Goal: Task Accomplishment & Management: Complete application form

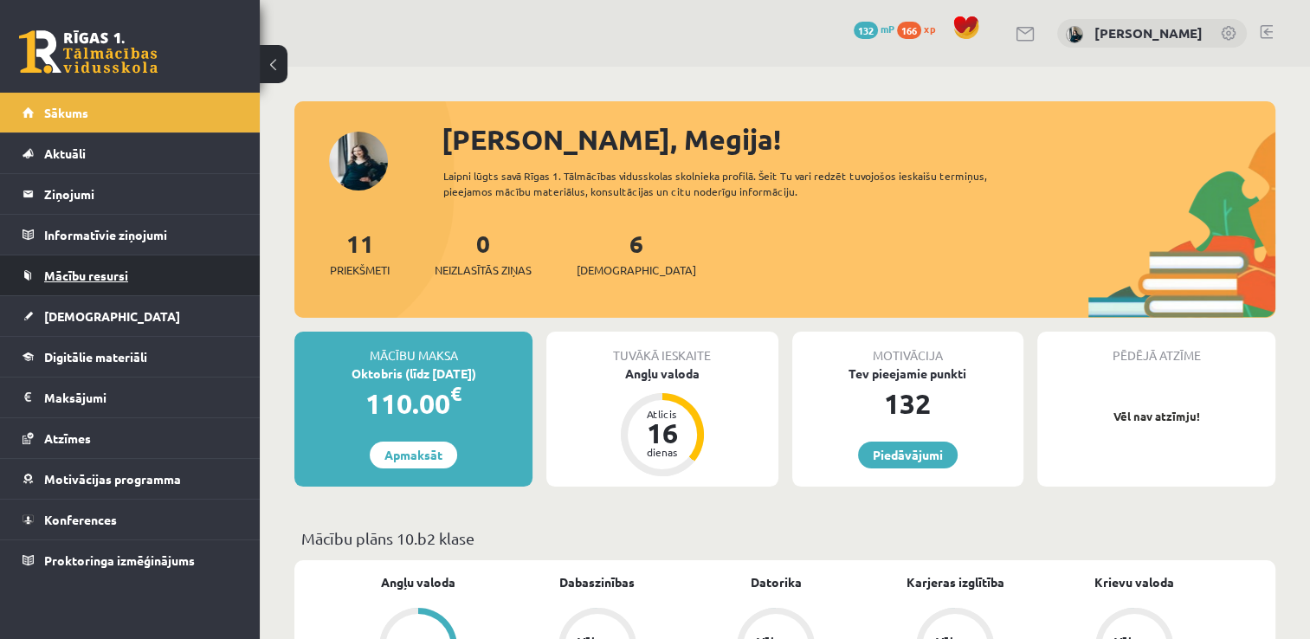
click at [69, 274] on span "Mācību resursi" at bounding box center [86, 276] width 84 height 16
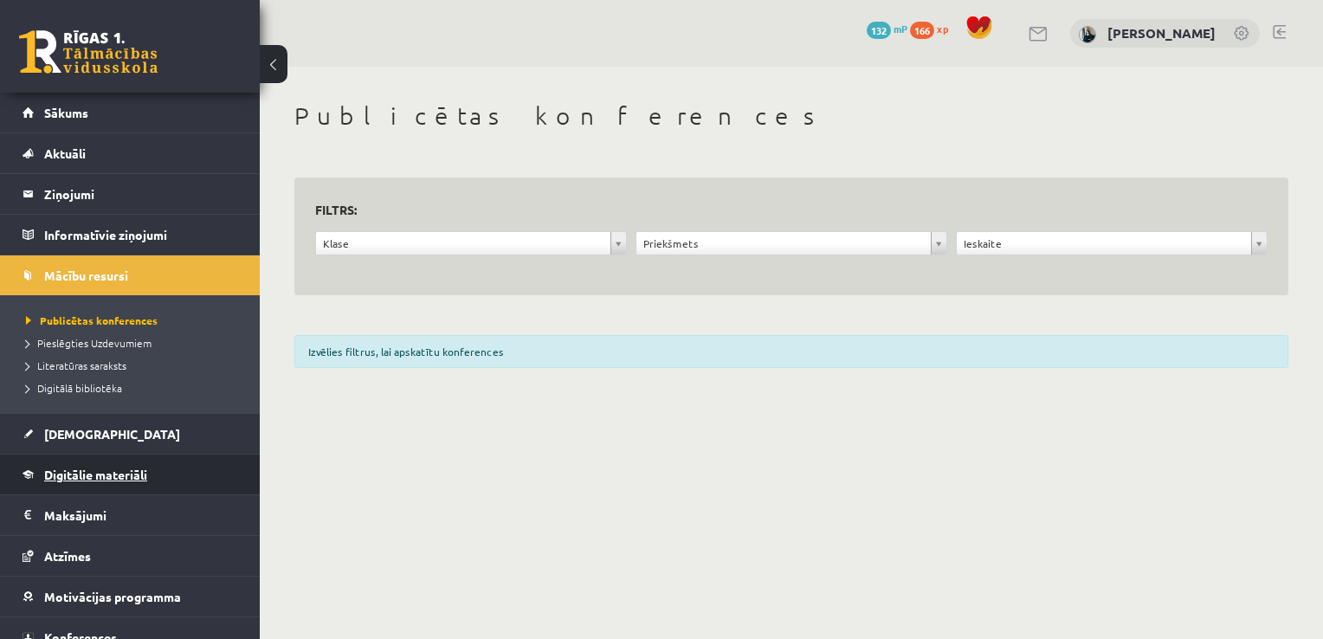
click at [106, 473] on span "Digitālie materiāli" at bounding box center [95, 475] width 103 height 16
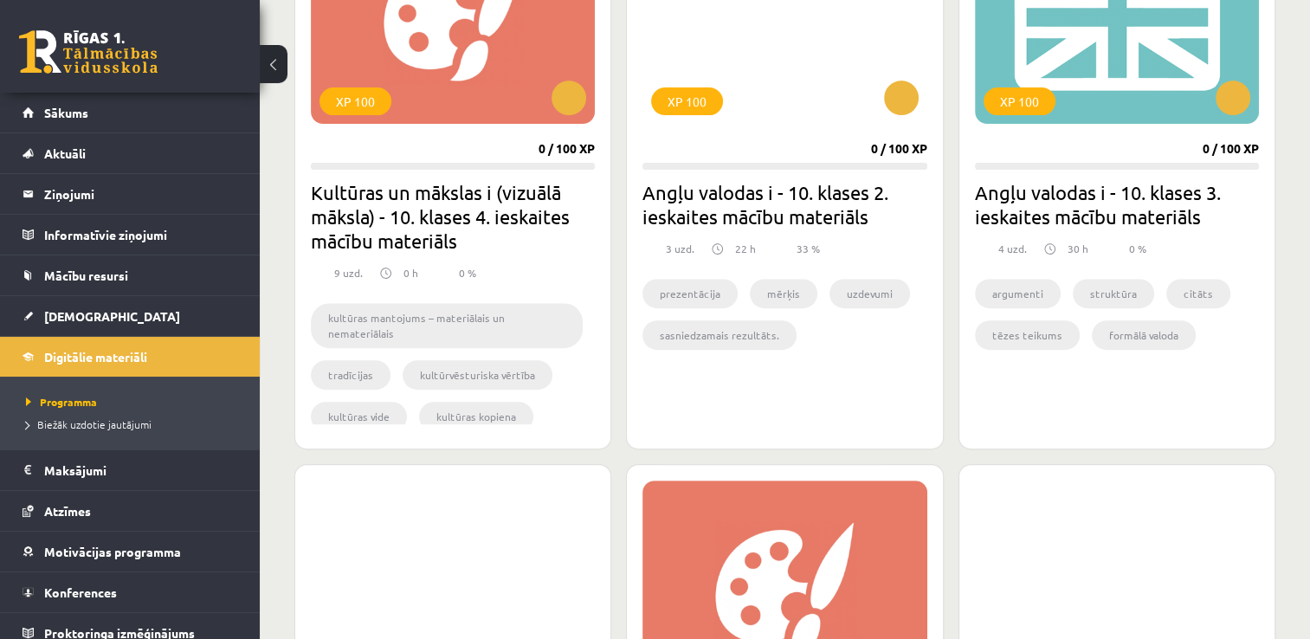
scroll to position [606, 0]
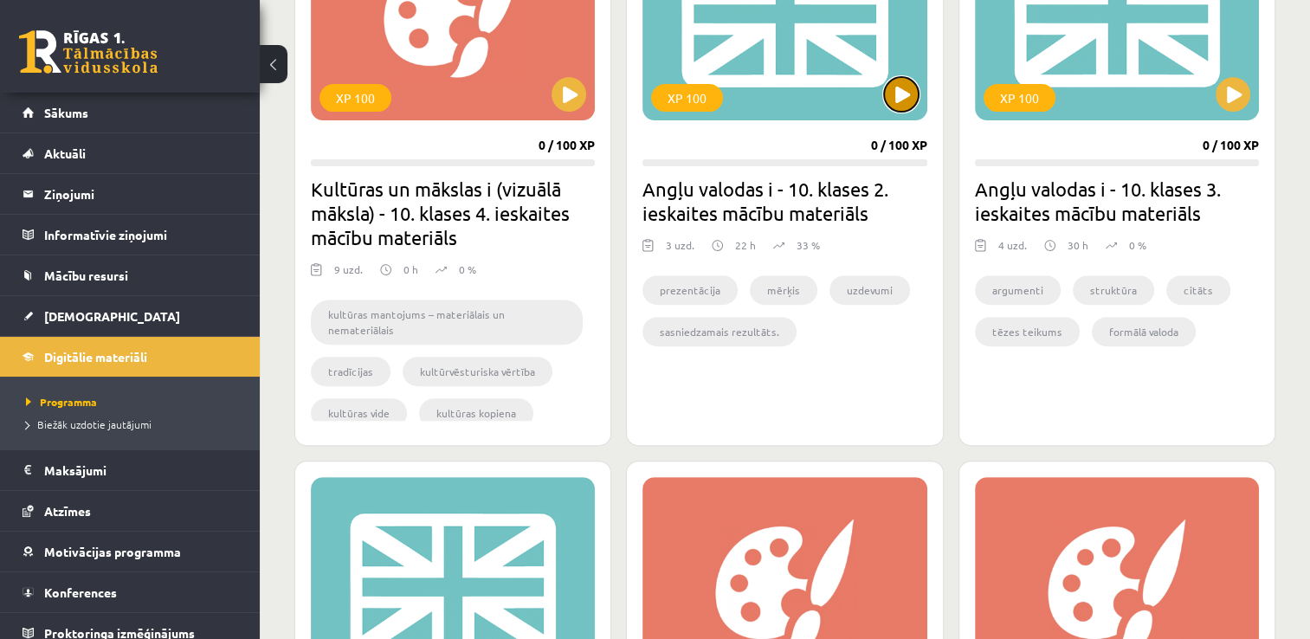
click at [907, 108] on button at bounding box center [901, 94] width 35 height 35
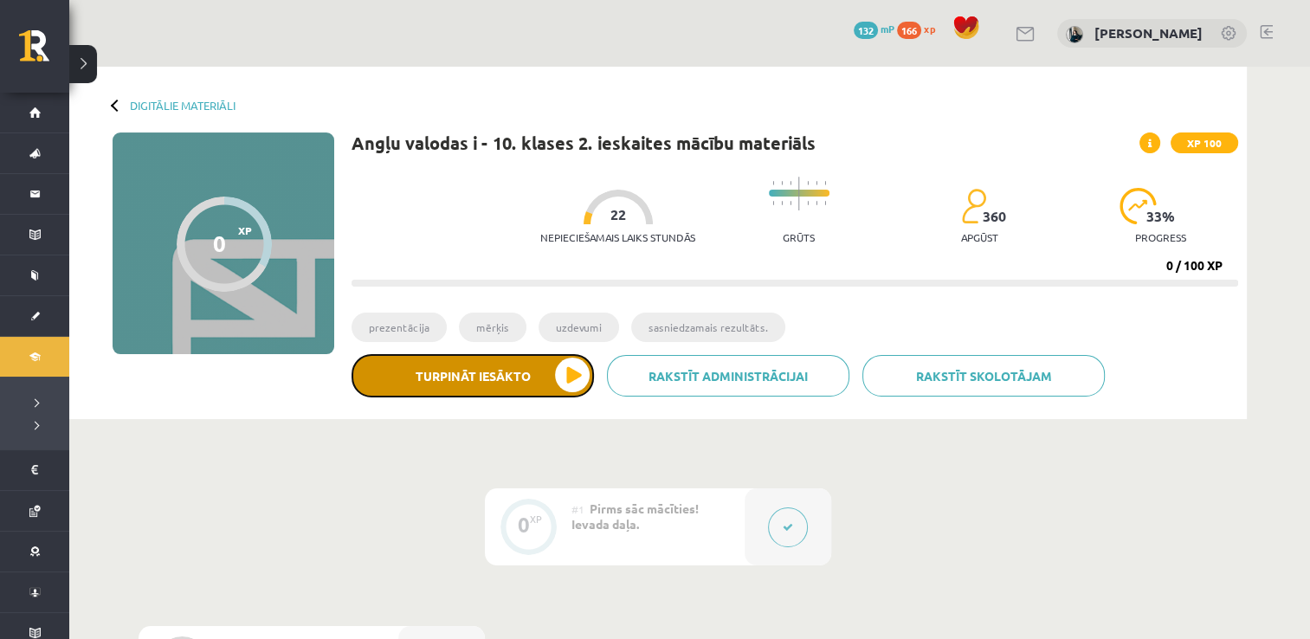
click at [567, 378] on button "Turpināt iesākto" at bounding box center [473, 375] width 242 height 43
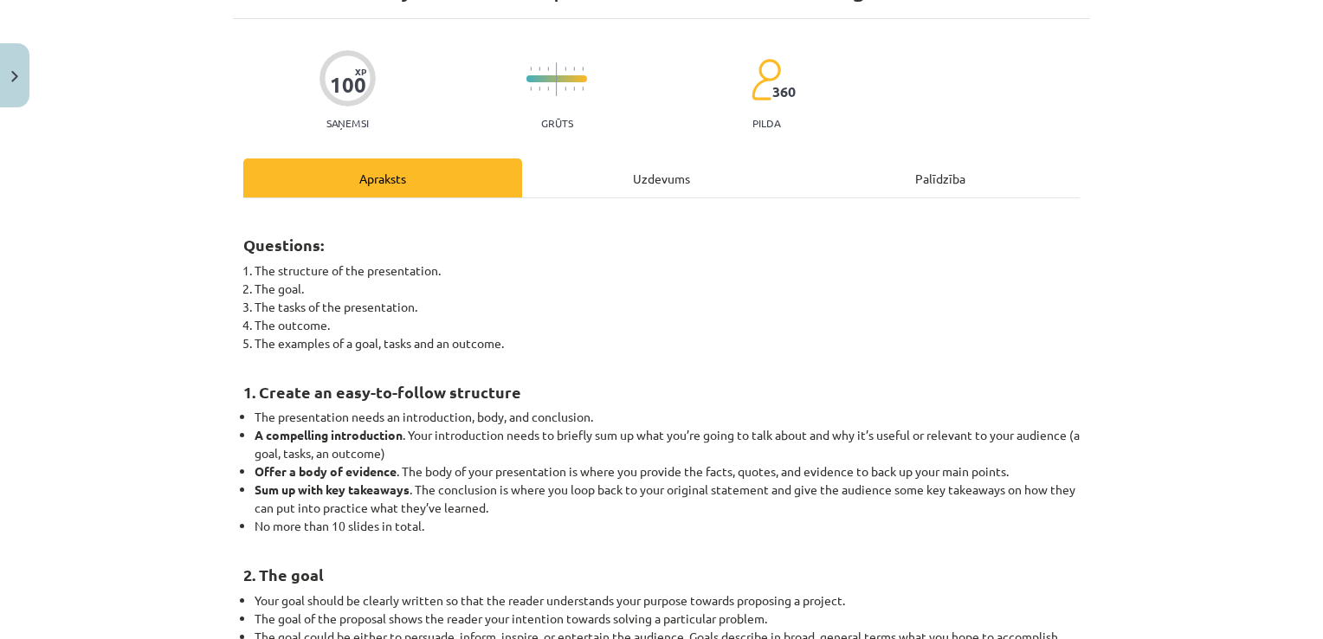
scroll to position [97, 0]
click at [673, 185] on div "Uzdevums" at bounding box center [661, 177] width 279 height 39
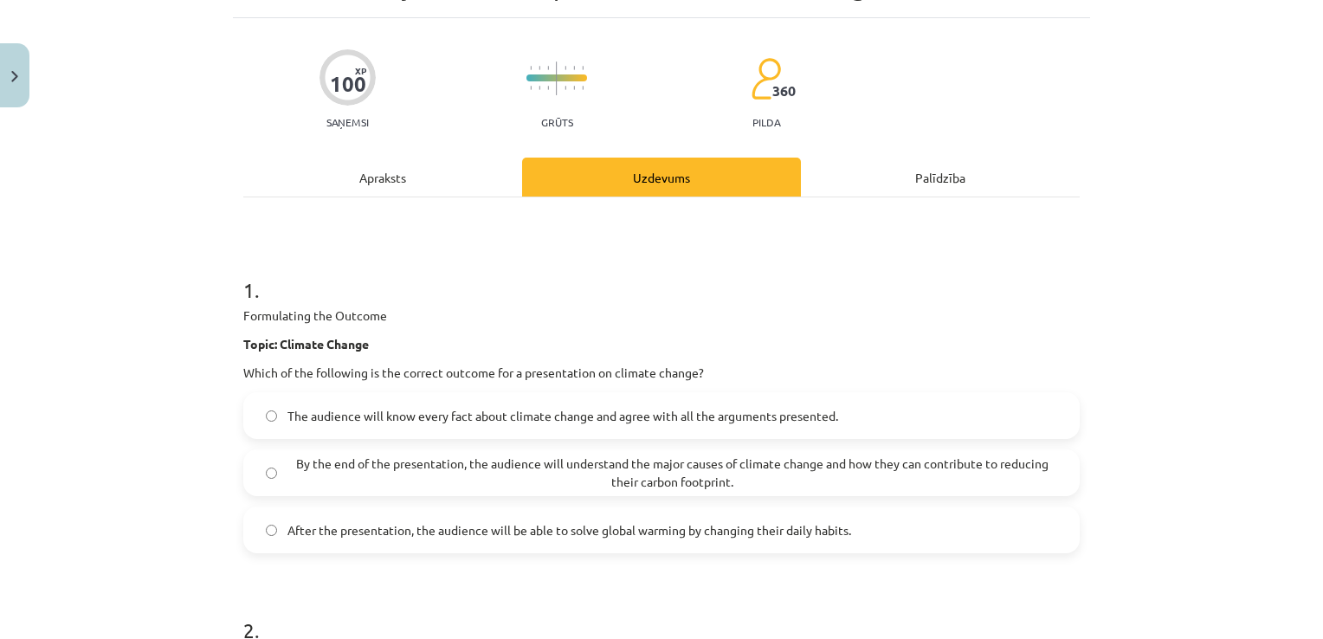
scroll to position [43, 0]
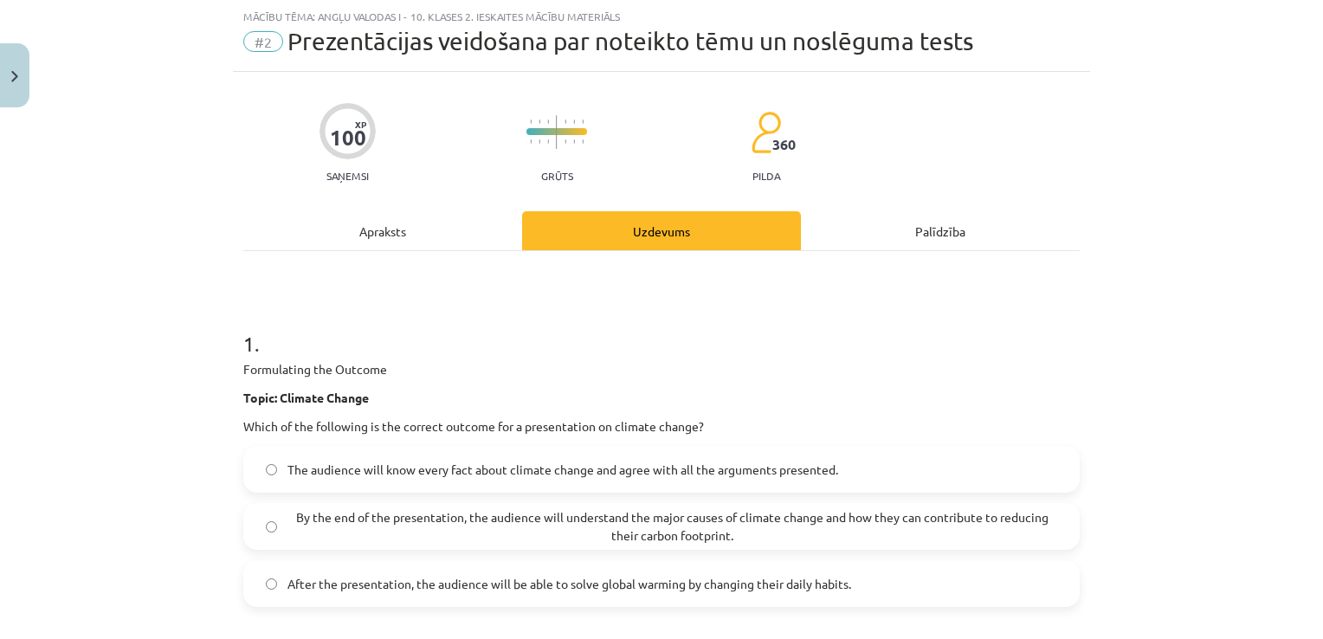
click at [374, 248] on div "Apraksts" at bounding box center [382, 230] width 279 height 39
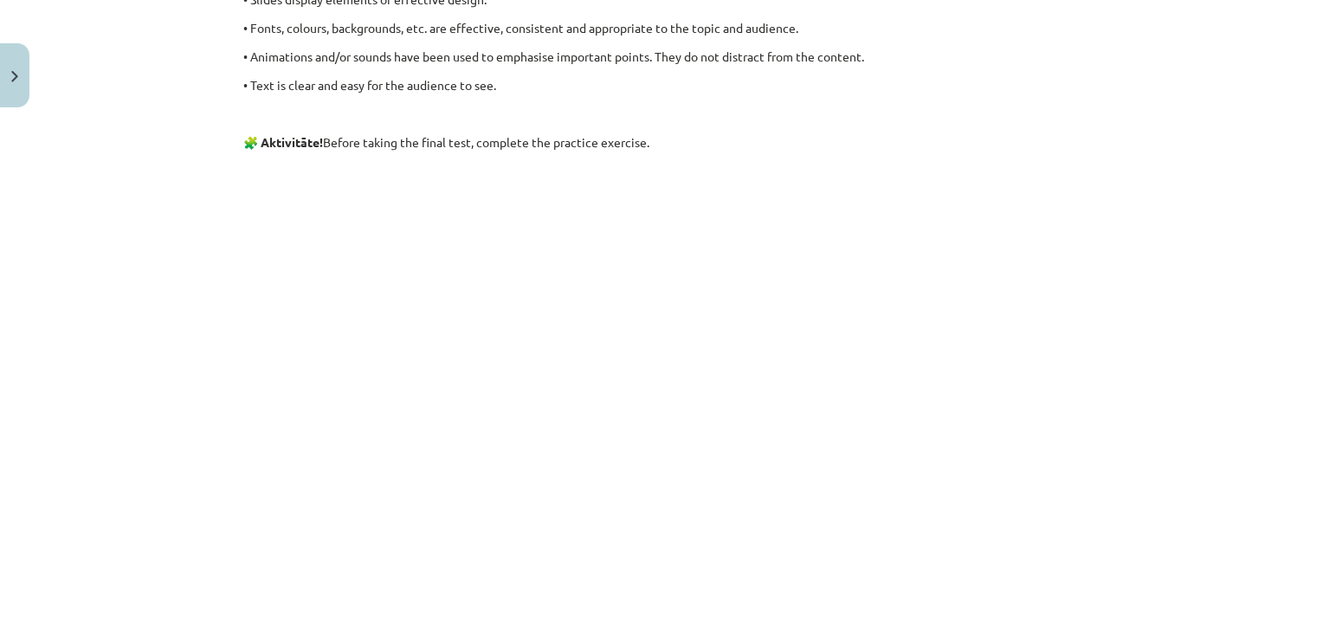
scroll to position [2385, 0]
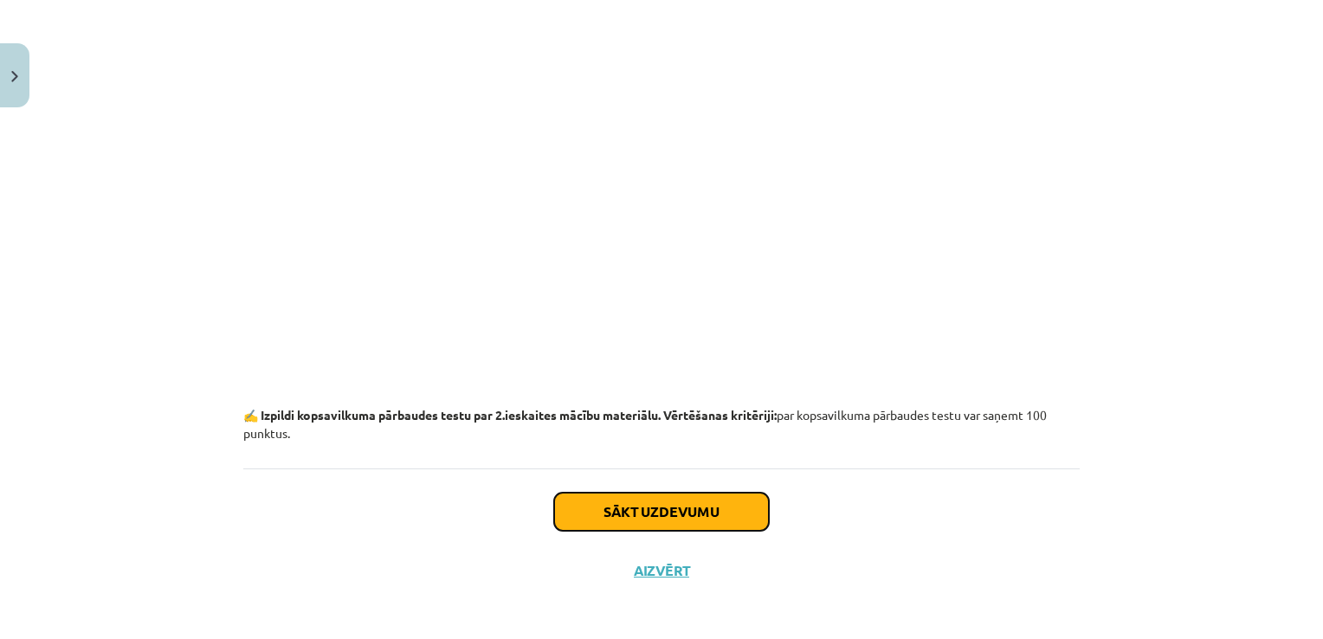
click at [669, 503] on button "Sākt uzdevumu" at bounding box center [661, 512] width 215 height 38
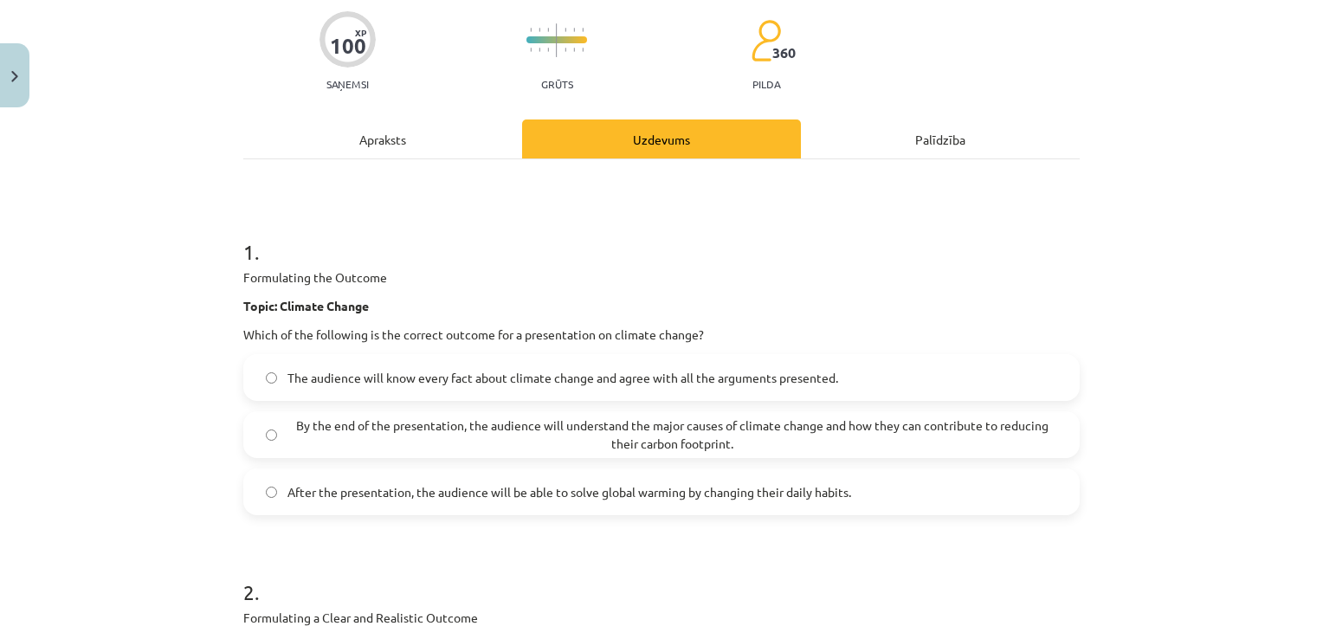
scroll to position [135, 0]
click at [595, 418] on span "By the end of the presentation, the audience will understand the major causes o…" at bounding box center [673, 435] width 770 height 36
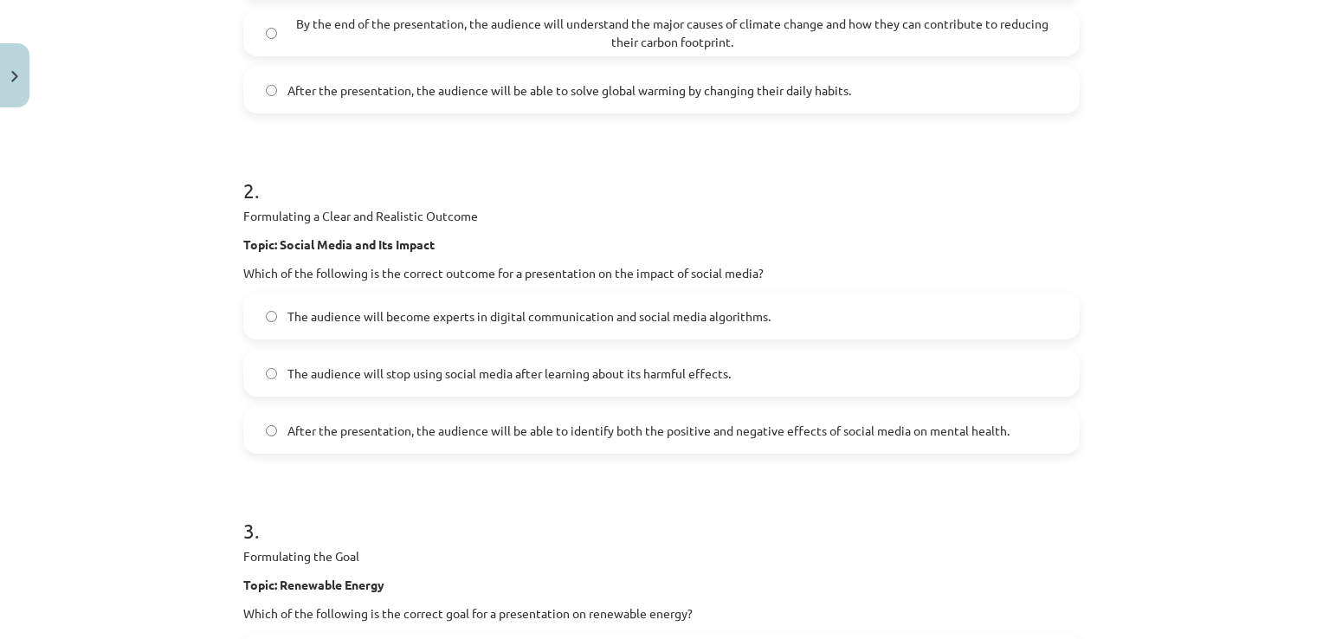
scroll to position [530, 0]
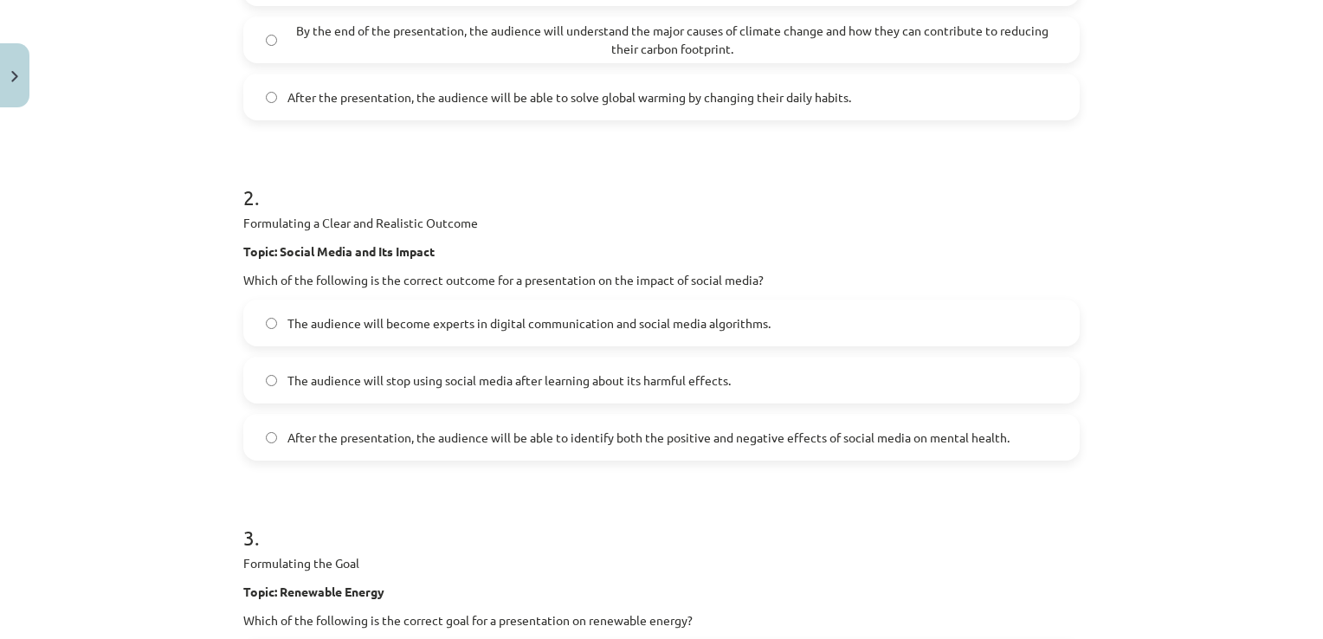
click at [412, 455] on label "After the presentation, the audience will be able to identify both the positive…" at bounding box center [661, 437] width 833 height 43
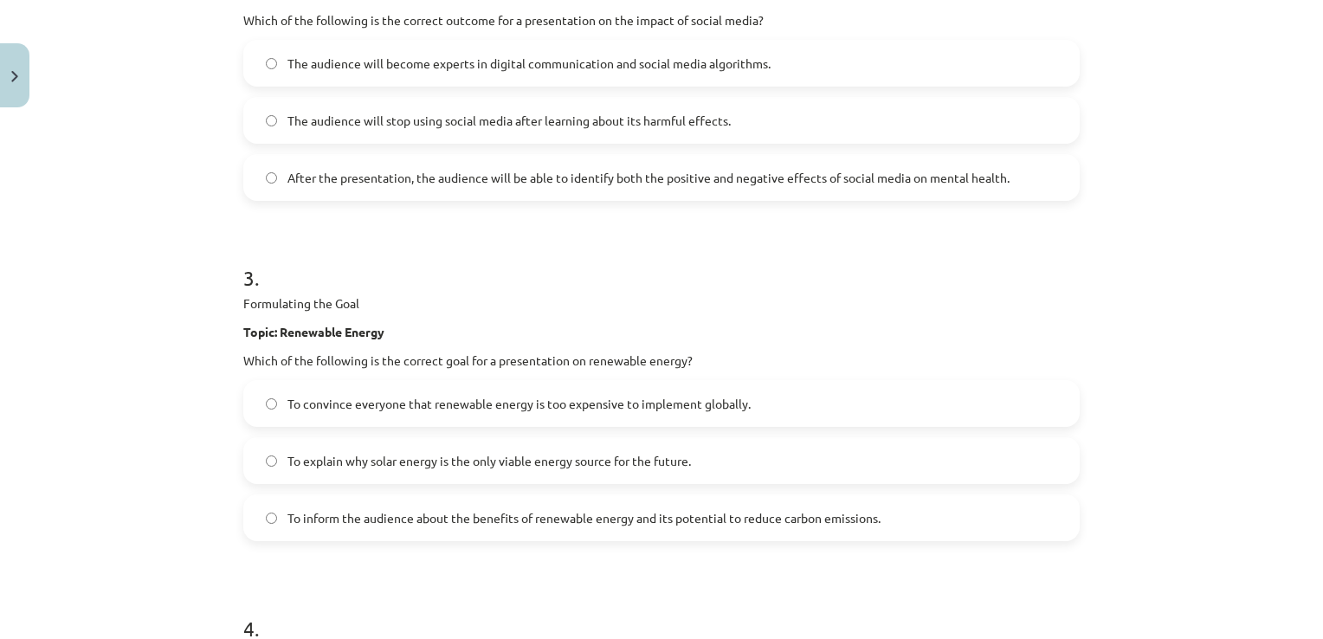
scroll to position [876, 0]
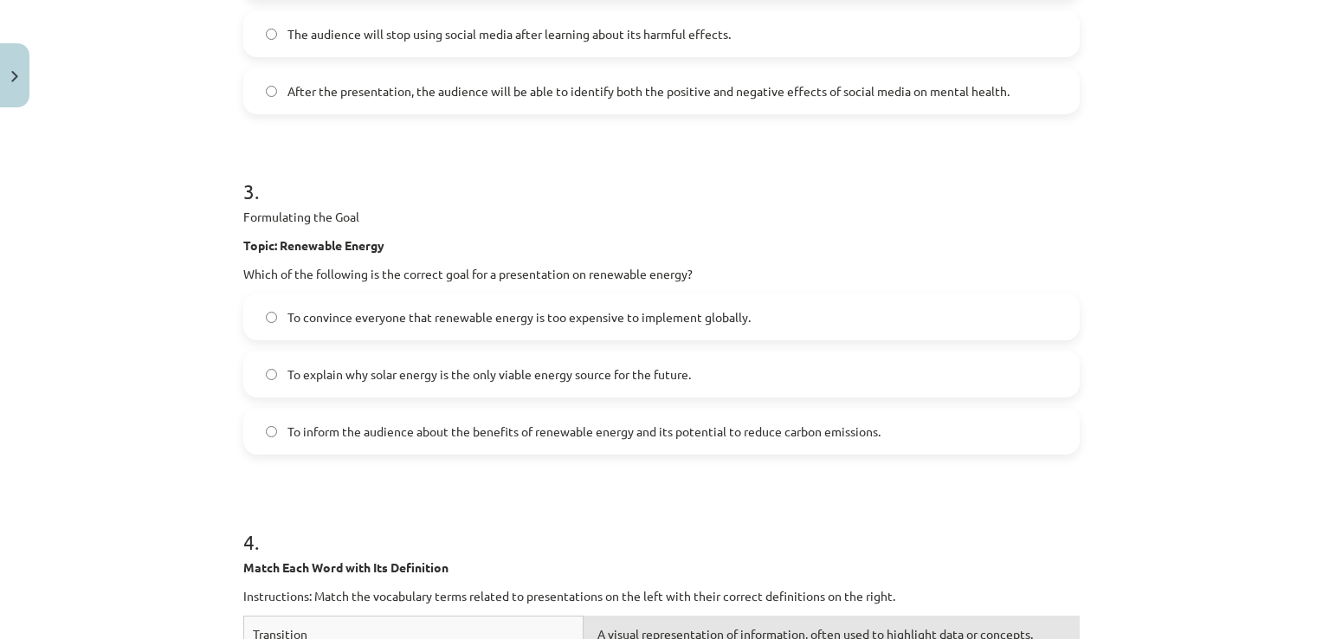
click at [455, 439] on label "To inform the audience about the benefits of renewable energy and its potential…" at bounding box center [661, 431] width 833 height 43
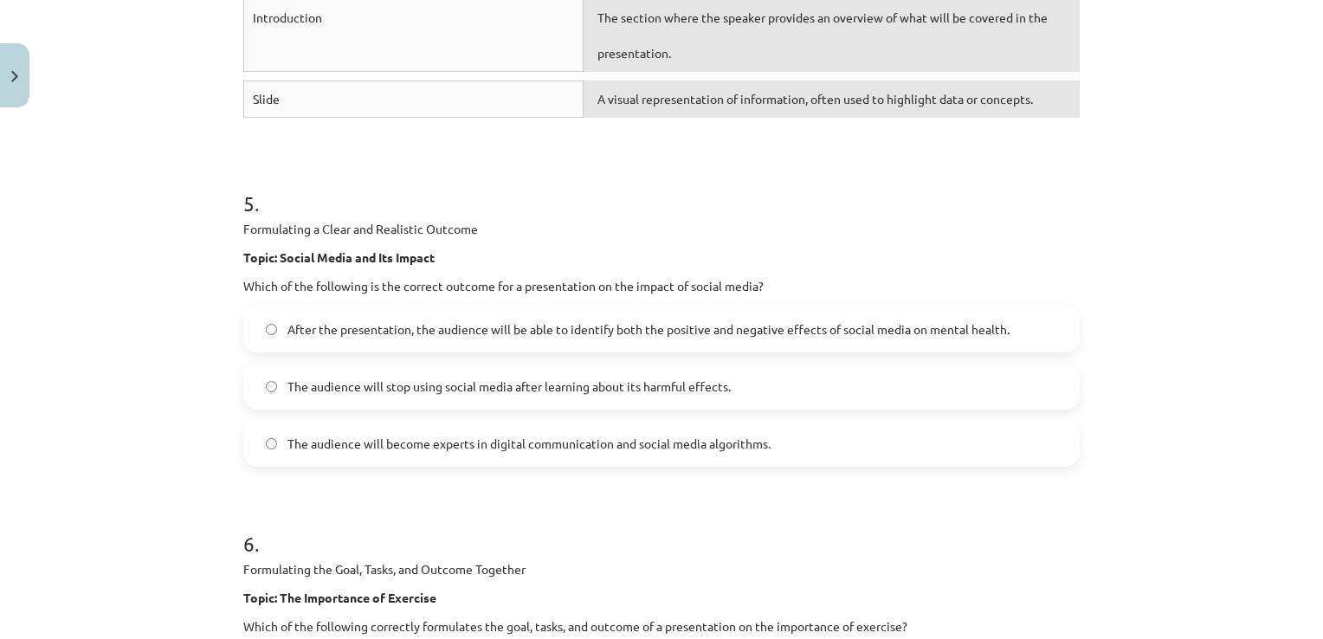
scroll to position [1916, 0]
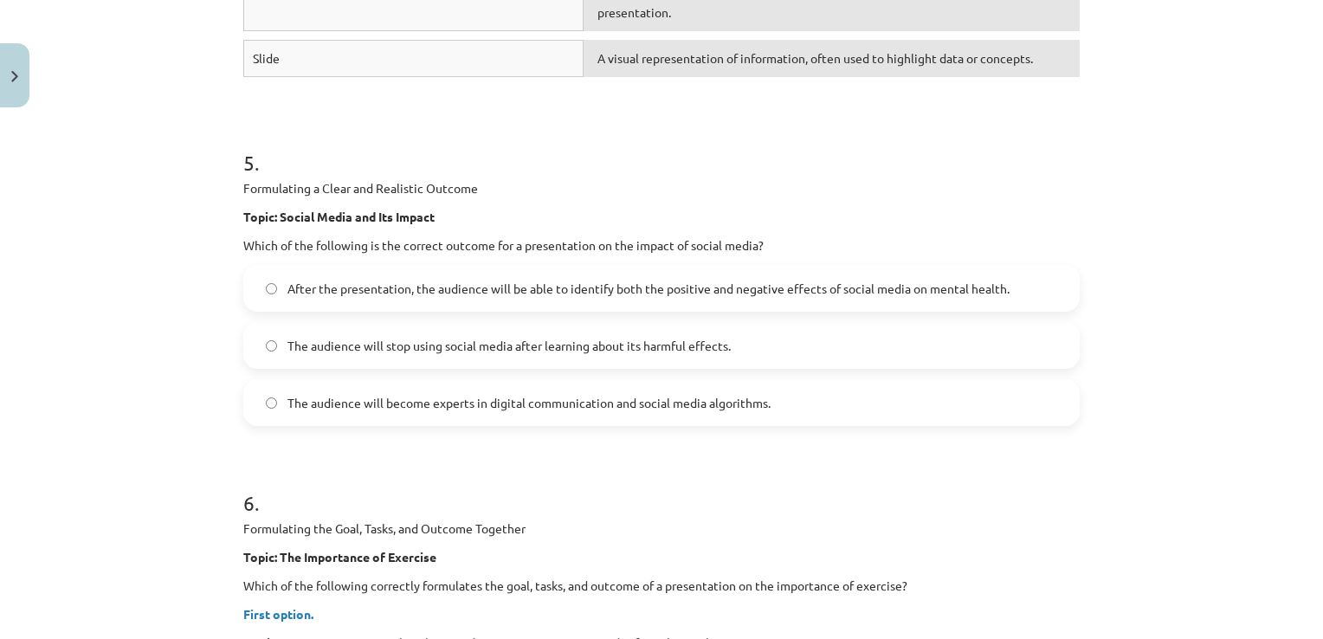
click at [599, 285] on span "After the presentation, the audience will be able to identify both the positive…" at bounding box center [649, 289] width 722 height 18
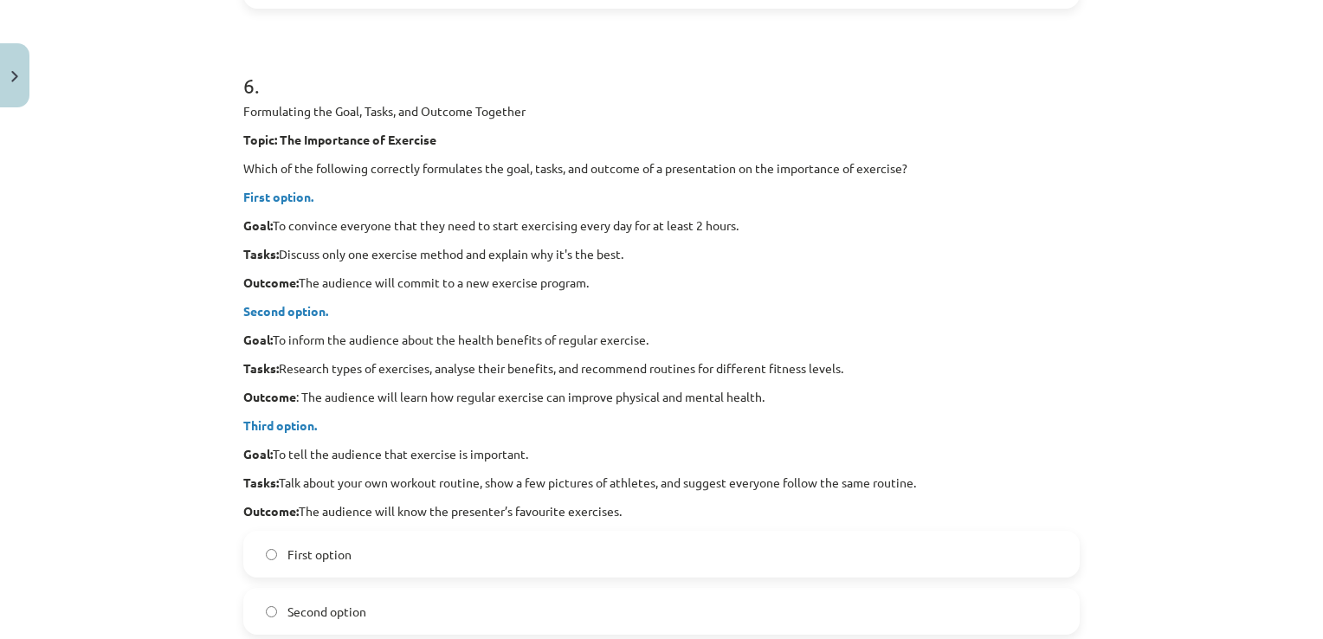
scroll to position [2522, 0]
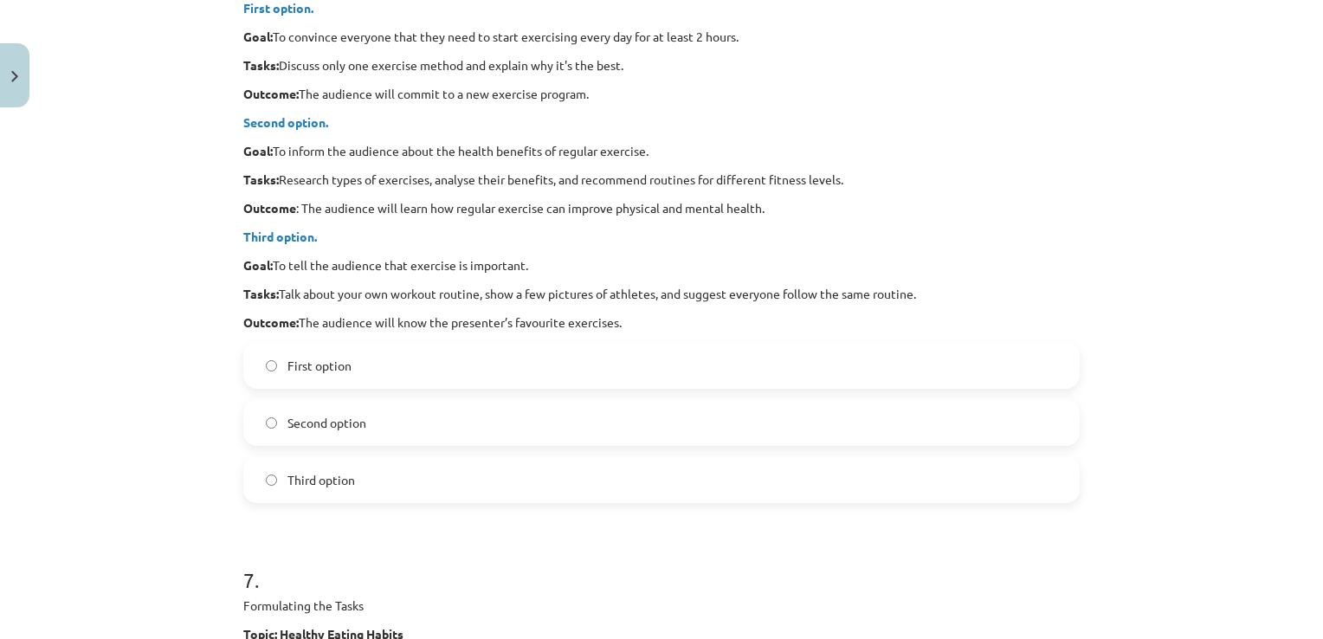
click at [350, 424] on span "Second option" at bounding box center [327, 423] width 79 height 18
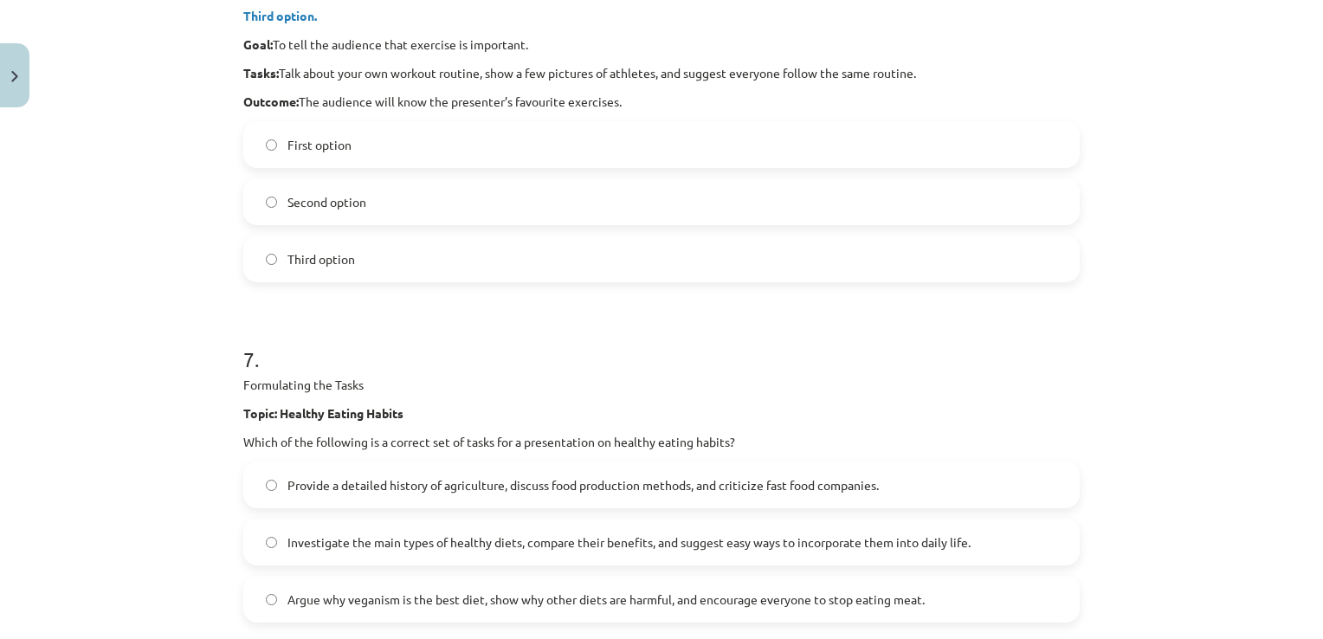
scroll to position [2782, 0]
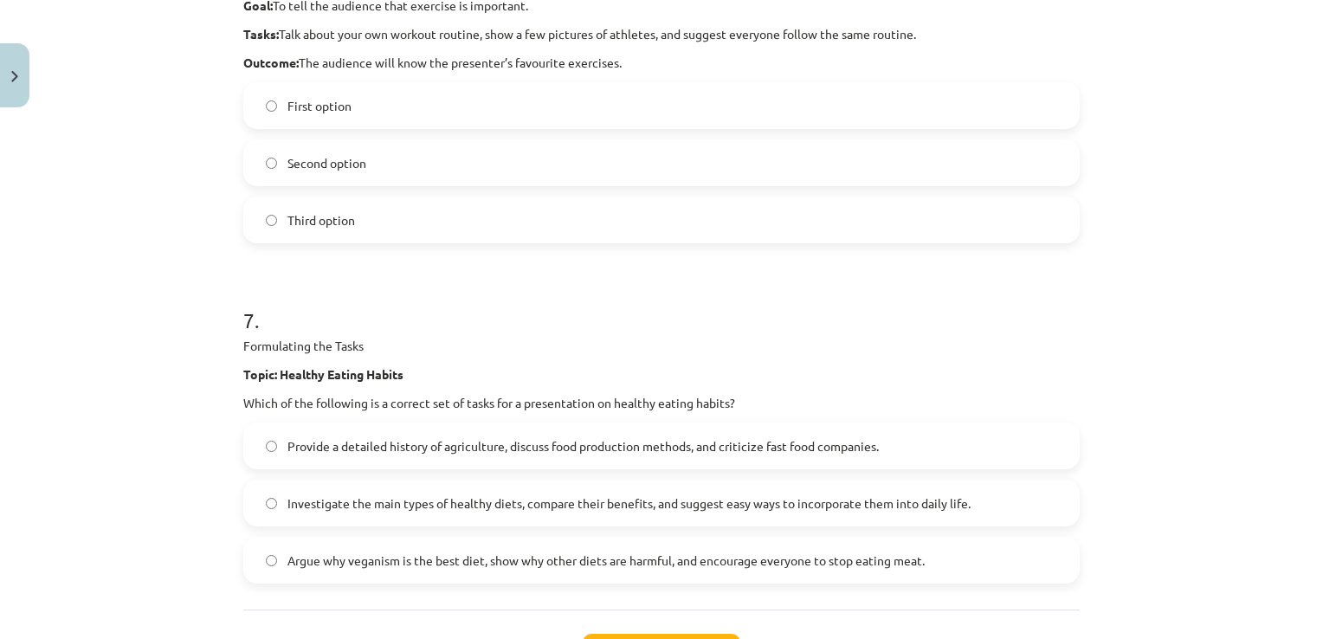
click at [388, 515] on label "Investigate the main types of healthy diets, compare their benefits, and sugges…" at bounding box center [661, 503] width 833 height 43
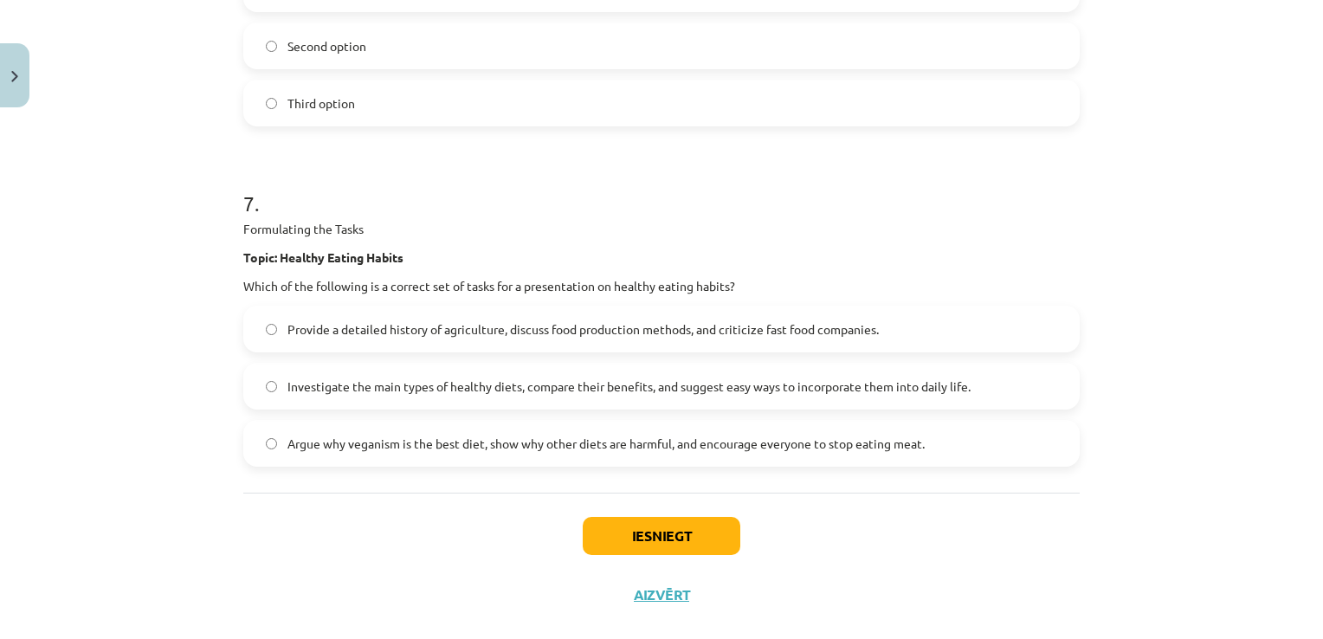
scroll to position [2924, 0]
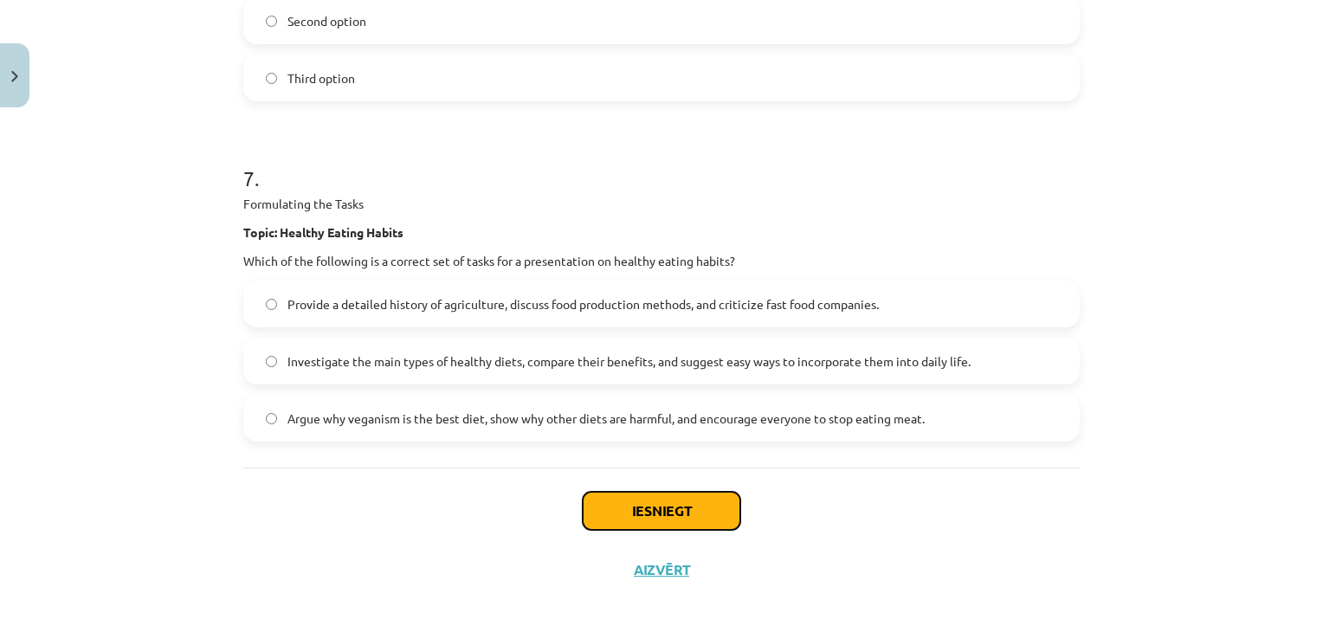
click at [644, 517] on button "Iesniegt" at bounding box center [662, 511] width 158 height 38
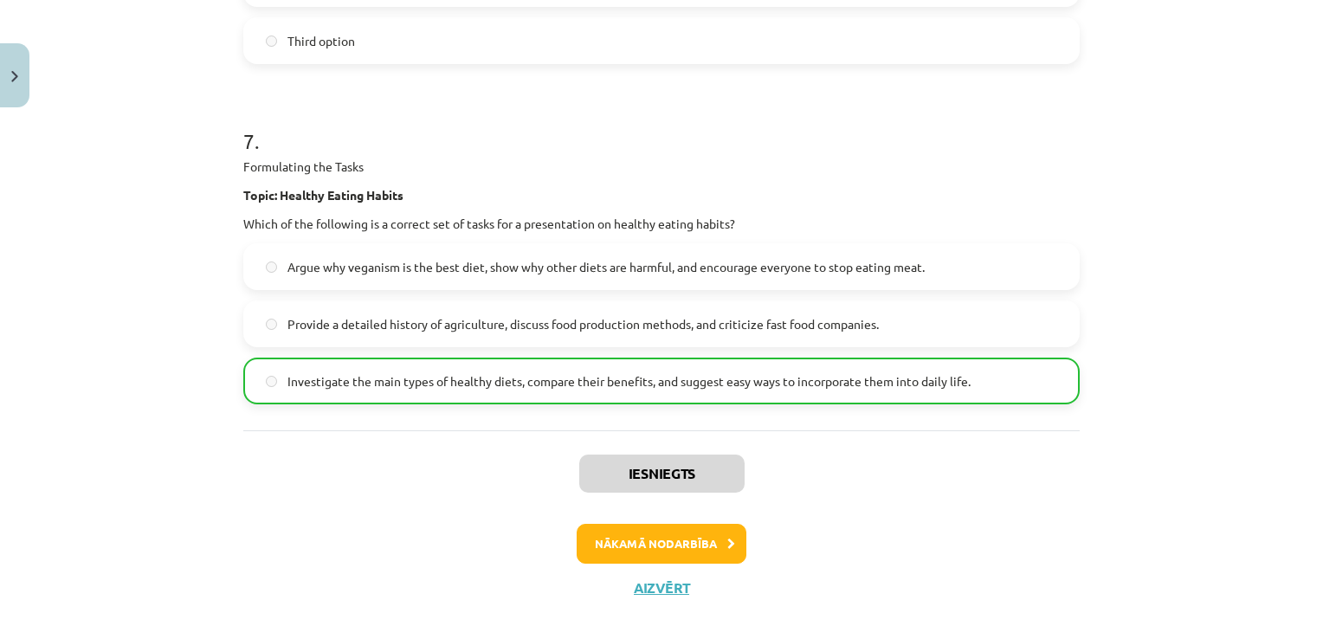
scroll to position [2978, 0]
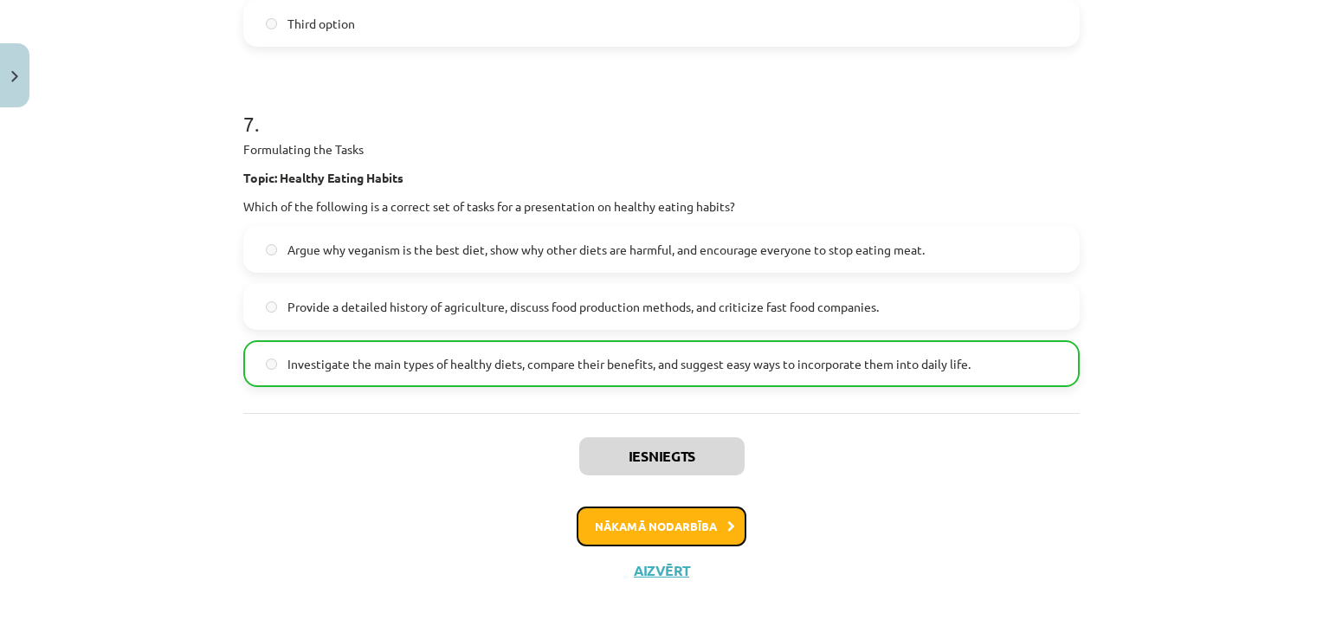
click at [676, 520] on button "Nākamā nodarbība" at bounding box center [662, 527] width 170 height 40
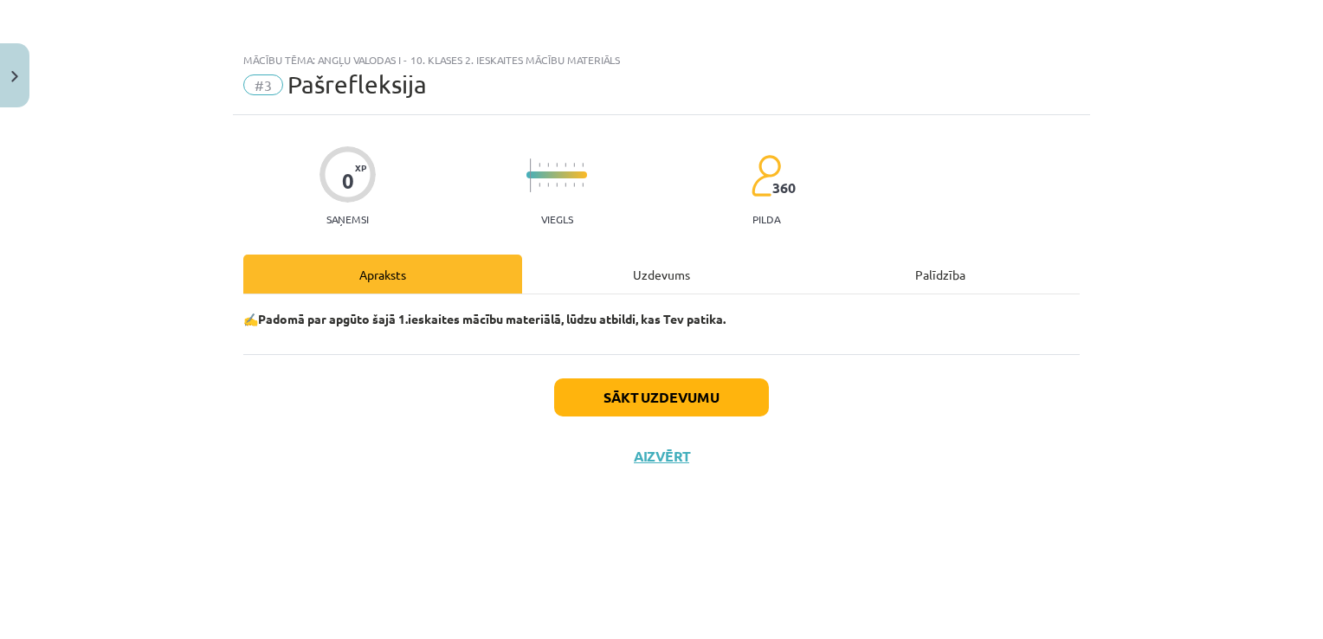
click at [625, 279] on div "Uzdevums" at bounding box center [661, 274] width 279 height 39
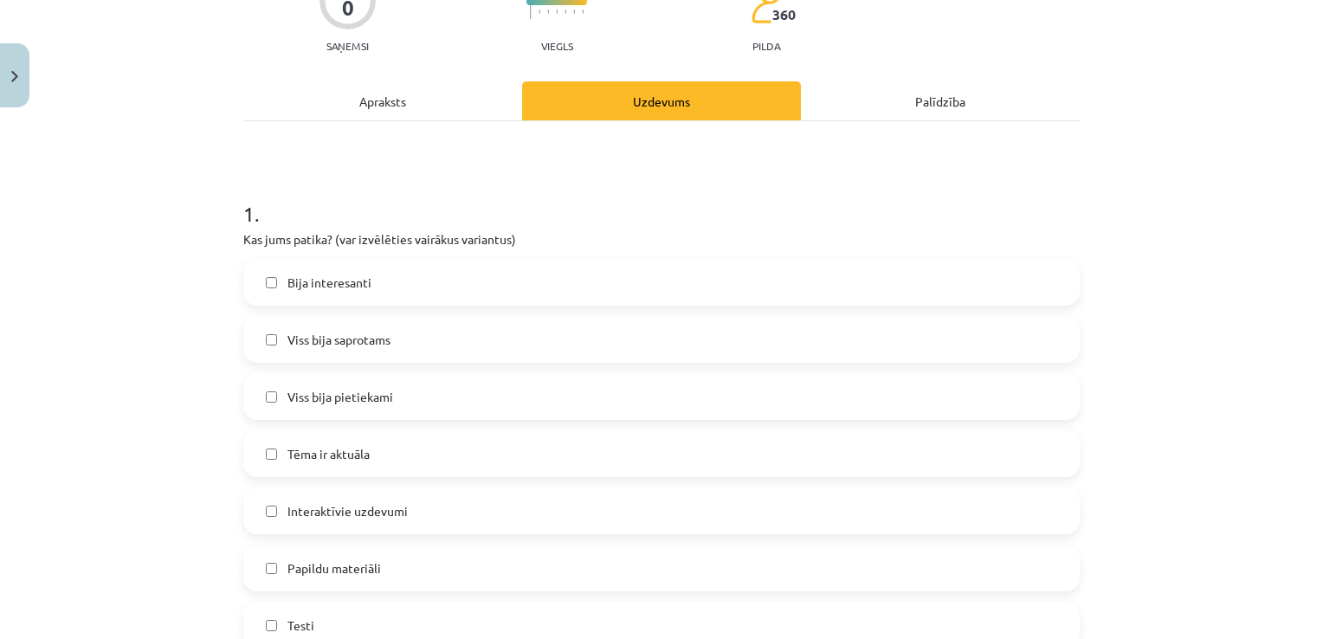
scroll to position [260, 0]
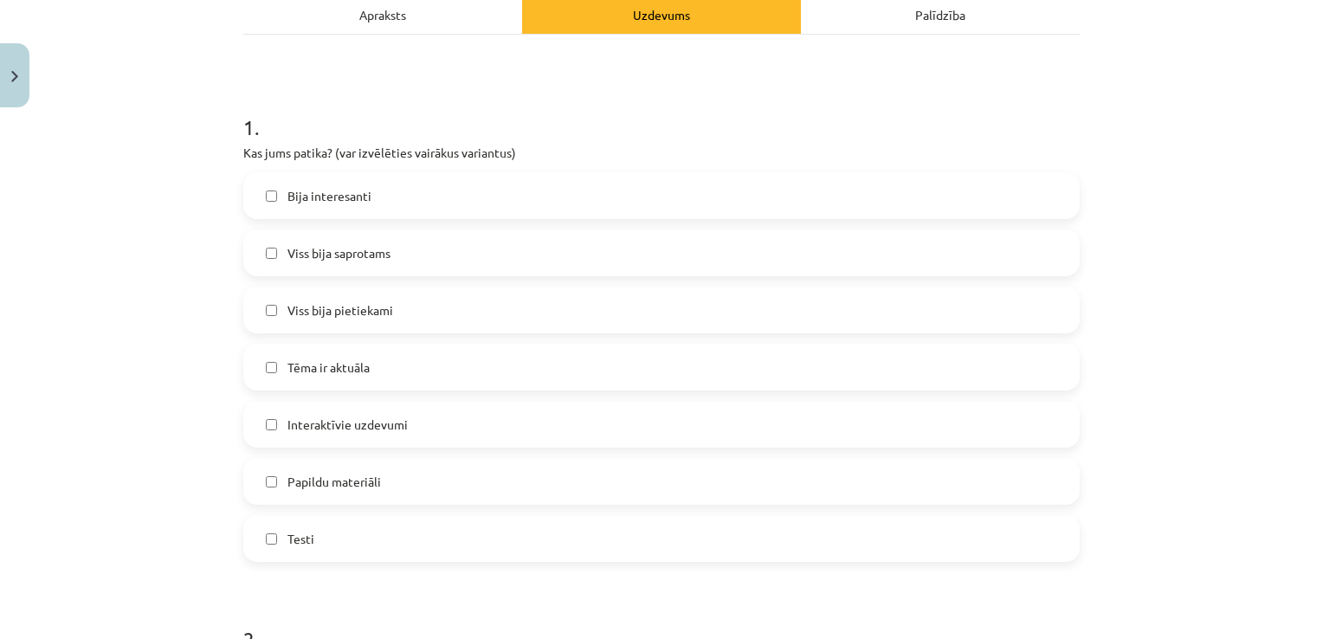
click at [272, 540] on label "Testi" at bounding box center [661, 538] width 833 height 43
click at [271, 475] on label "Papildu materiāli" at bounding box center [661, 481] width 833 height 43
click at [265, 436] on label "Interaktīvie uzdevumi" at bounding box center [661, 424] width 833 height 43
click at [265, 262] on label "Viss bija saprotams" at bounding box center [661, 252] width 833 height 43
click at [256, 197] on label "Bija interesanti" at bounding box center [661, 195] width 833 height 43
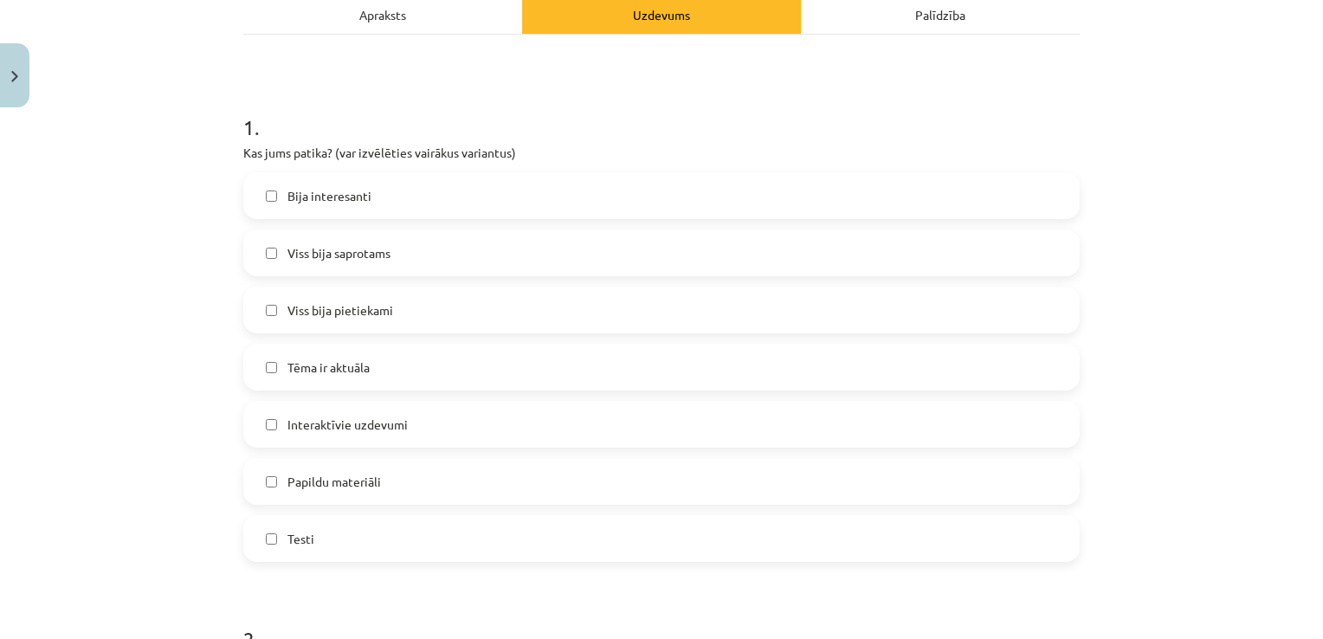
click at [256, 197] on label "Bija interesanti" at bounding box center [661, 195] width 833 height 43
click at [254, 192] on label "Bija interesanti" at bounding box center [661, 195] width 833 height 43
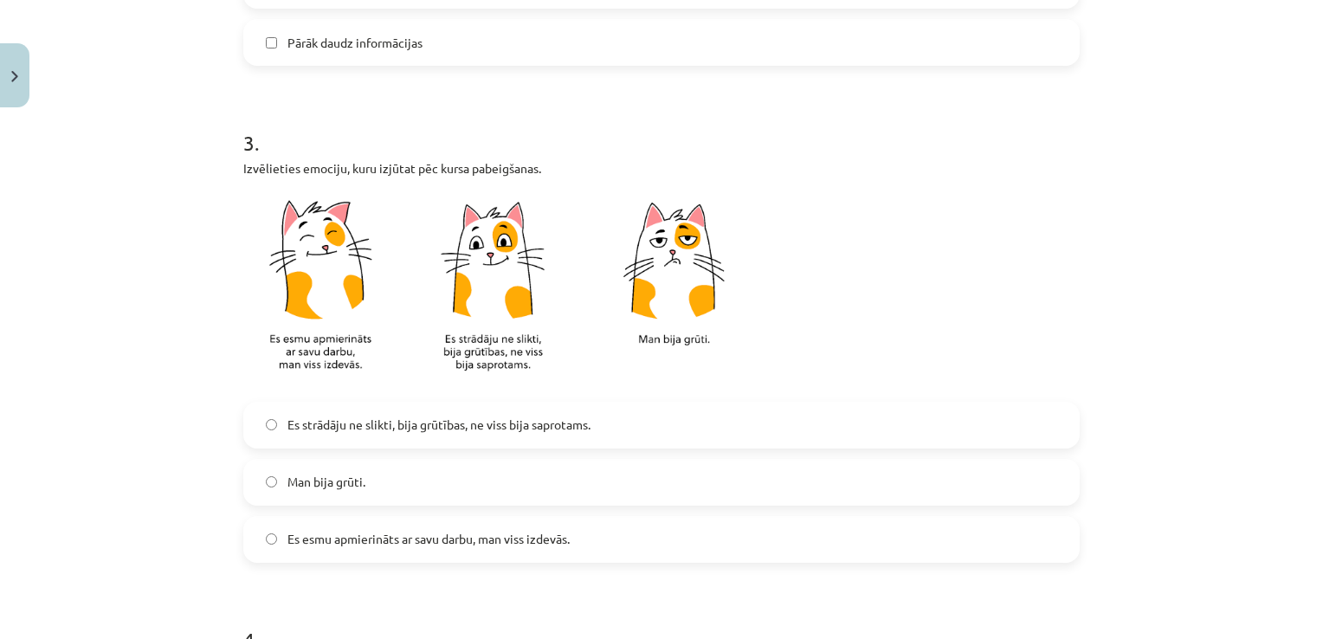
scroll to position [1299, 0]
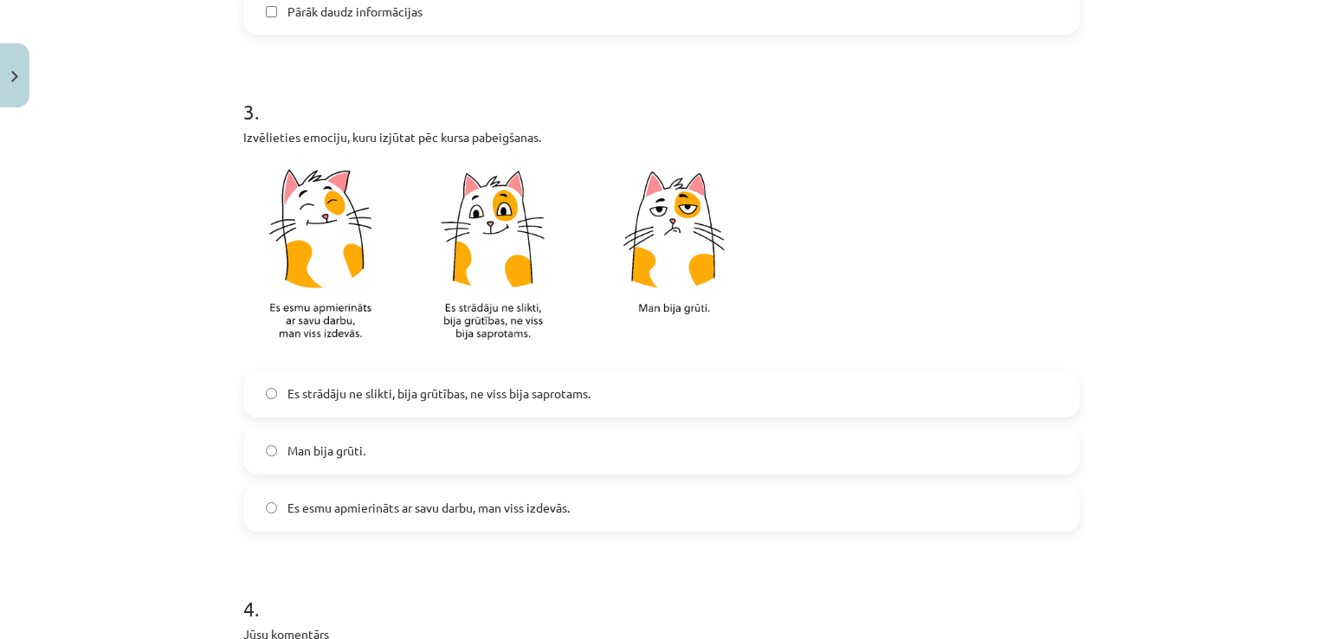
click at [309, 505] on span "Es esmu apmierināts ar savu darbu, man viss izdevās." at bounding box center [429, 508] width 282 height 18
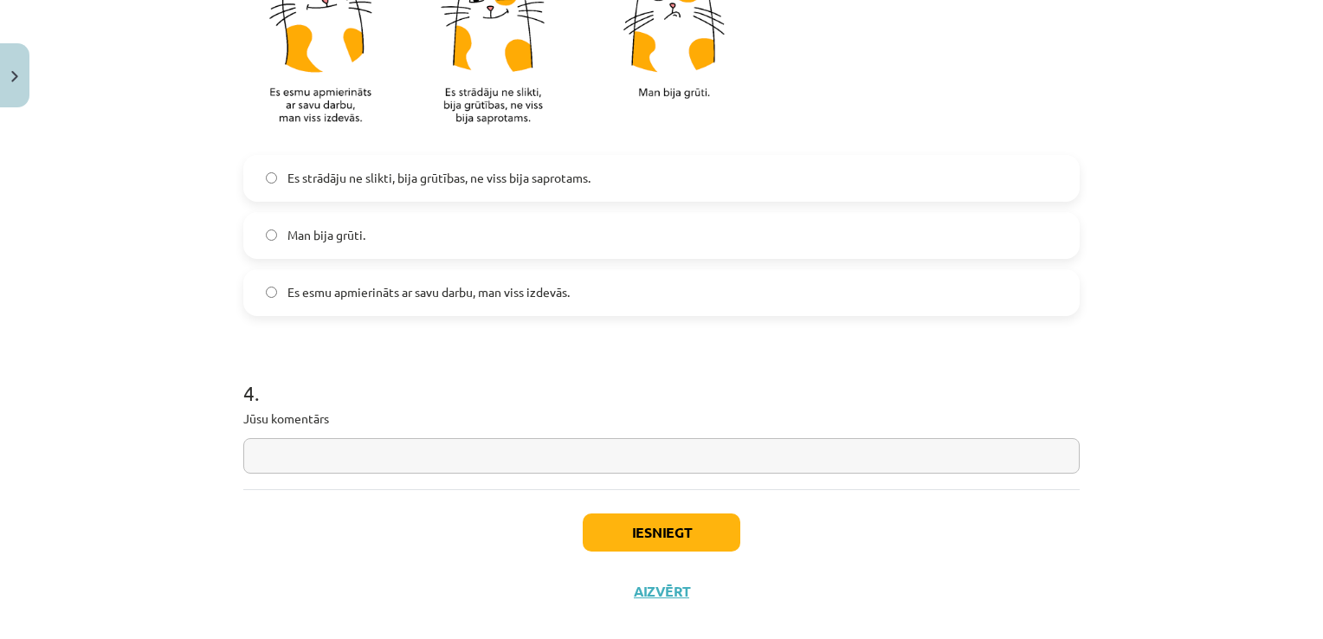
scroll to position [1538, 0]
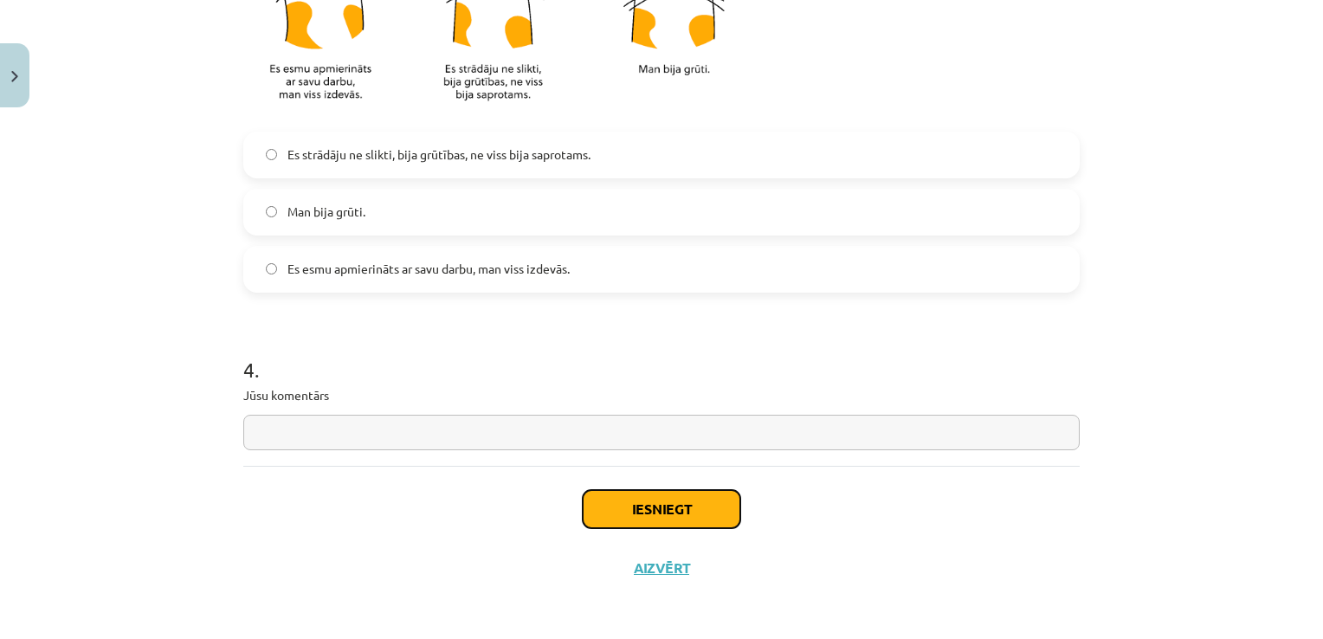
click at [682, 513] on button "Iesniegt" at bounding box center [662, 509] width 158 height 38
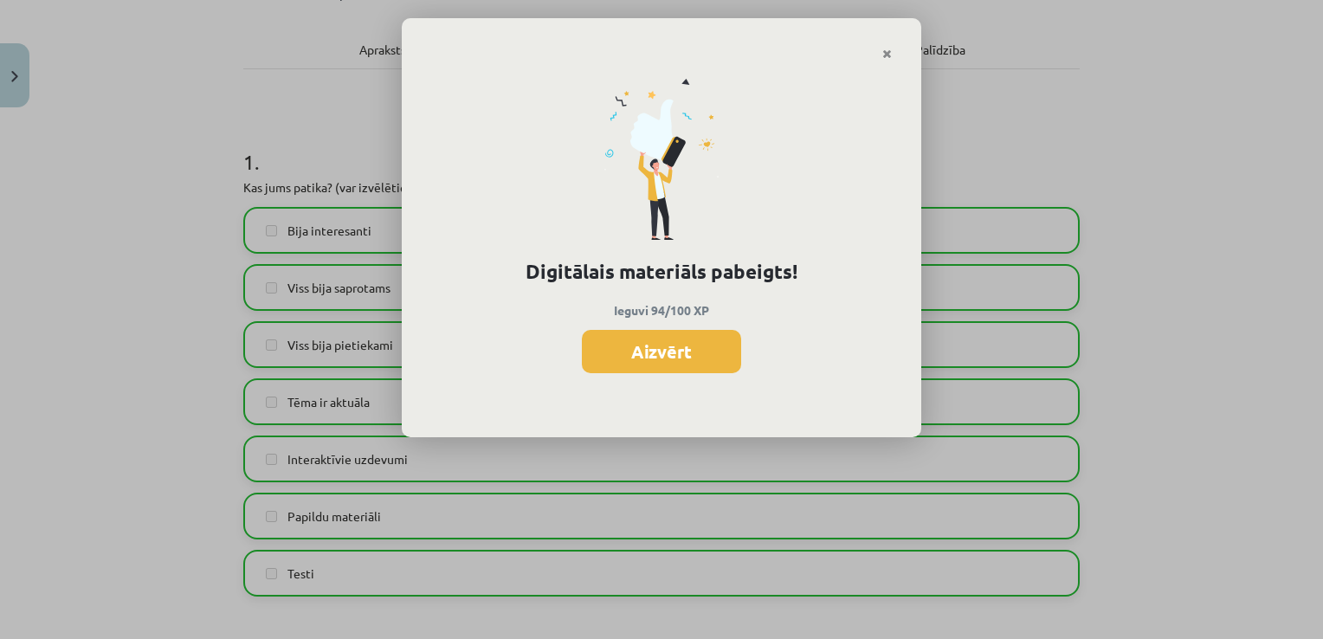
scroll to position [0, 0]
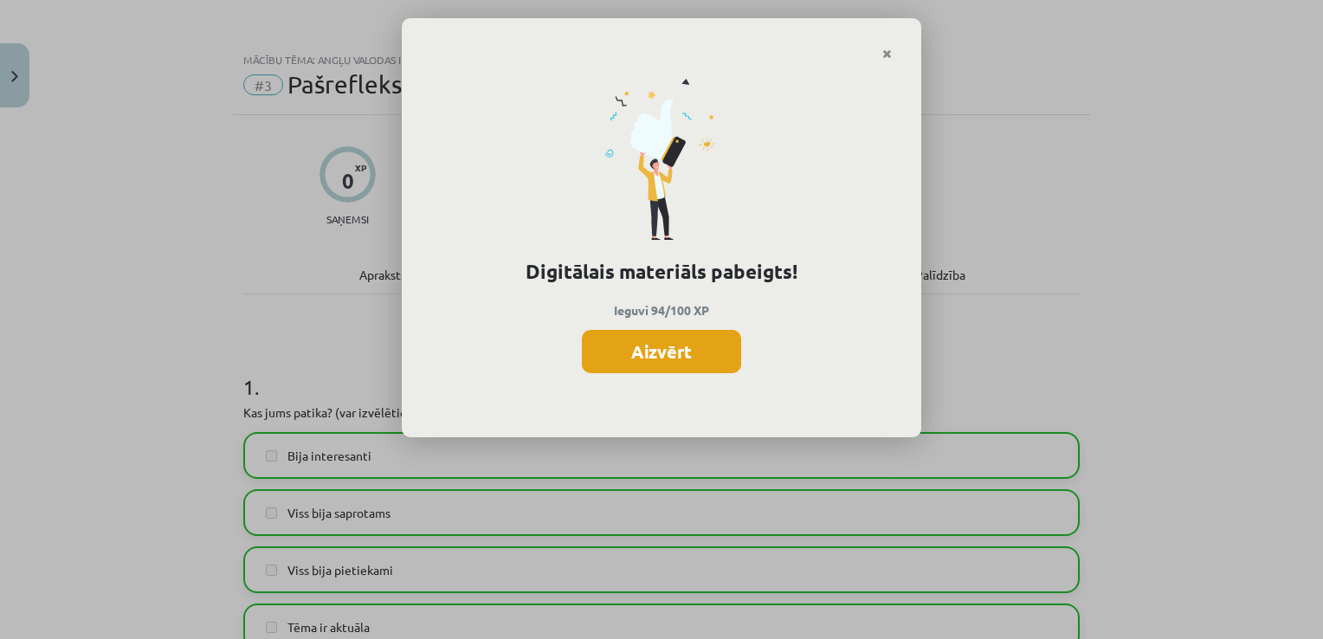
click at [669, 352] on button "Aizvērt" at bounding box center [661, 351] width 159 height 43
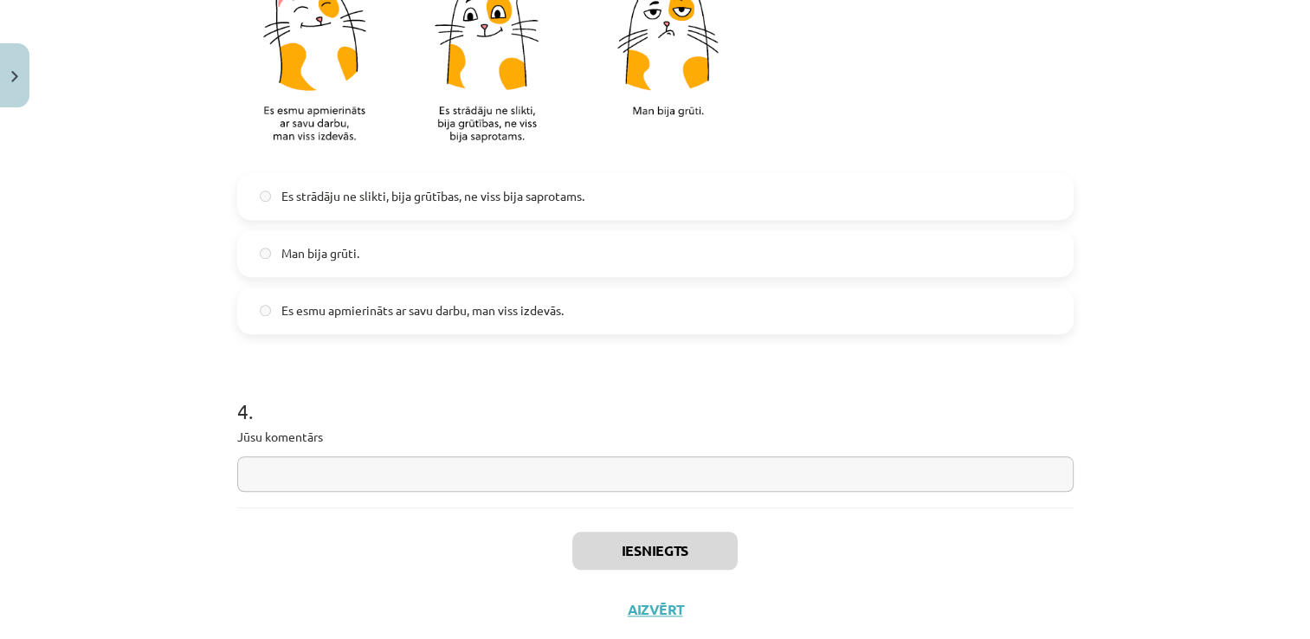
scroll to position [1538, 0]
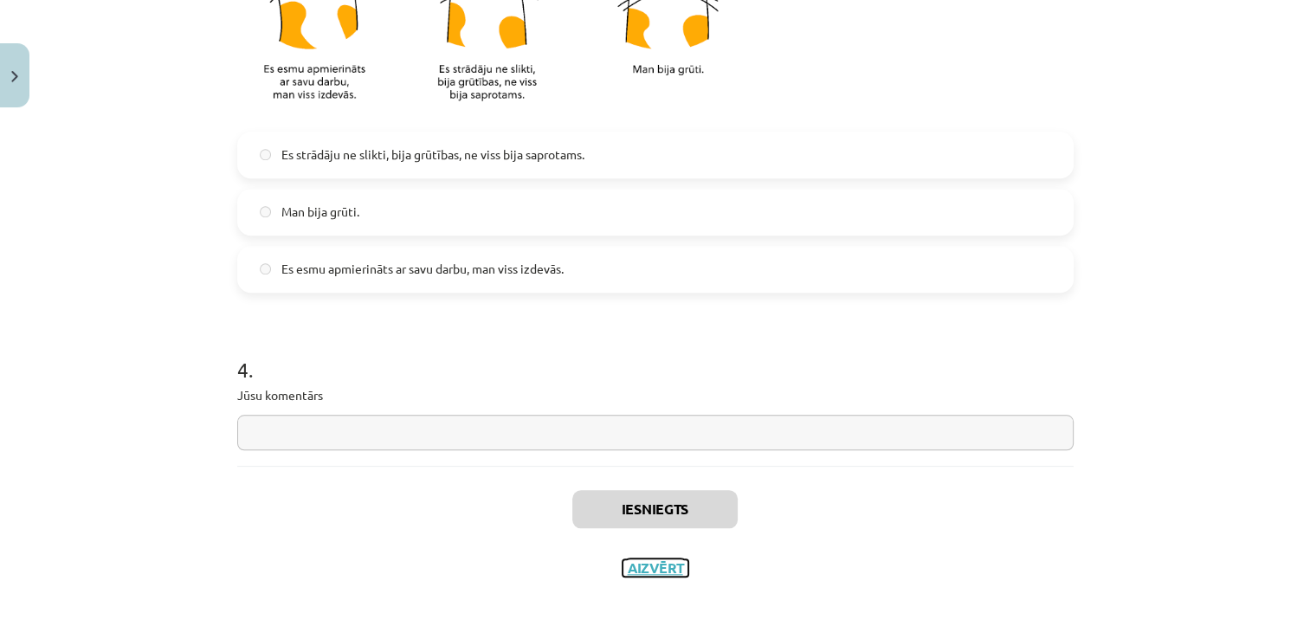
click at [659, 562] on button "Aizvērt" at bounding box center [656, 567] width 66 height 17
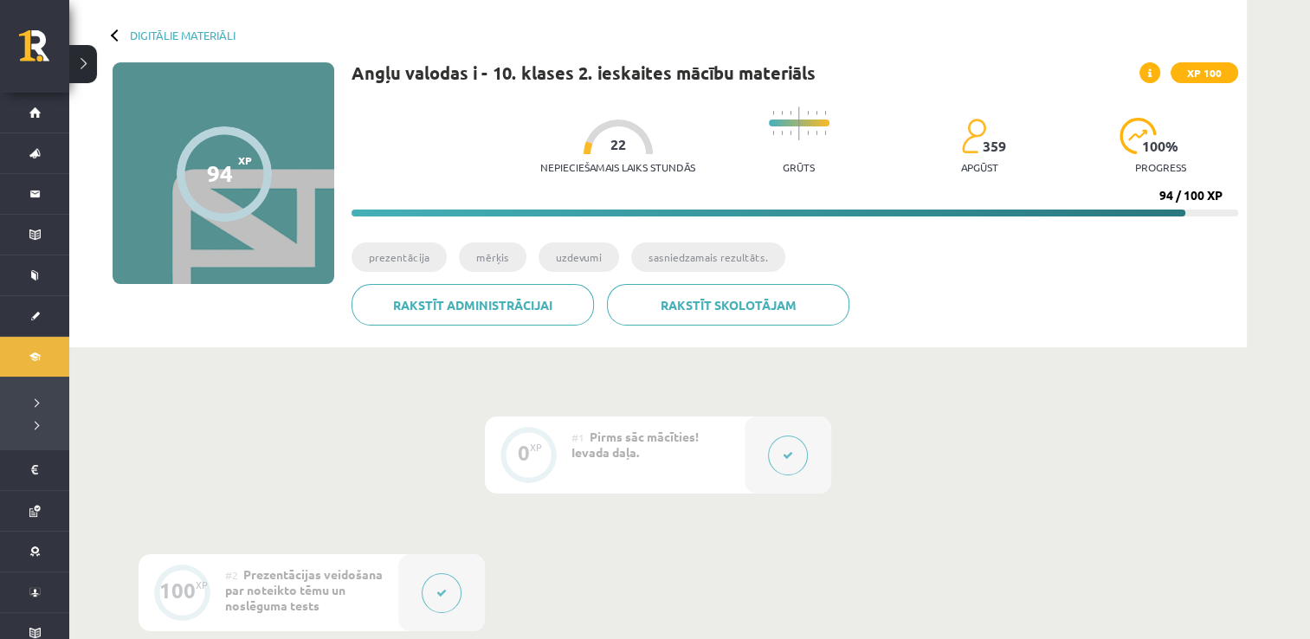
scroll to position [69, 0]
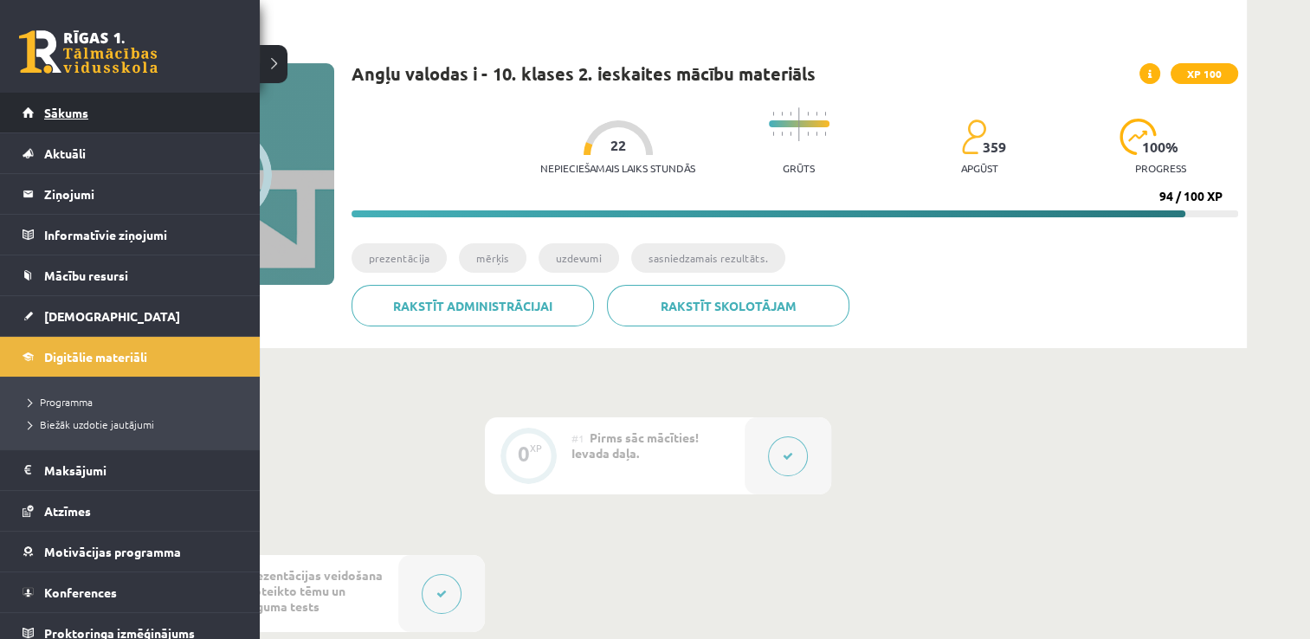
click at [75, 115] on span "Sākums" at bounding box center [66, 113] width 44 height 16
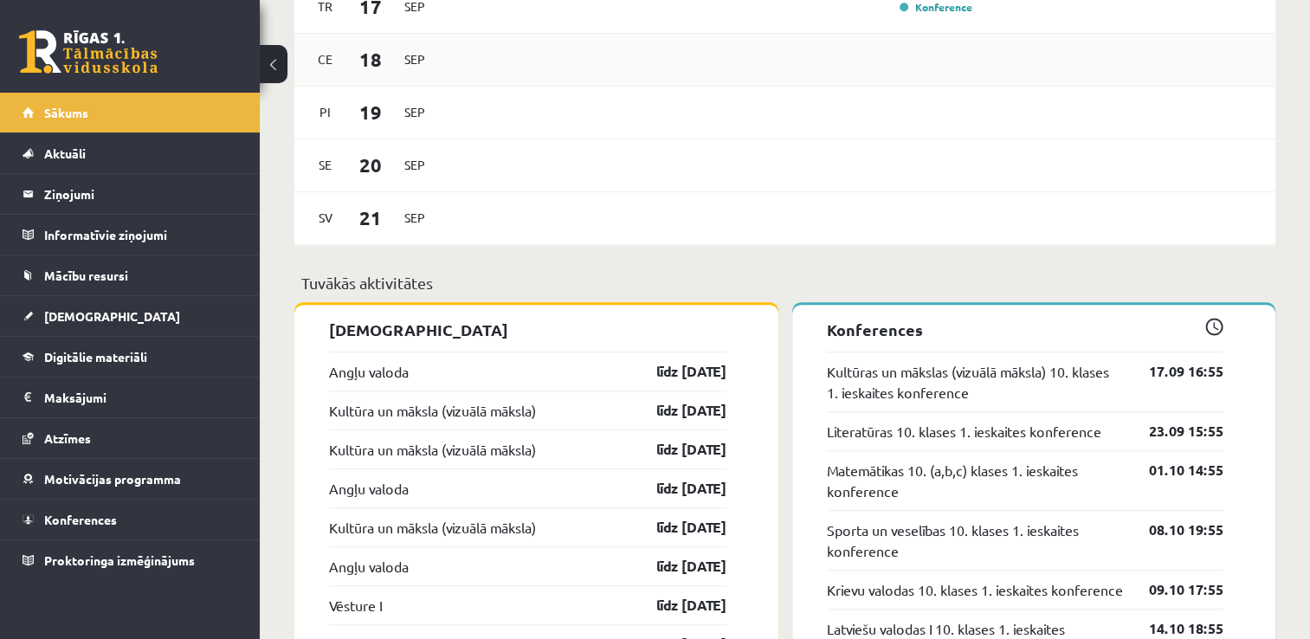
scroll to position [1386, 0]
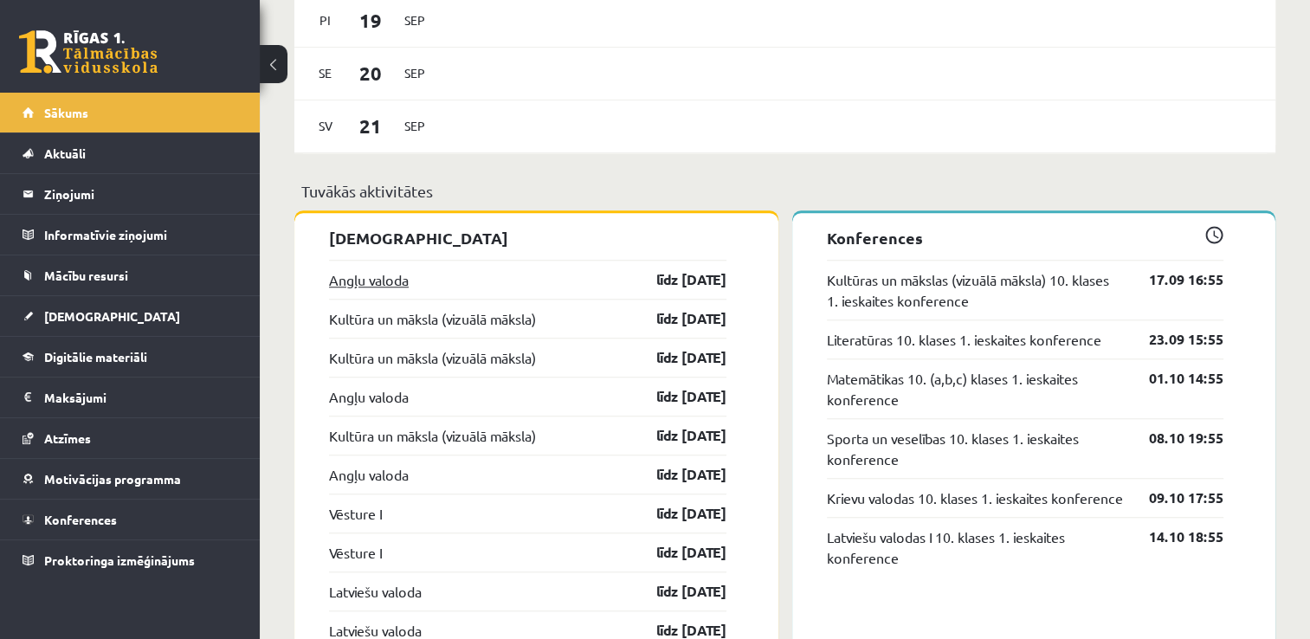
click at [363, 287] on link "Angļu valoda" at bounding box center [369, 279] width 80 height 21
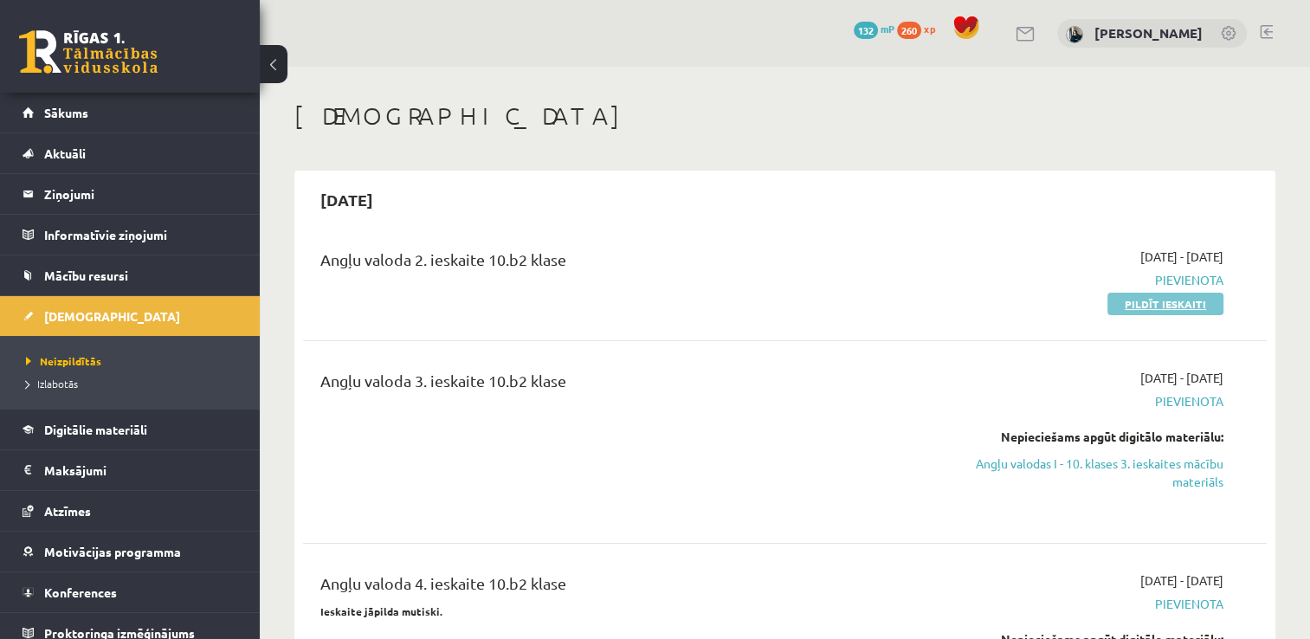
click at [1169, 311] on link "Pildīt ieskaiti" at bounding box center [1166, 304] width 116 height 23
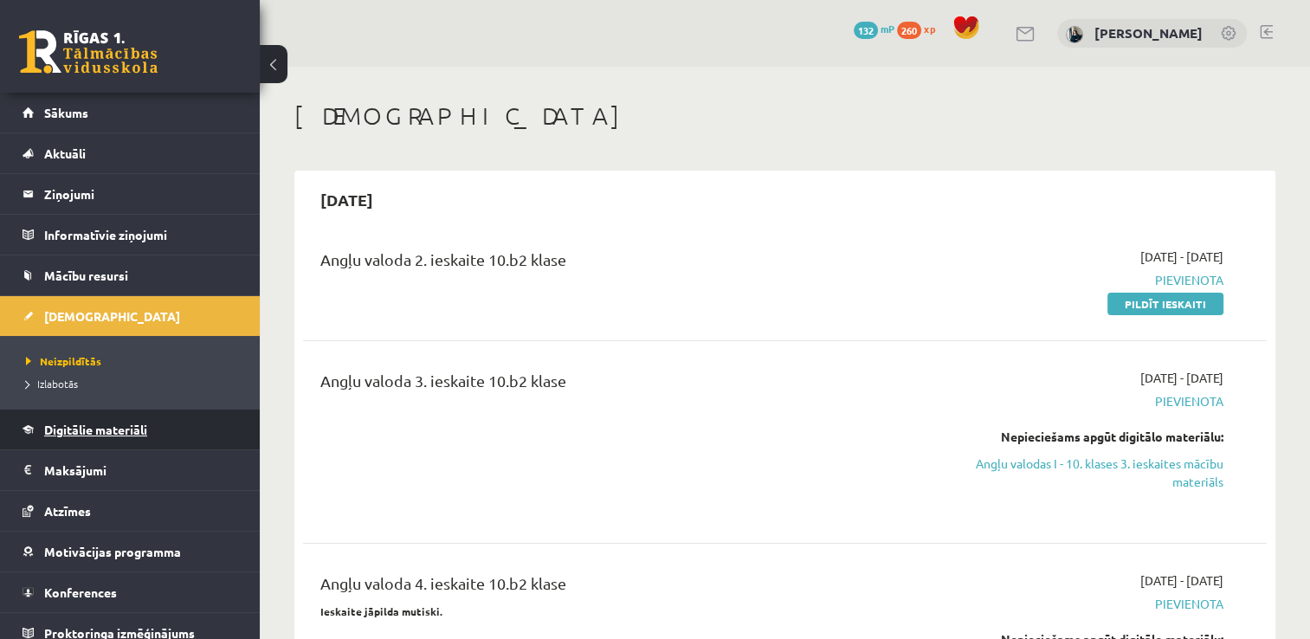
click at [122, 422] on span "Digitālie materiāli" at bounding box center [95, 430] width 103 height 16
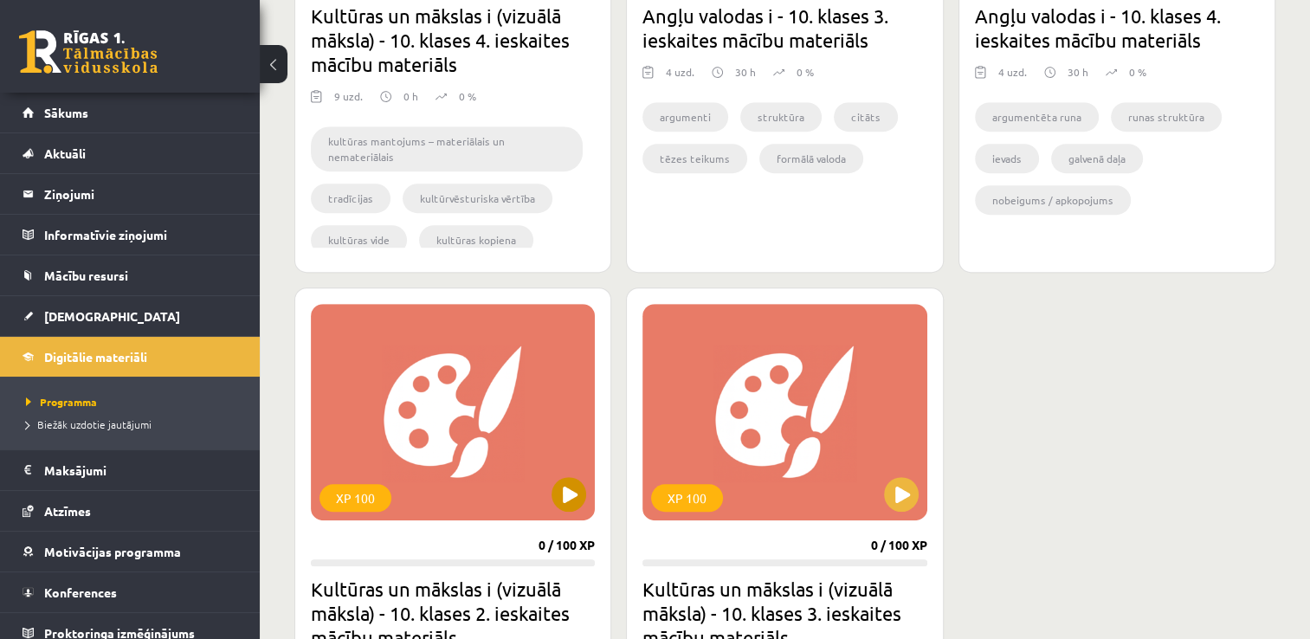
scroll to position [866, 0]
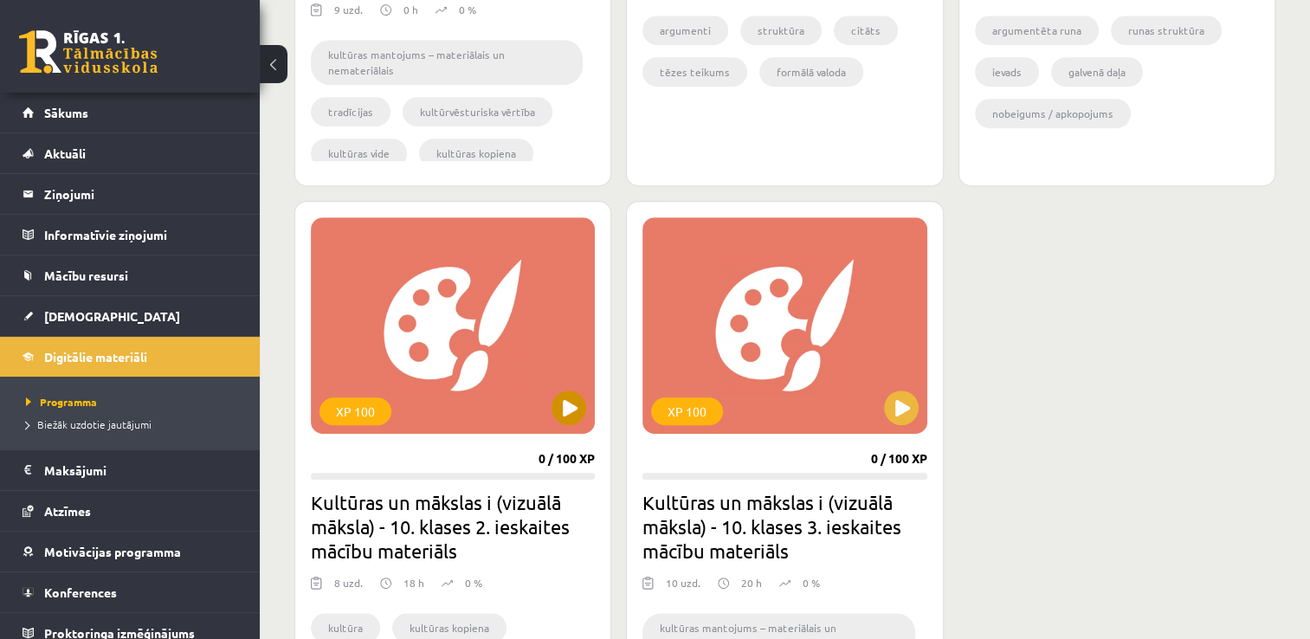
click at [585, 428] on div "XP 100" at bounding box center [453, 325] width 284 height 217
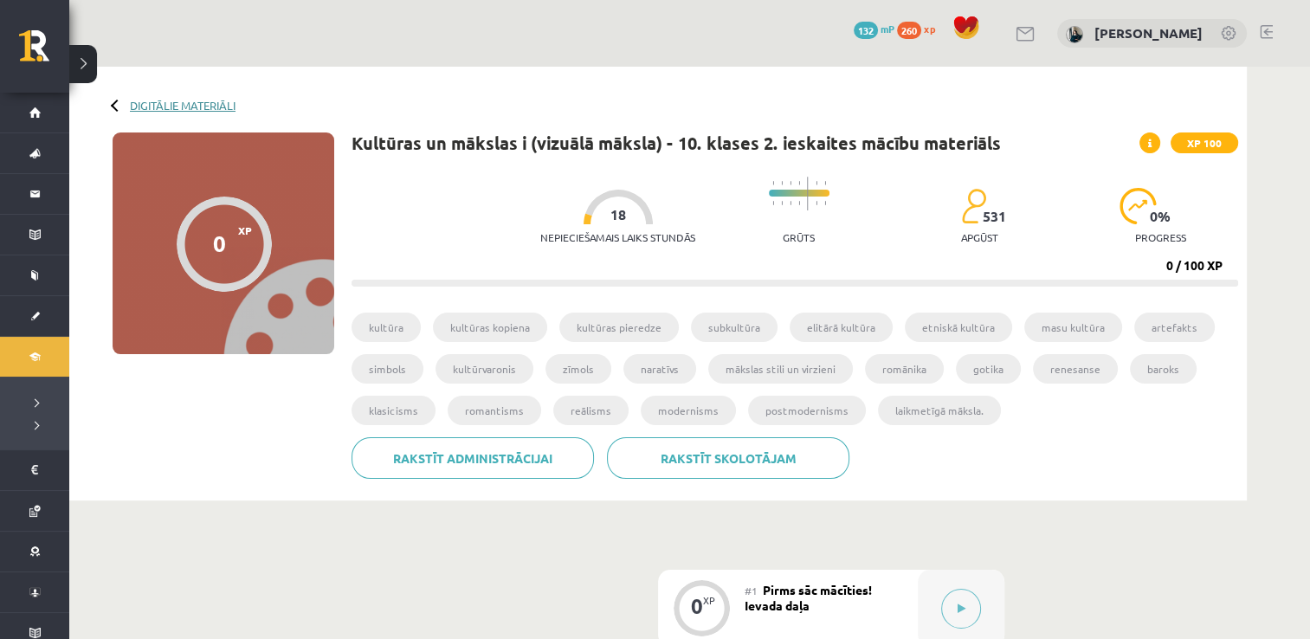
click at [159, 110] on link "Digitālie materiāli" at bounding box center [183, 105] width 106 height 13
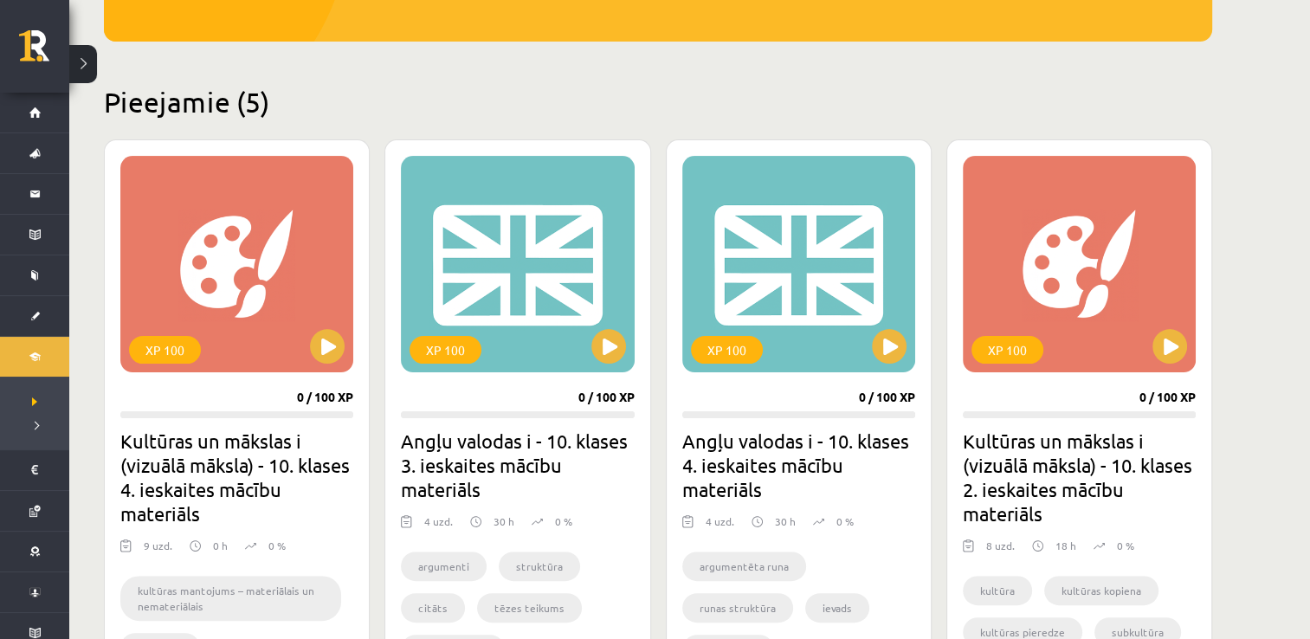
scroll to position [346, 0]
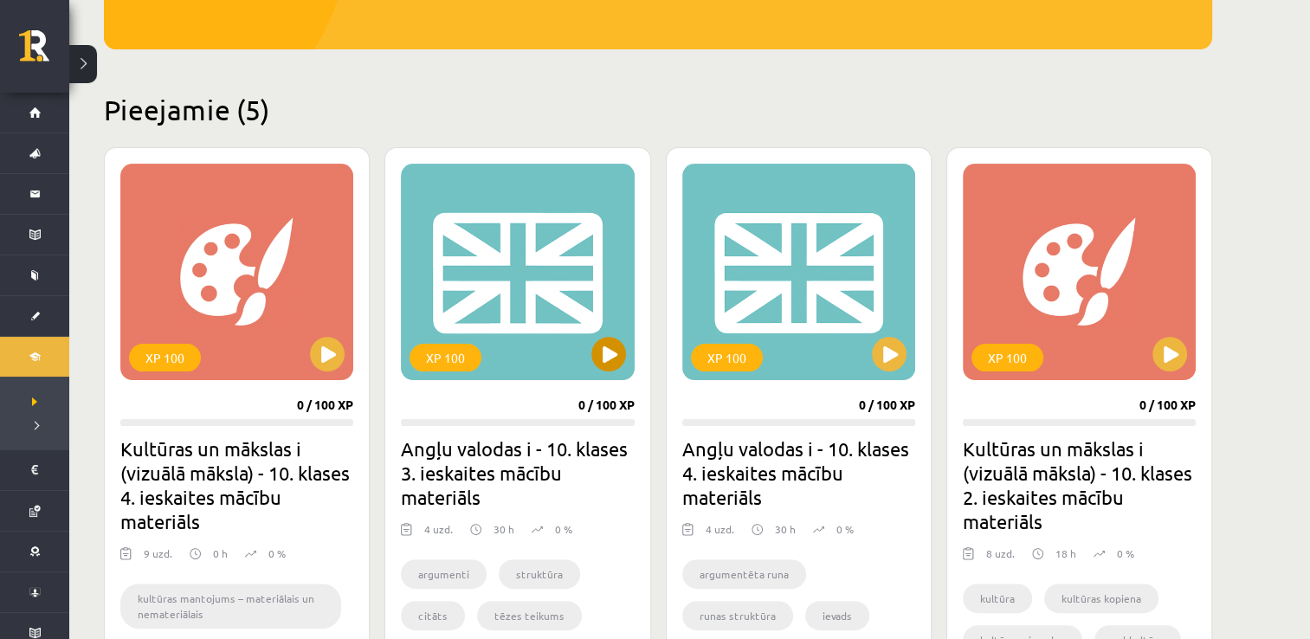
click at [589, 354] on div "XP 100" at bounding box center [517, 272] width 233 height 217
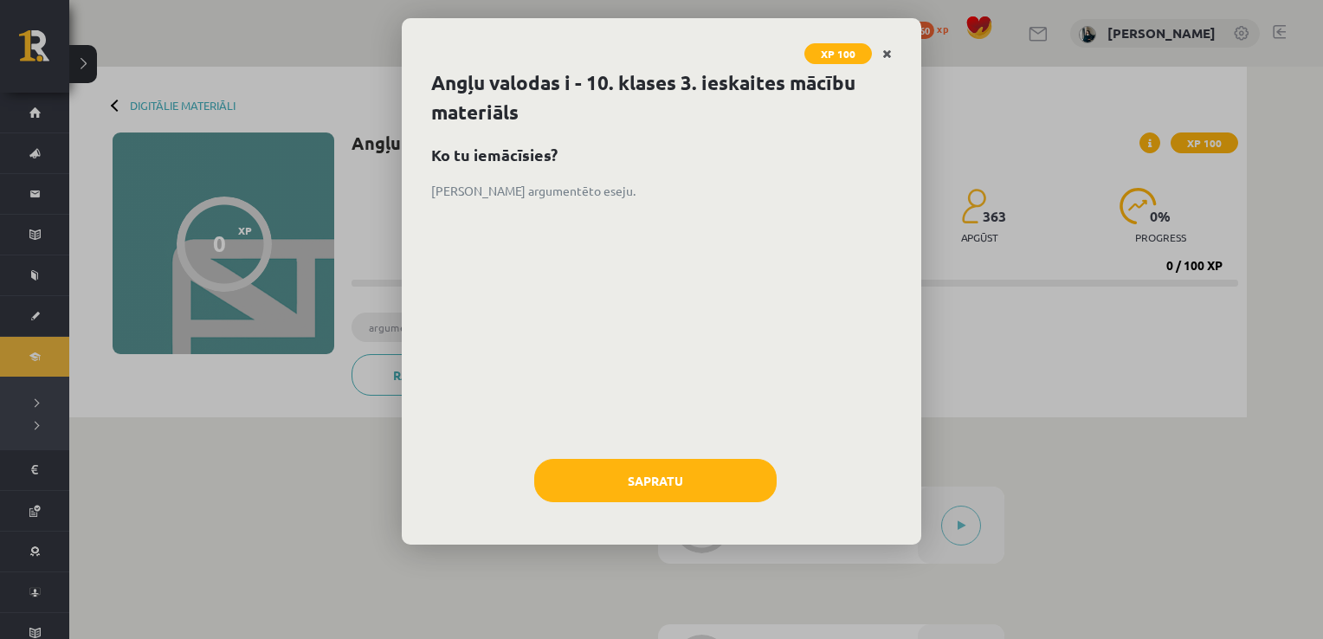
click at [885, 54] on icon "Close" at bounding box center [887, 54] width 10 height 12
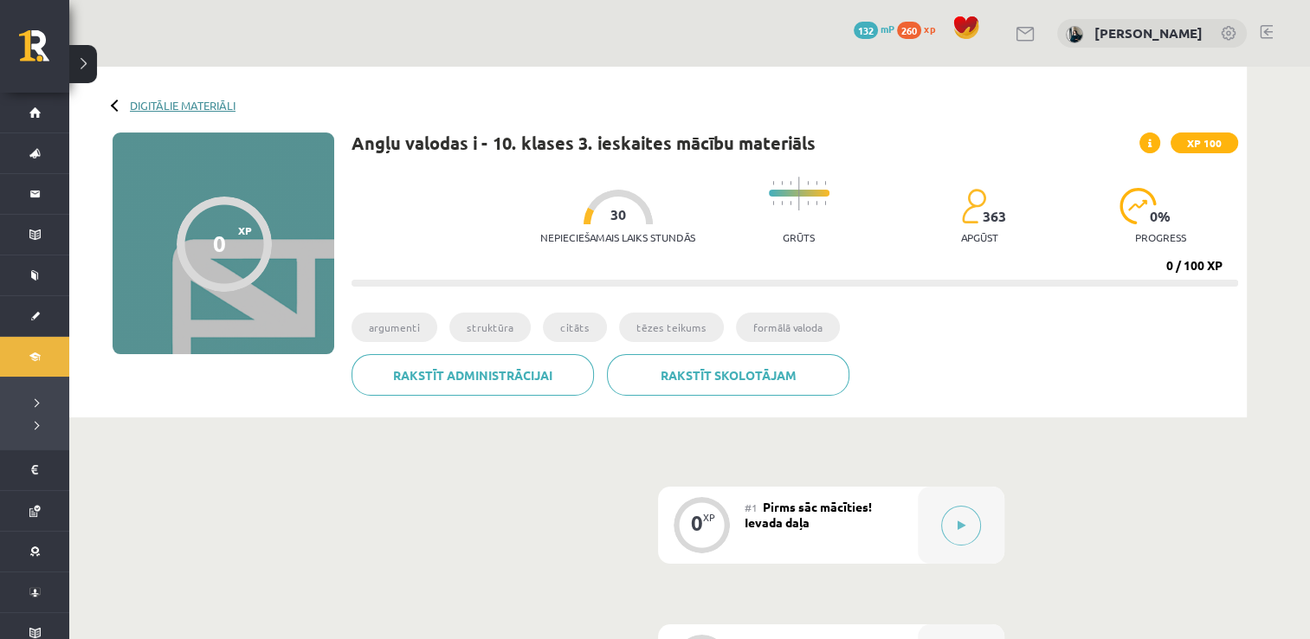
click at [228, 106] on link "Digitālie materiāli" at bounding box center [183, 105] width 106 height 13
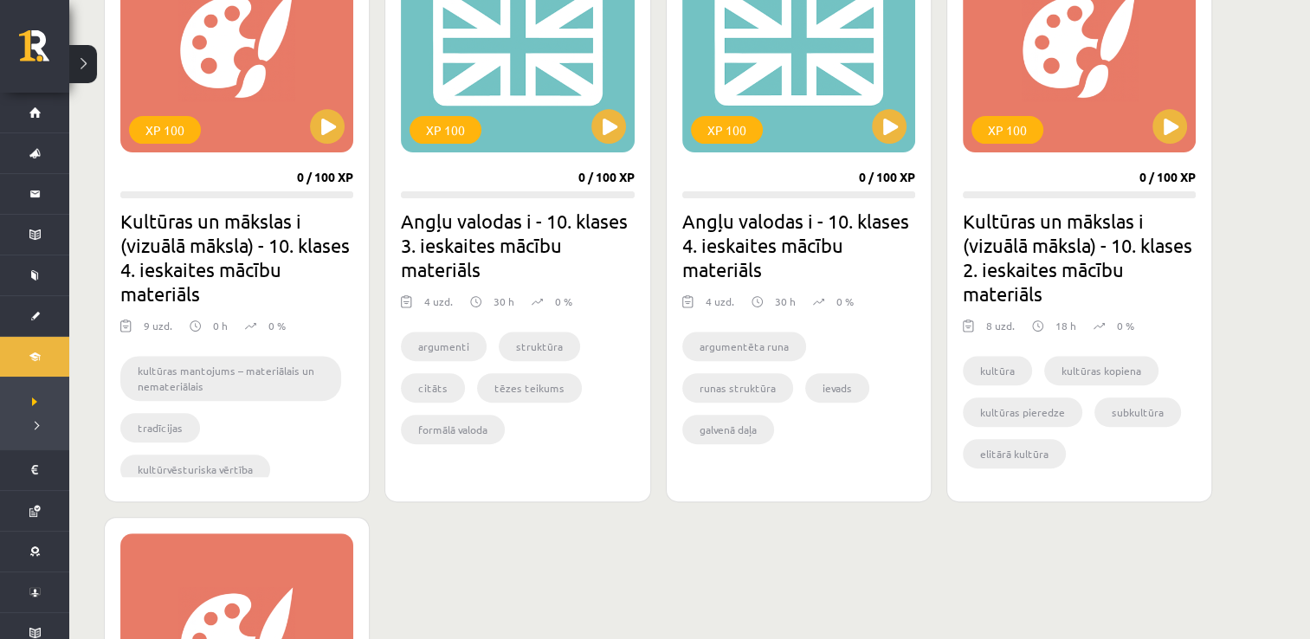
scroll to position [520, 0]
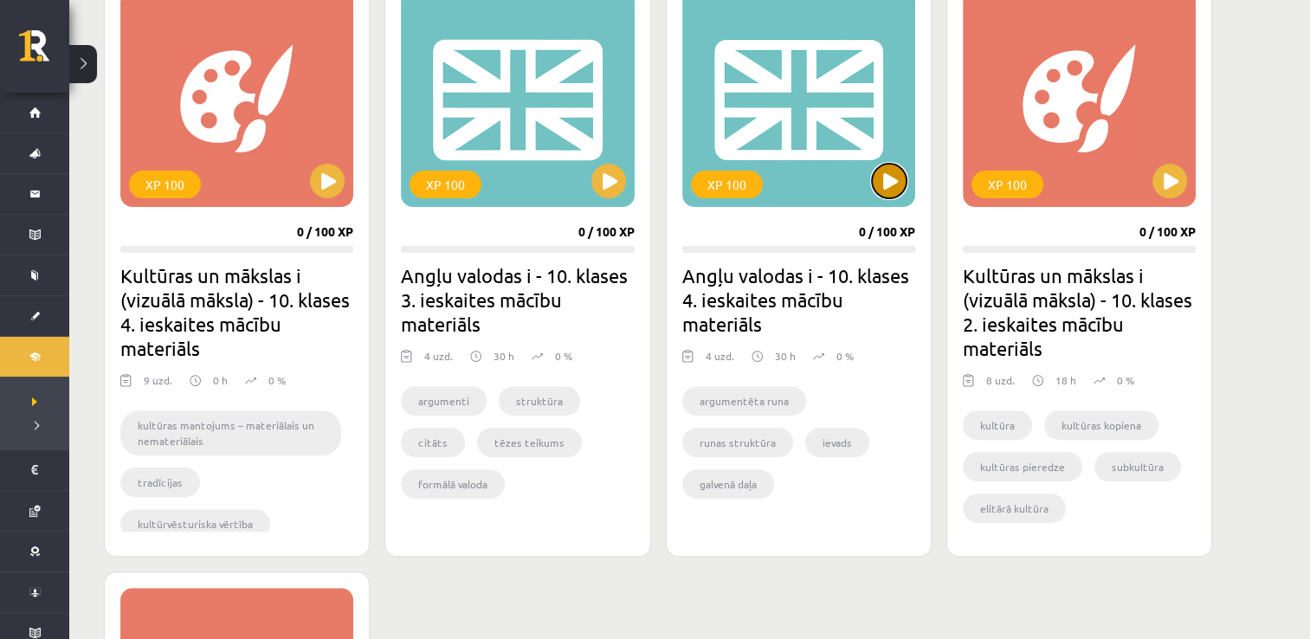
click at [901, 175] on button at bounding box center [889, 181] width 35 height 35
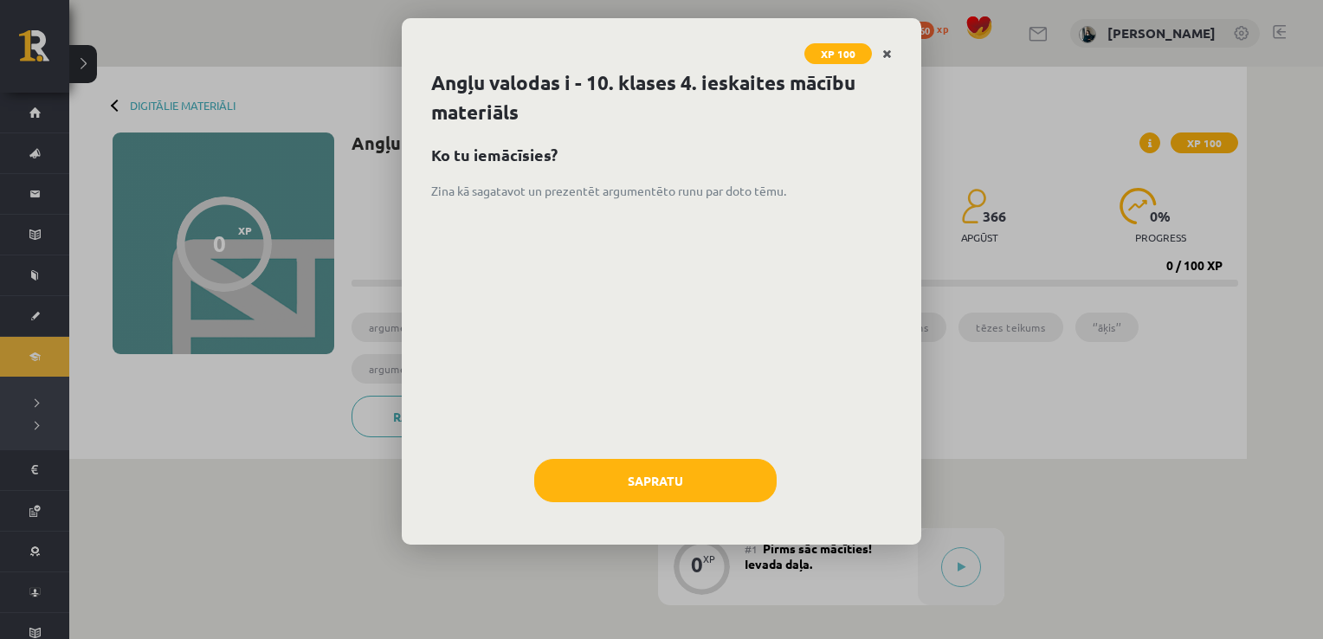
click at [882, 44] on link "Close" at bounding box center [887, 54] width 30 height 34
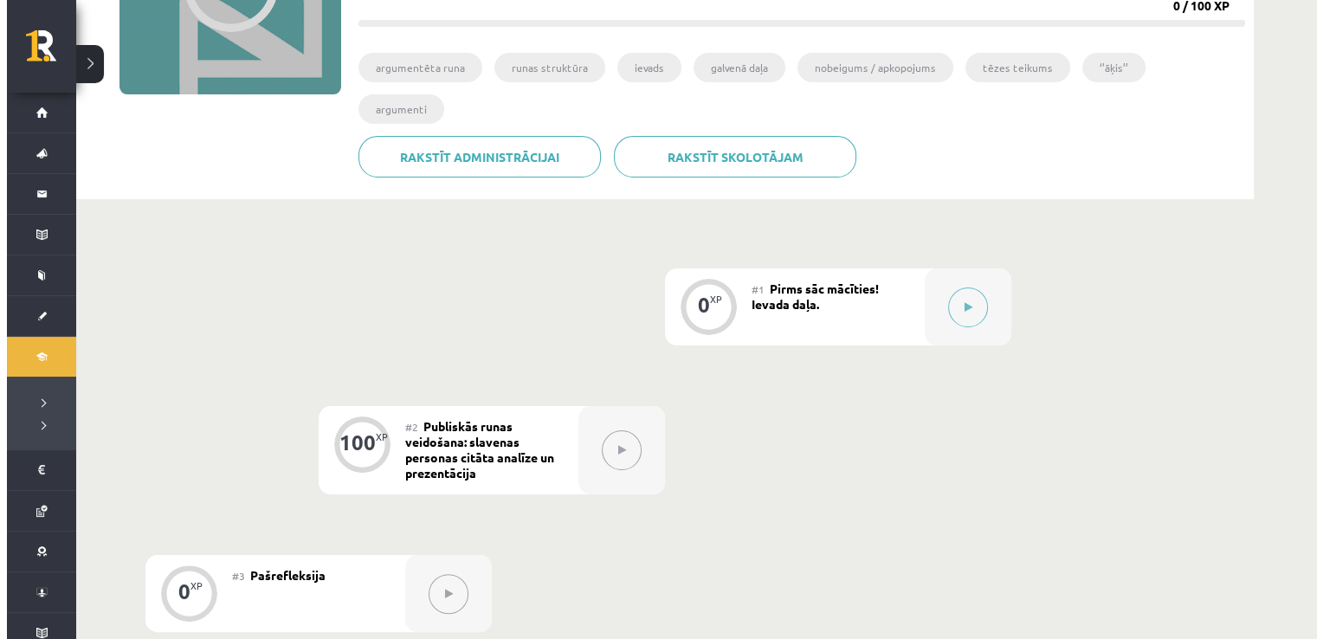
scroll to position [346, 0]
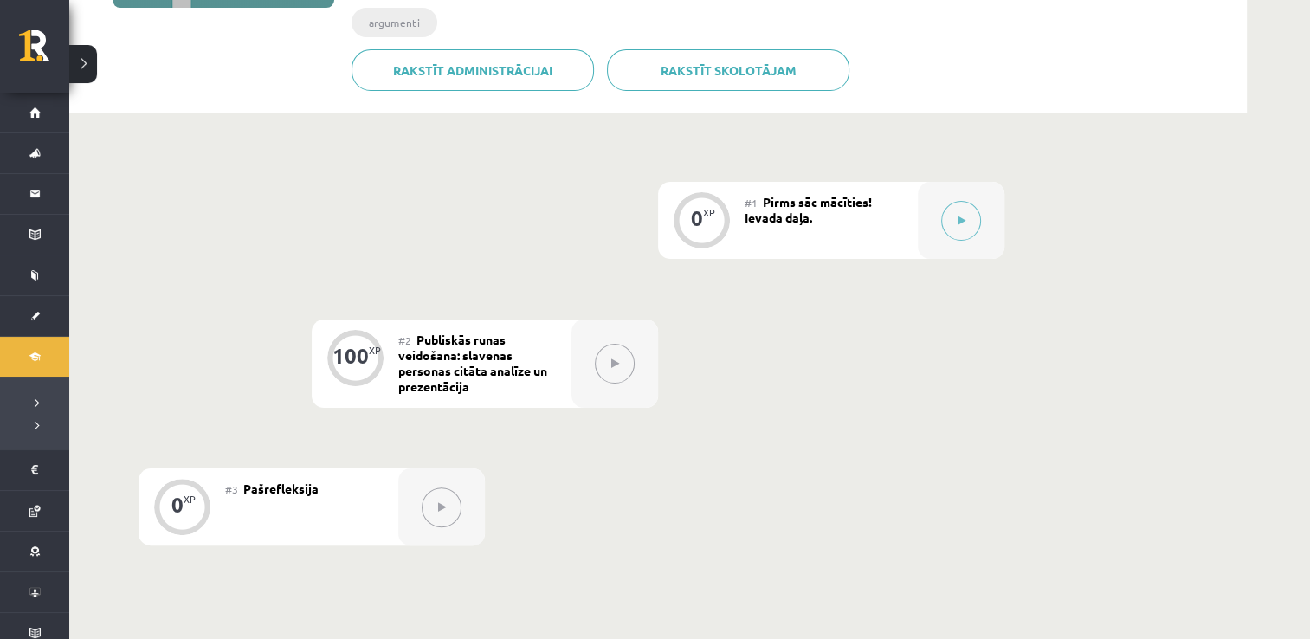
click at [611, 344] on button at bounding box center [615, 364] width 40 height 40
click at [966, 201] on button at bounding box center [961, 221] width 40 height 40
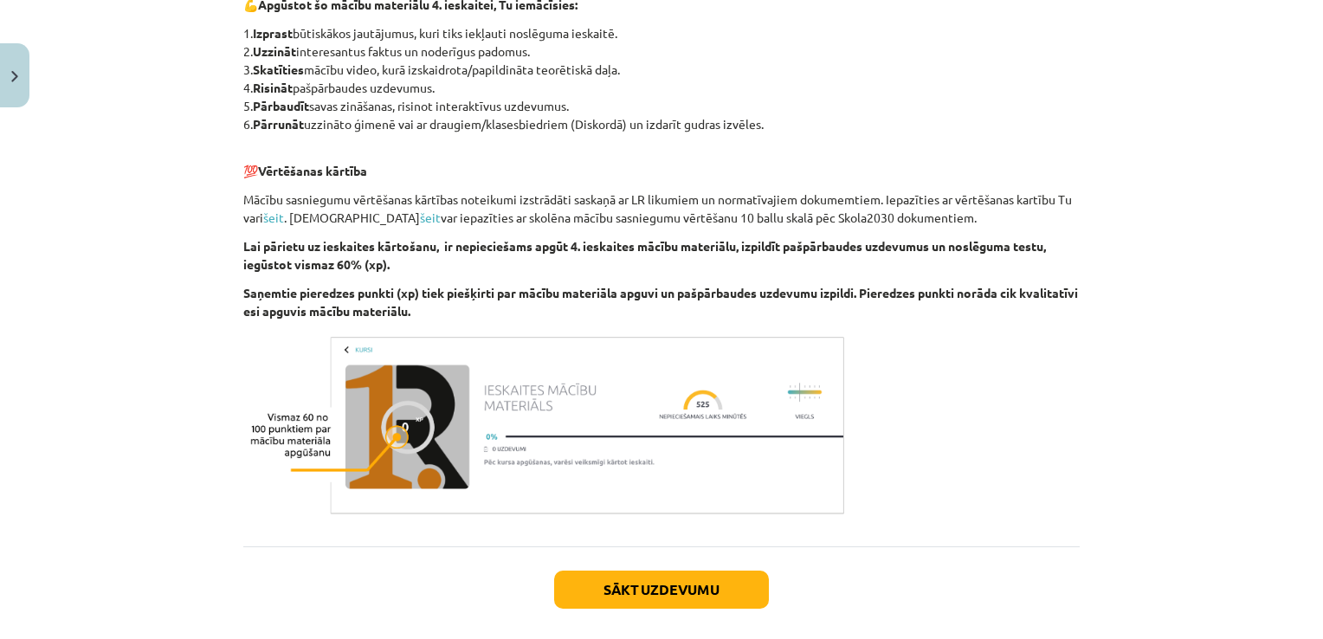
scroll to position [553, 0]
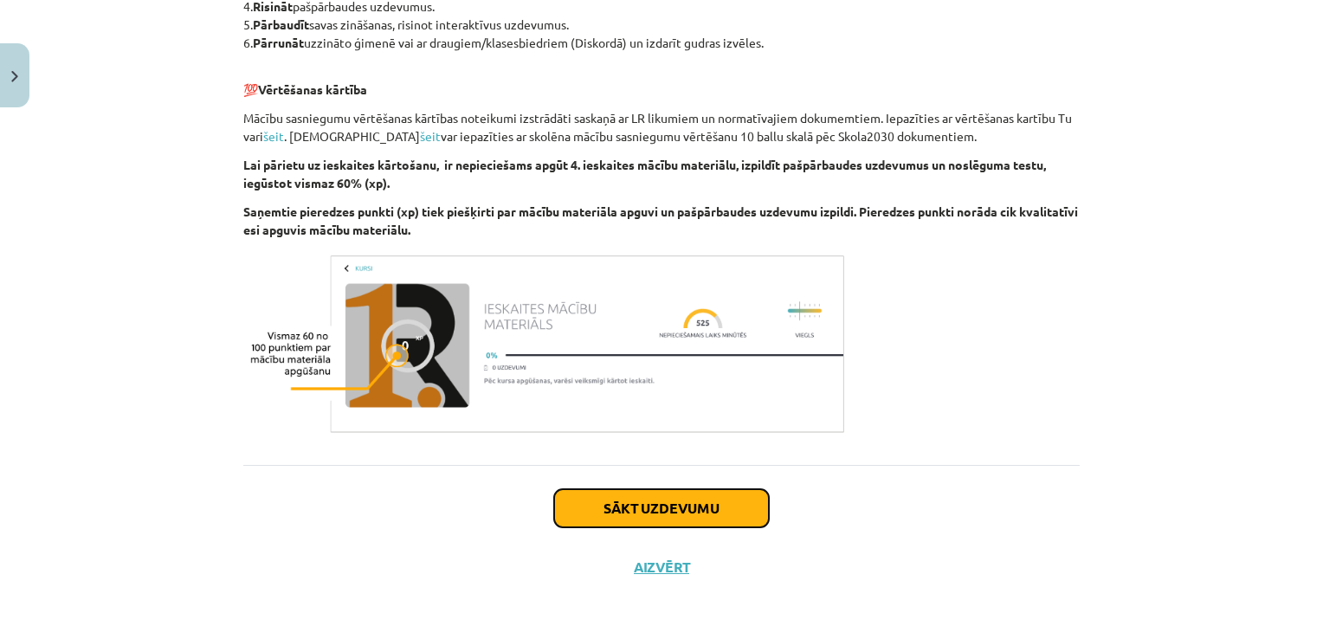
click at [734, 507] on button "Sākt uzdevumu" at bounding box center [661, 508] width 215 height 38
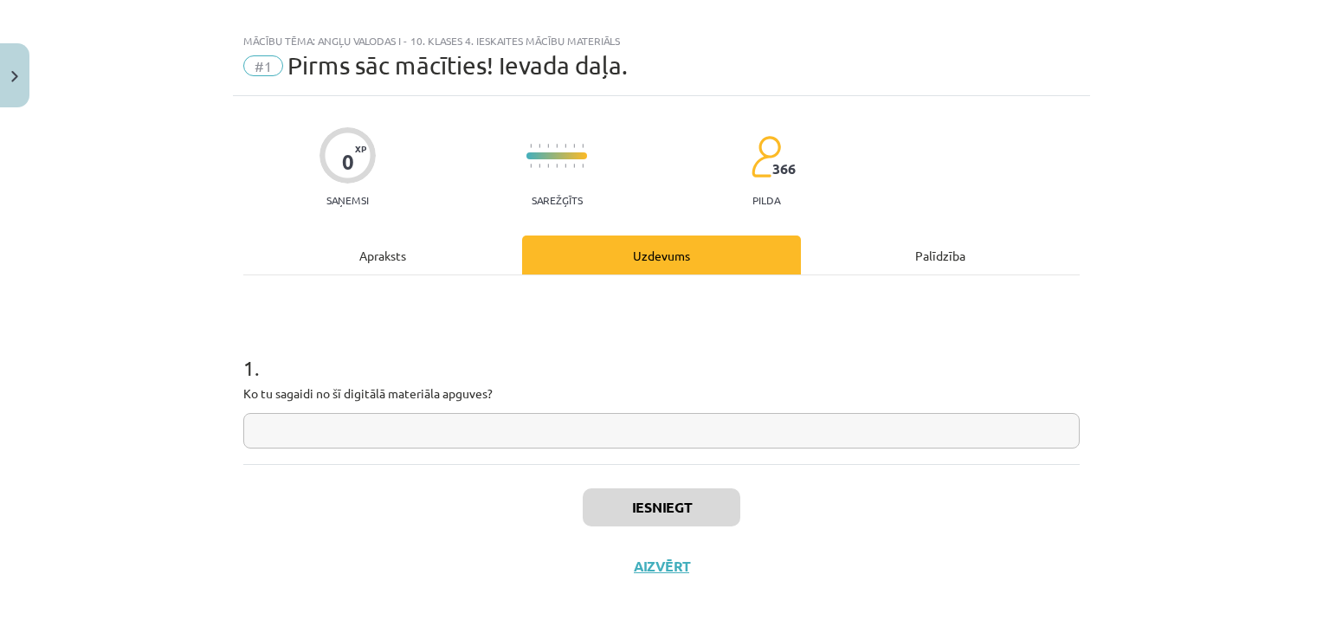
scroll to position [17, 0]
click at [705, 439] on input "text" at bounding box center [661, 433] width 837 height 36
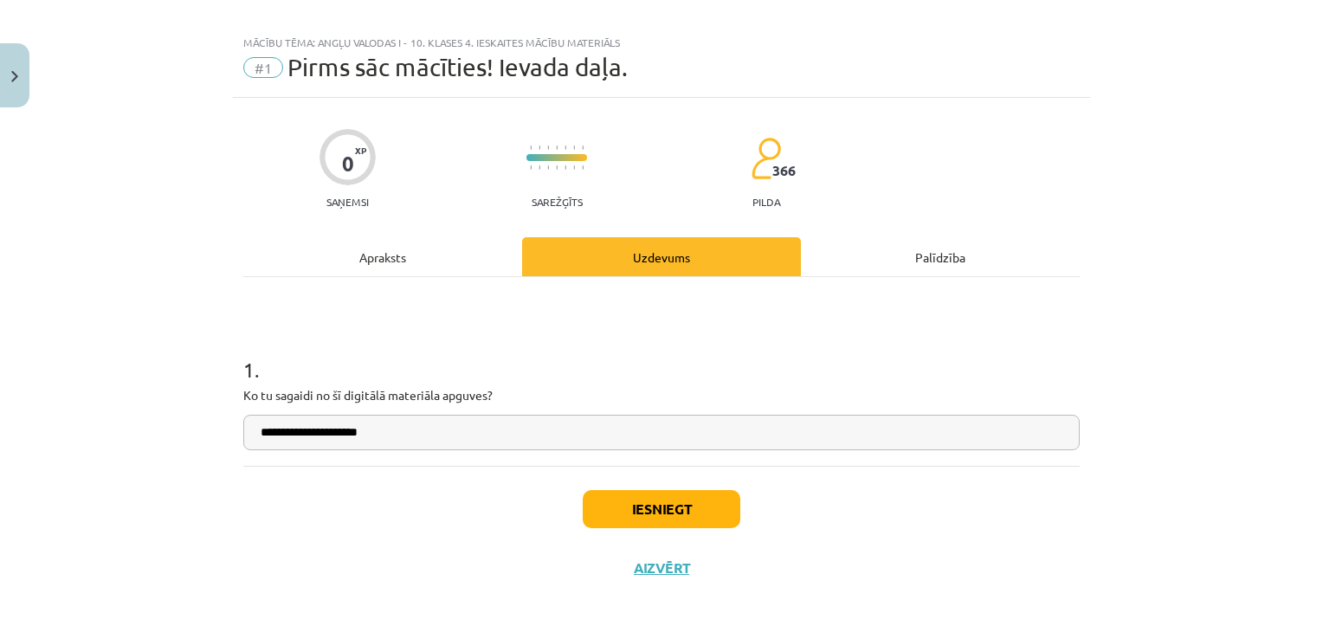
type input "**********"
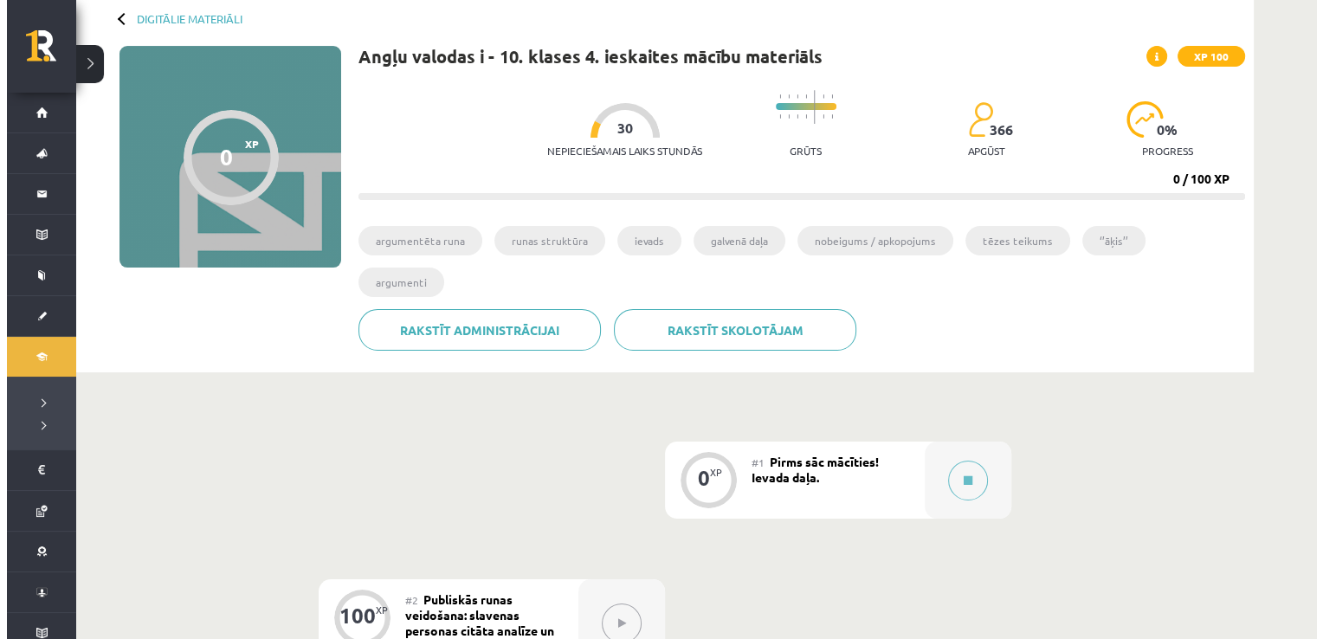
scroll to position [173, 0]
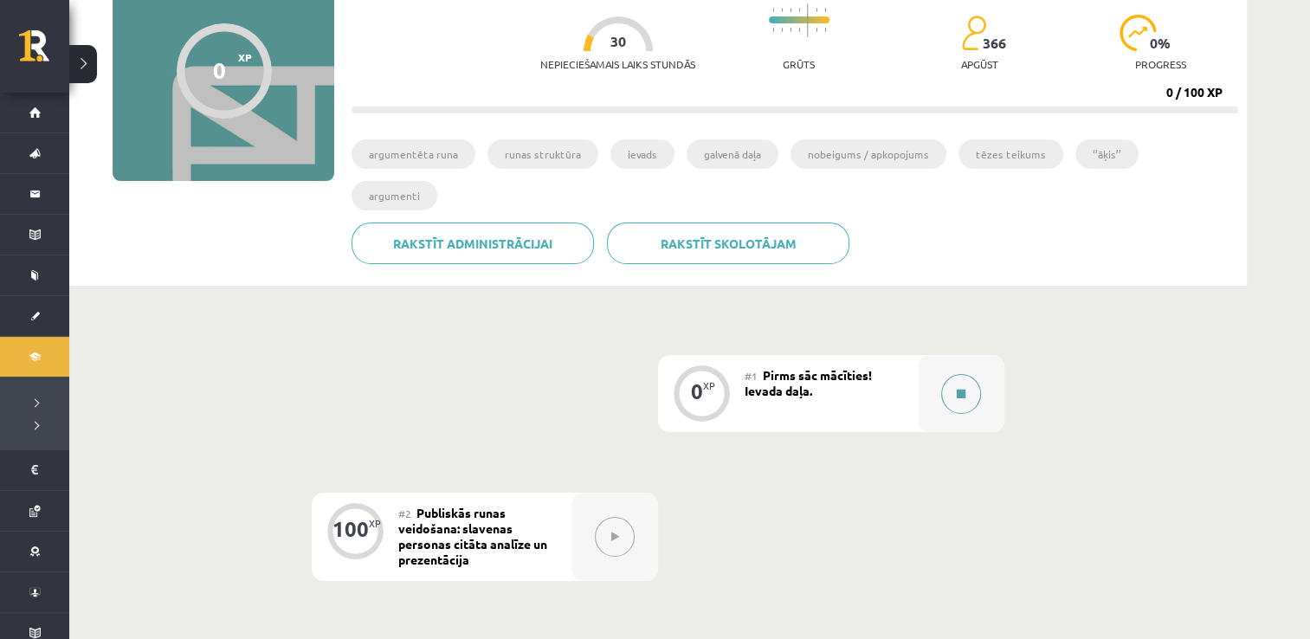
click at [963, 374] on button at bounding box center [961, 394] width 40 height 40
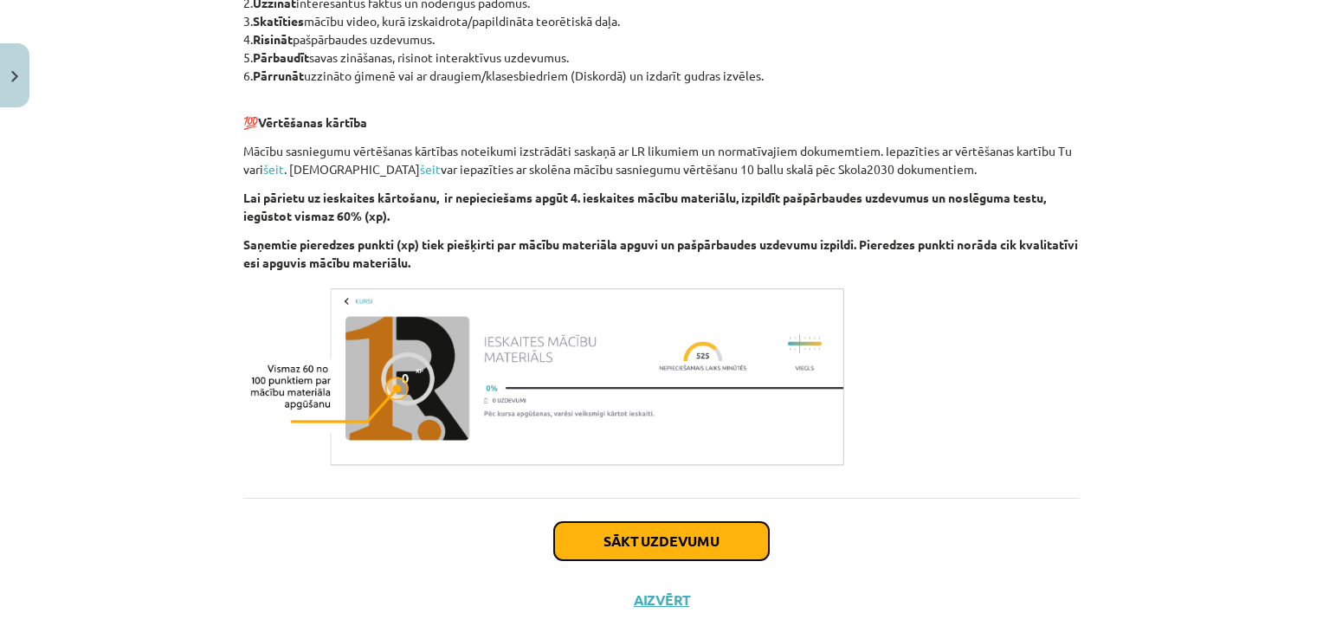
click at [724, 550] on button "Sākt uzdevumu" at bounding box center [661, 541] width 215 height 38
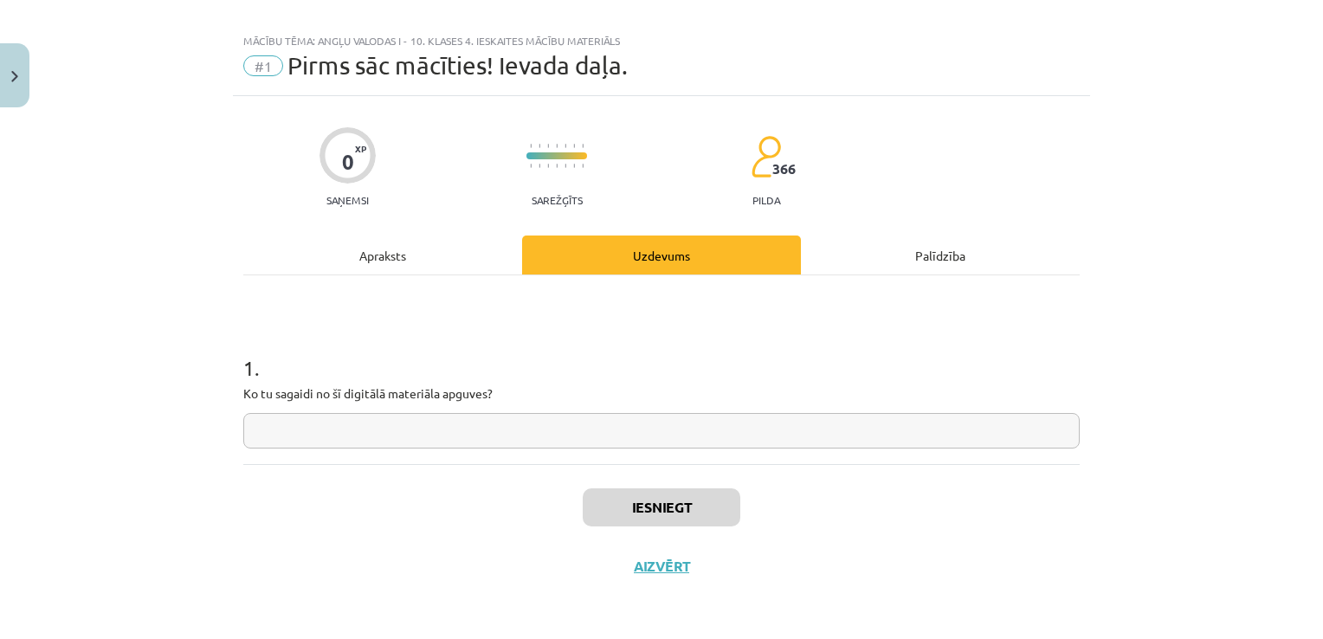
scroll to position [17, 0]
click at [639, 436] on input "text" at bounding box center [661, 433] width 837 height 36
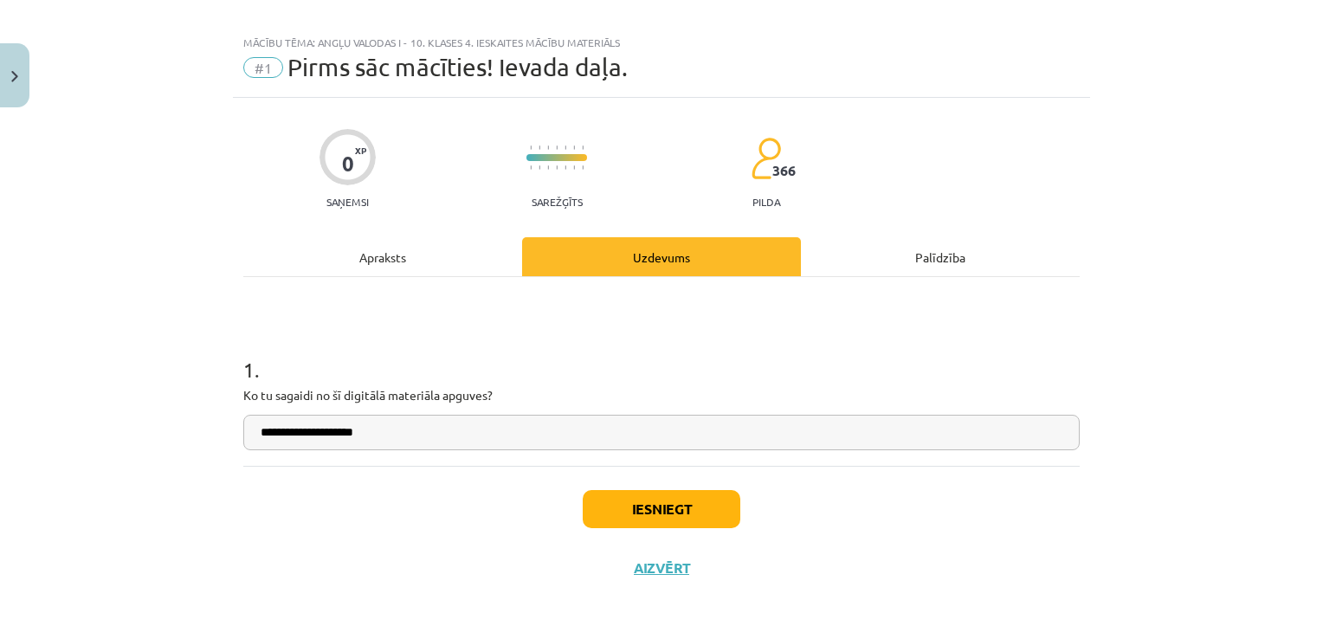
click at [302, 433] on input "**********" at bounding box center [661, 433] width 837 height 36
click at [315, 434] on input "**********" at bounding box center [661, 433] width 837 height 36
type input "**********"
click at [604, 500] on button "Iesniegt" at bounding box center [662, 509] width 158 height 38
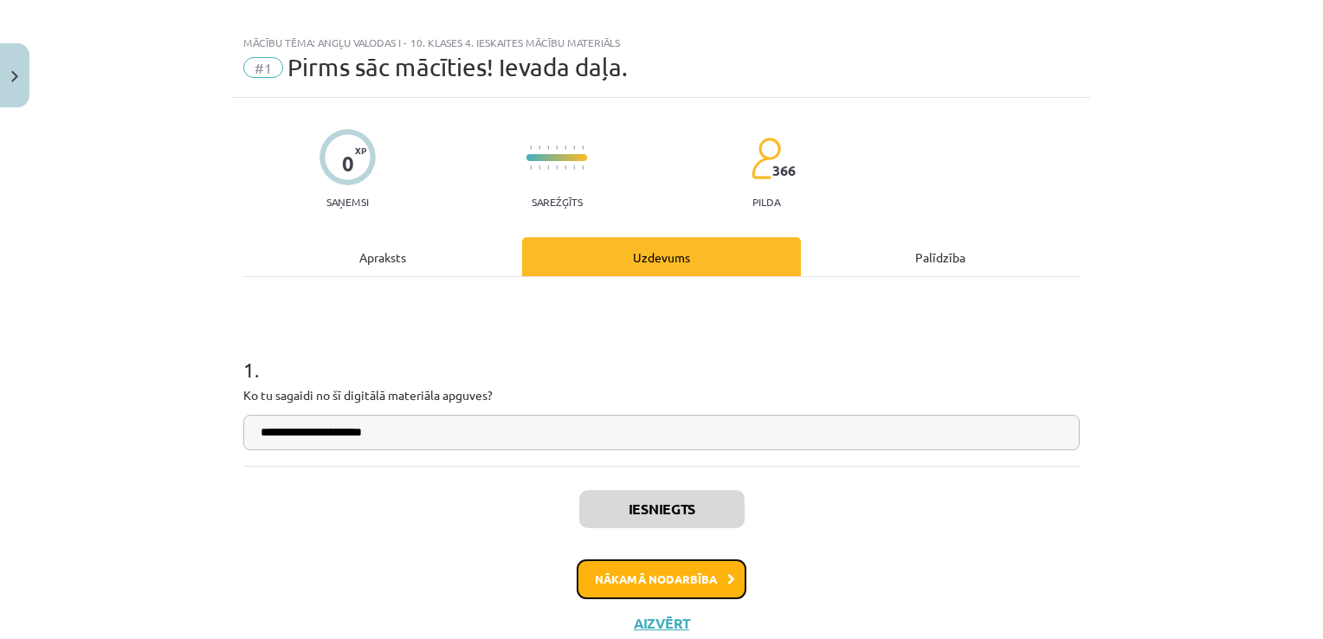
click at [670, 570] on button "Nākamā nodarbība" at bounding box center [662, 579] width 170 height 40
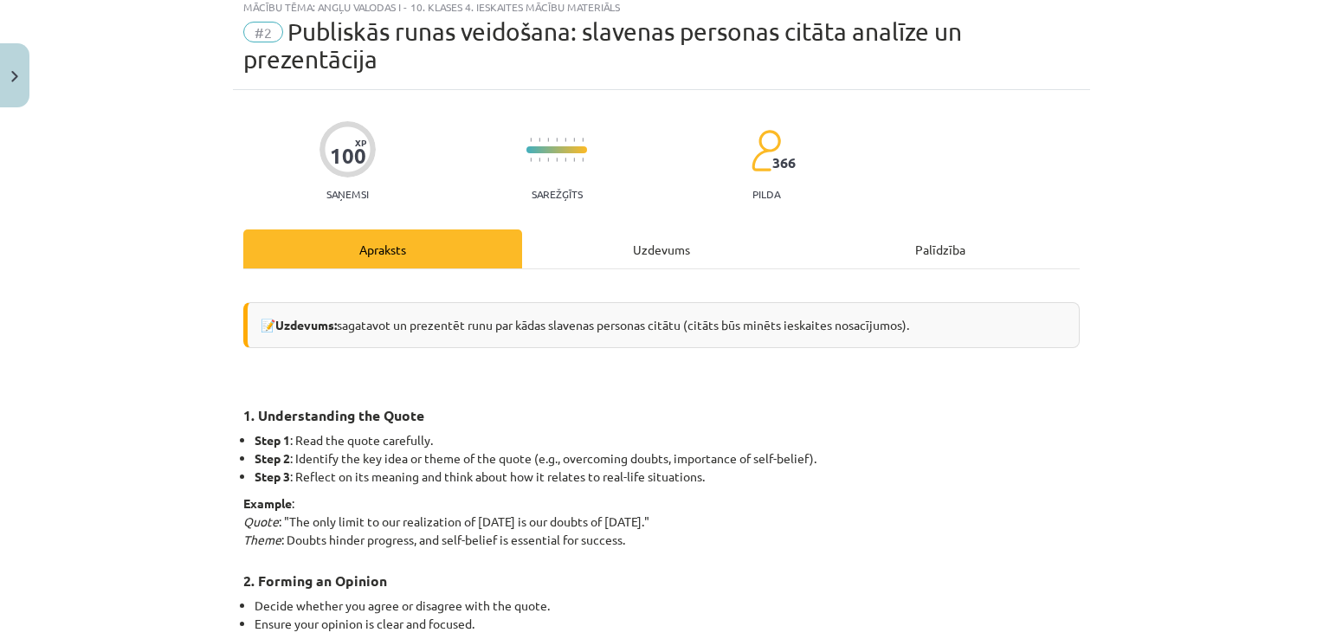
scroll to position [0, 0]
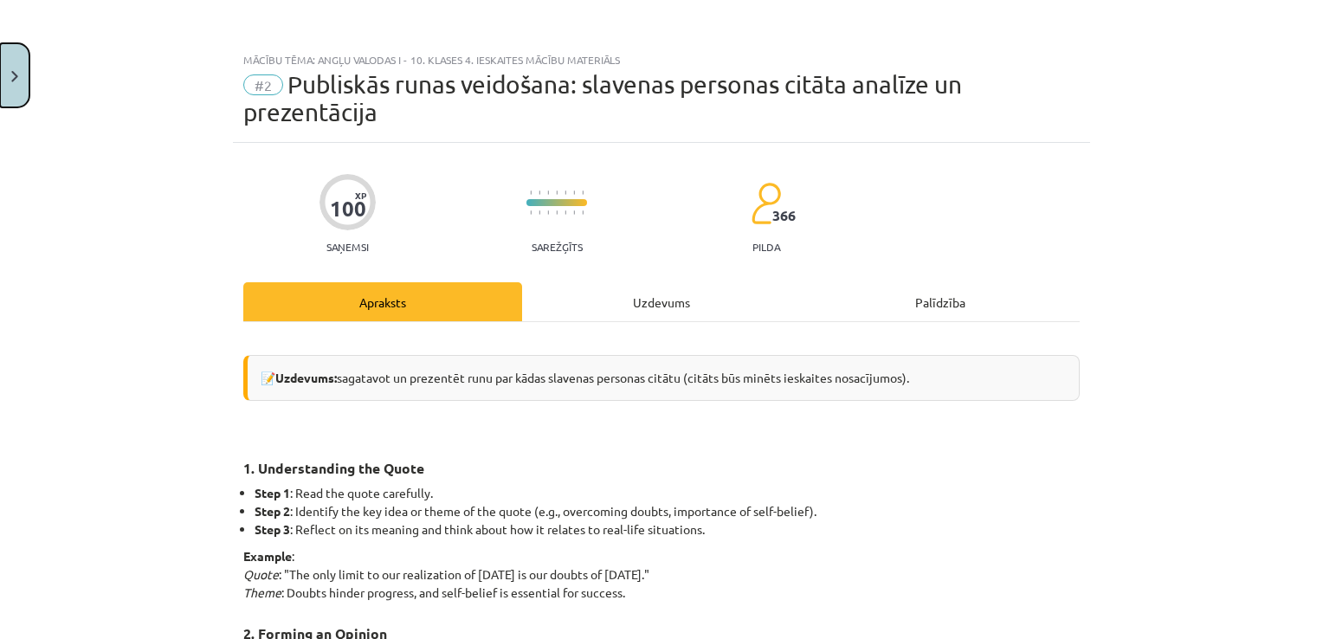
click at [3, 82] on button "Close" at bounding box center [14, 75] width 29 height 64
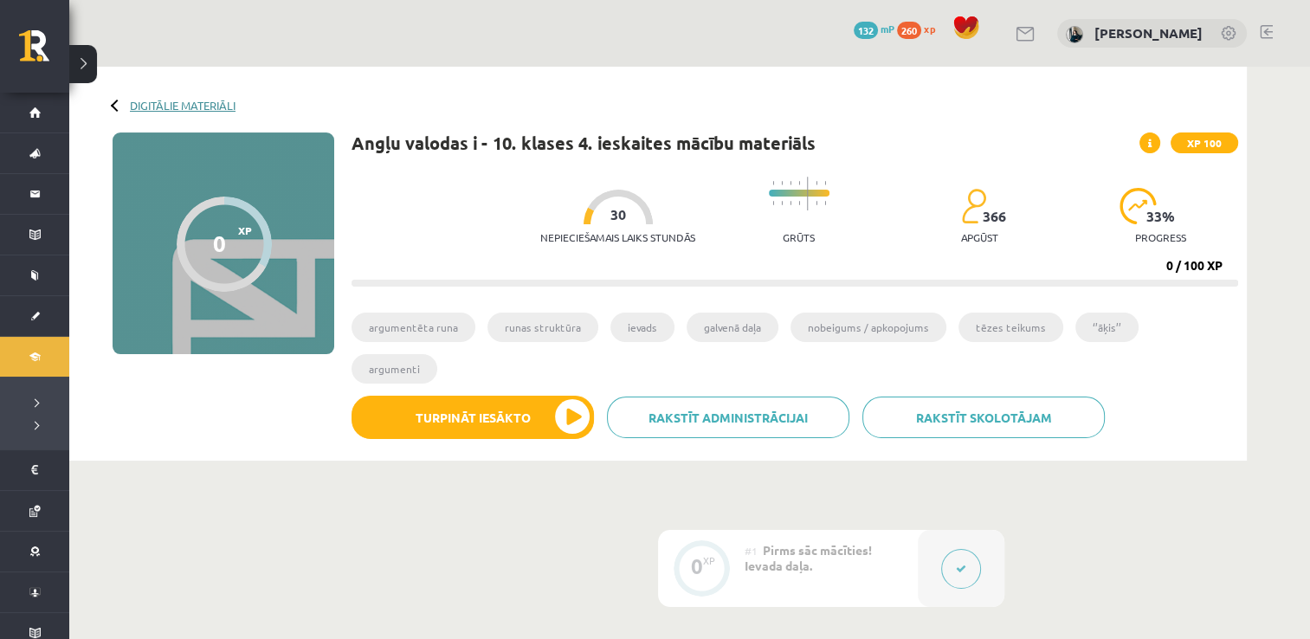
click at [142, 106] on link "Digitālie materiāli" at bounding box center [183, 105] width 106 height 13
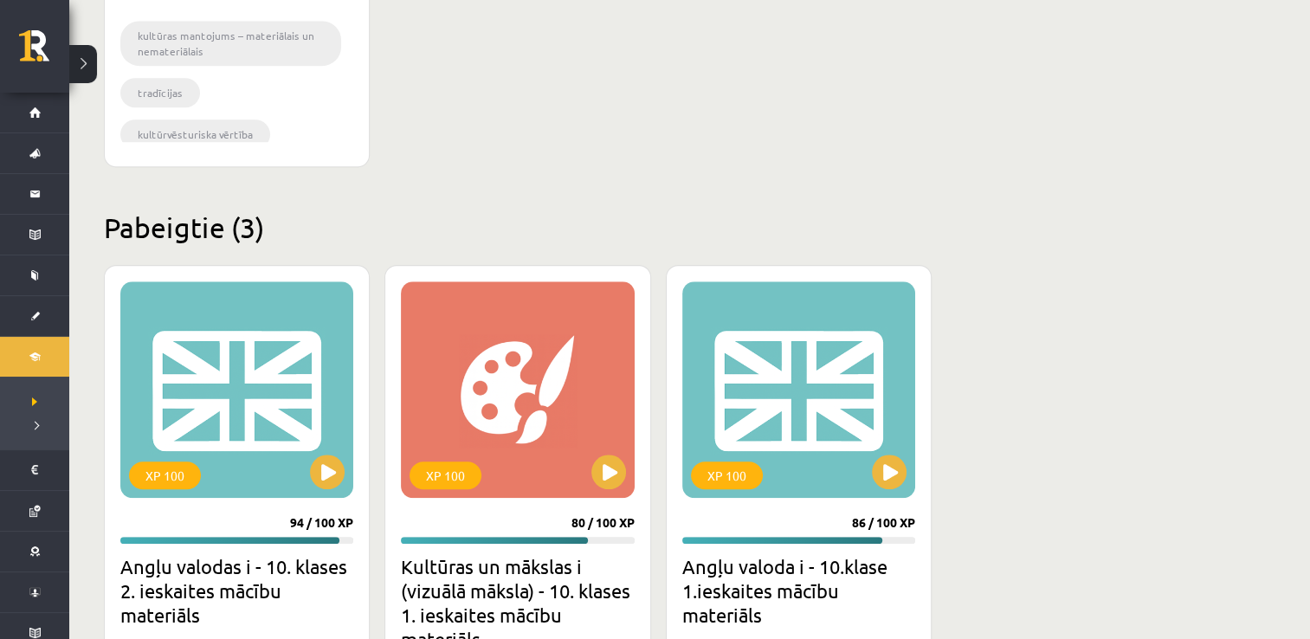
scroll to position [1749, 0]
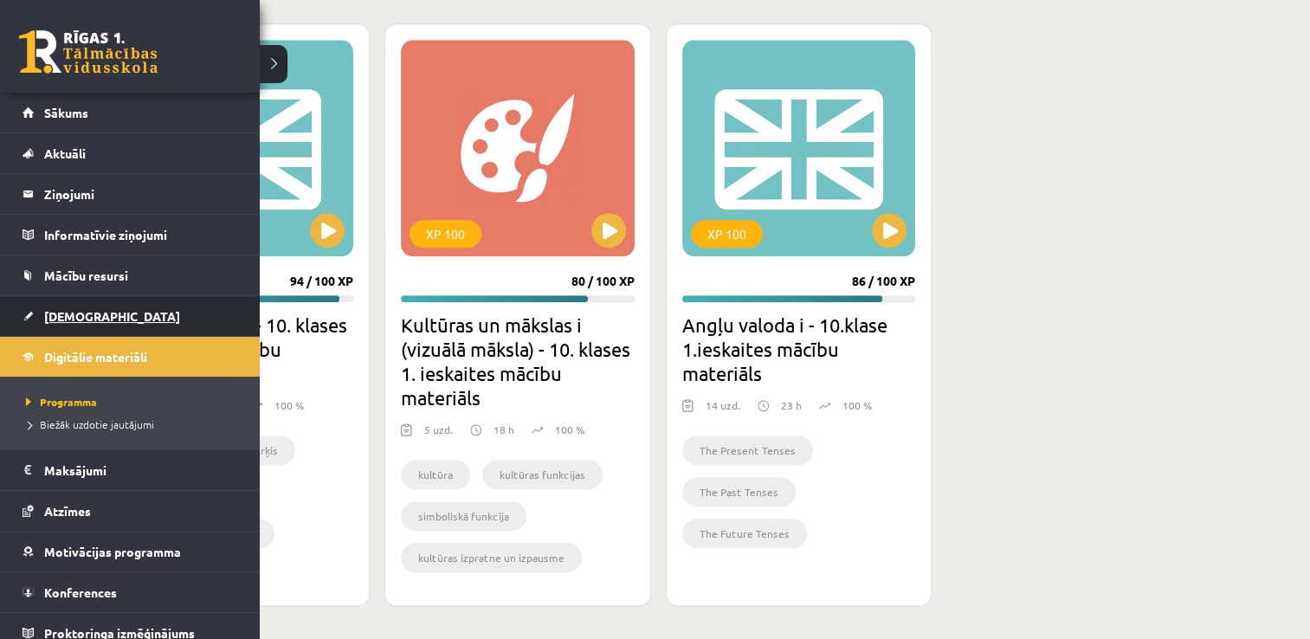
click at [62, 324] on link "[DEMOGRAPHIC_DATA]" at bounding box center [131, 316] width 216 height 40
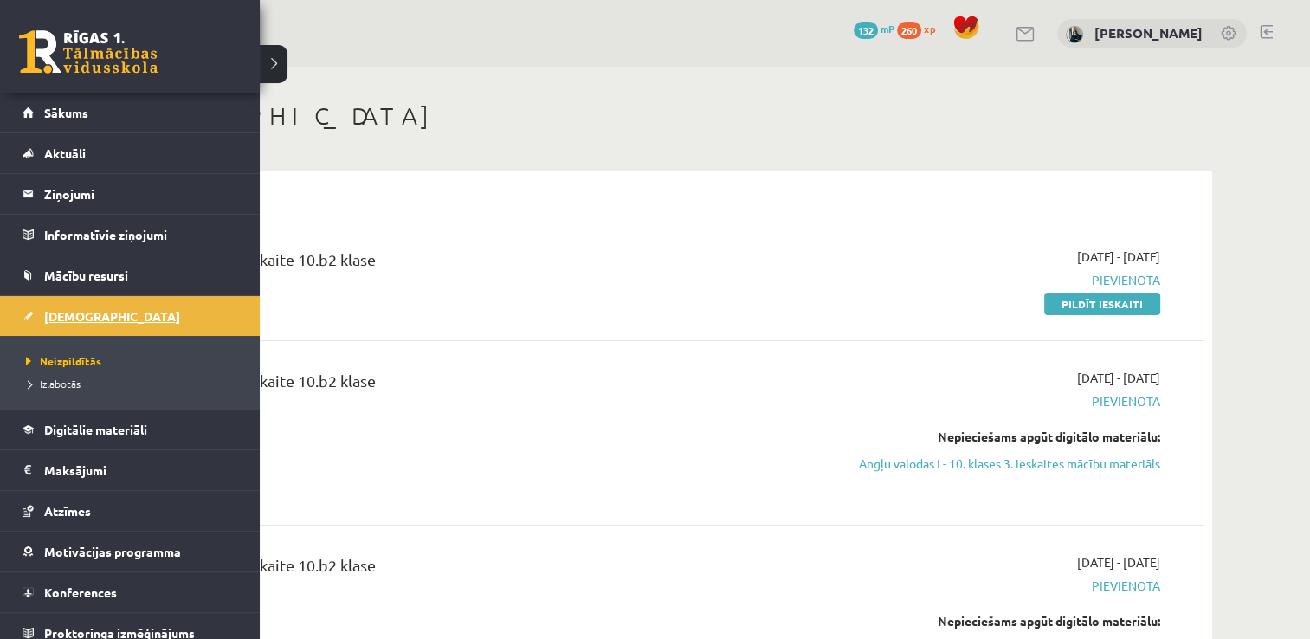
click at [51, 326] on link "[DEMOGRAPHIC_DATA]" at bounding box center [131, 316] width 216 height 40
click at [25, 111] on link "Sākums" at bounding box center [131, 113] width 216 height 40
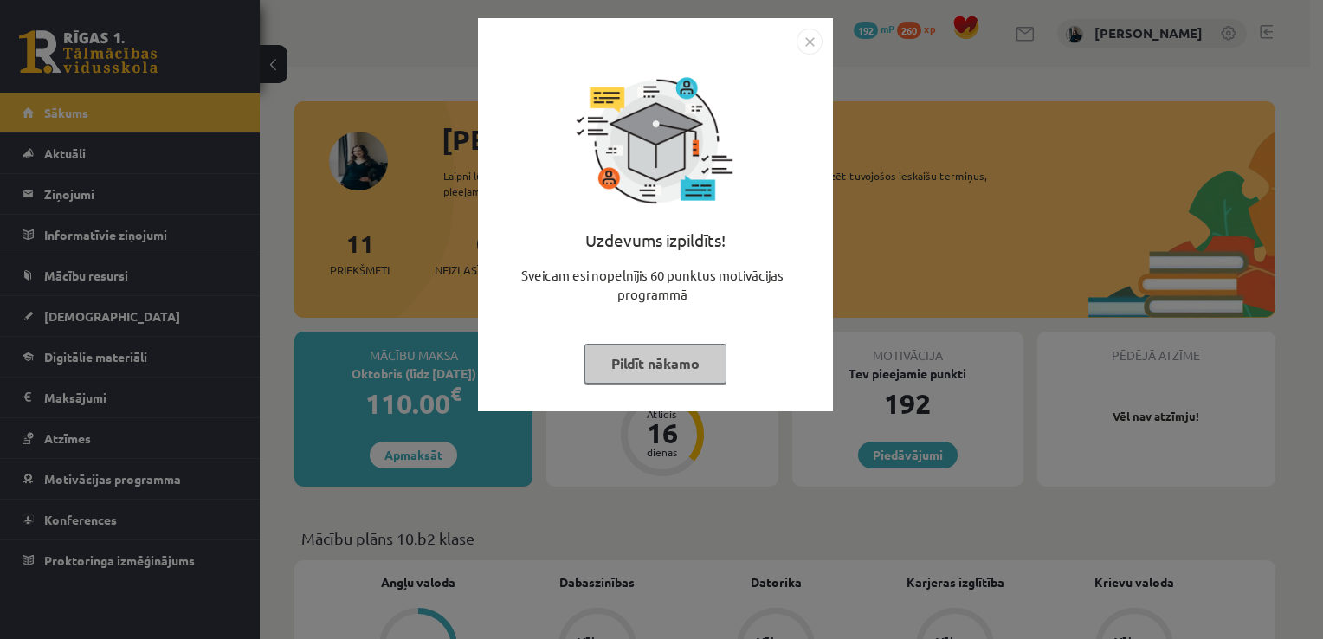
click at [686, 373] on button "Pildīt nākamo" at bounding box center [656, 364] width 142 height 40
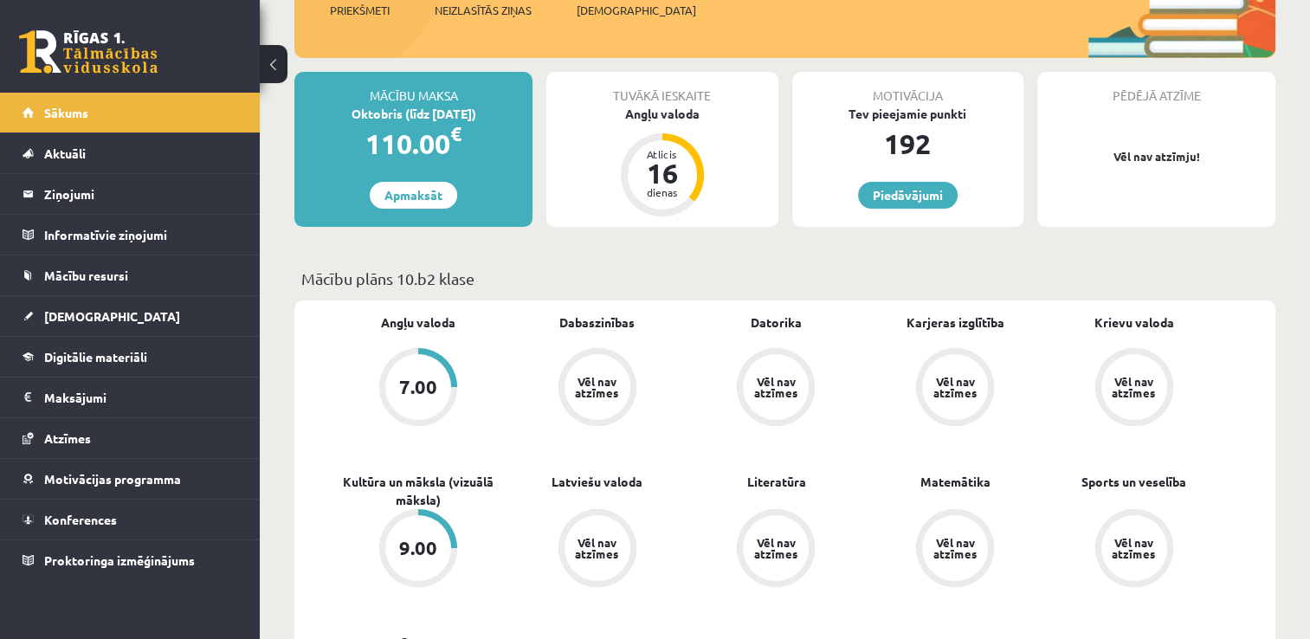
scroll to position [346, 0]
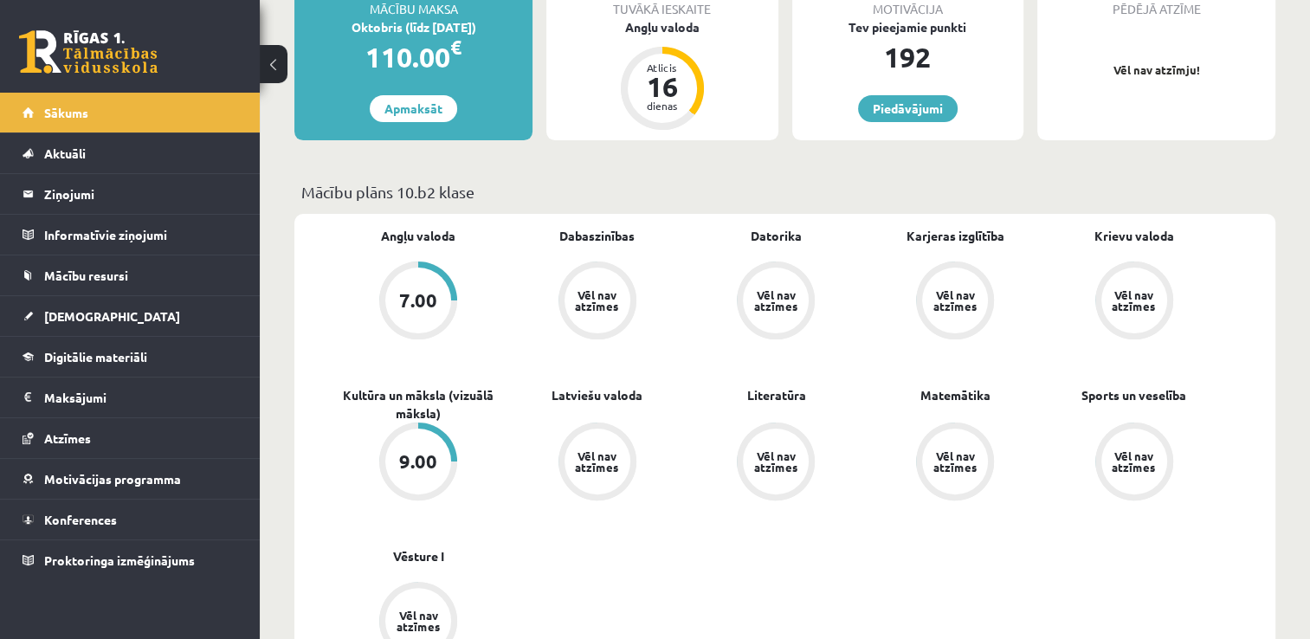
click at [449, 471] on div "9.00" at bounding box center [418, 462] width 66 height 66
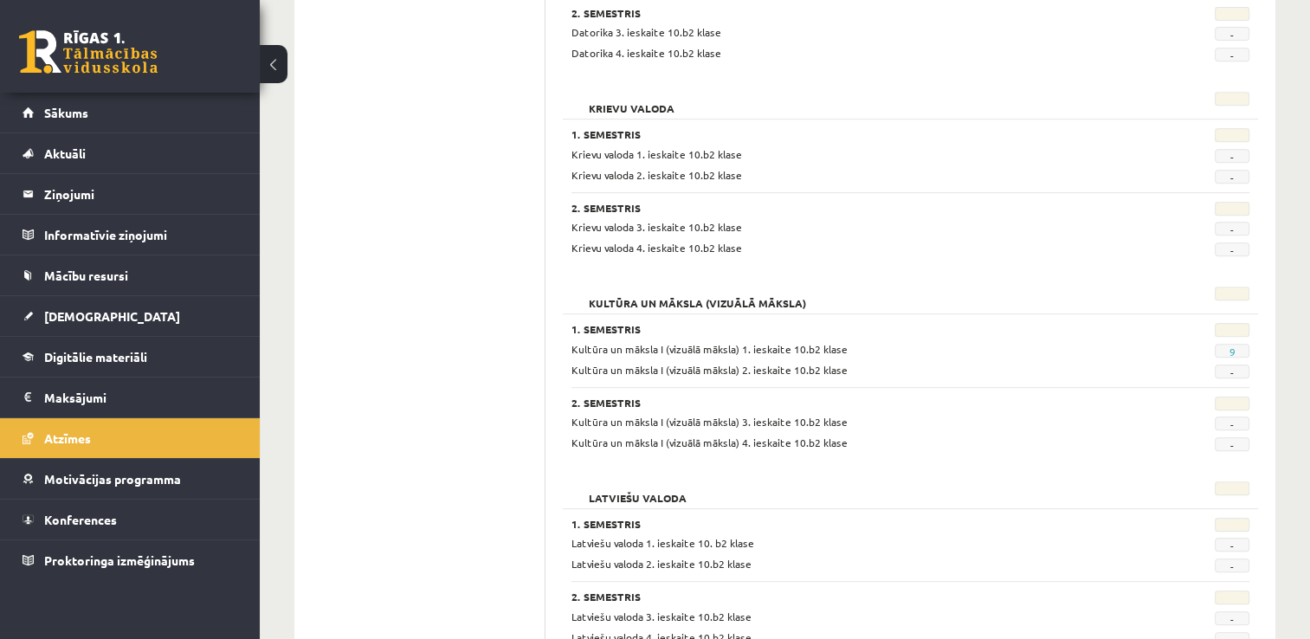
scroll to position [779, 0]
click at [1228, 345] on span "9" at bounding box center [1232, 348] width 35 height 14
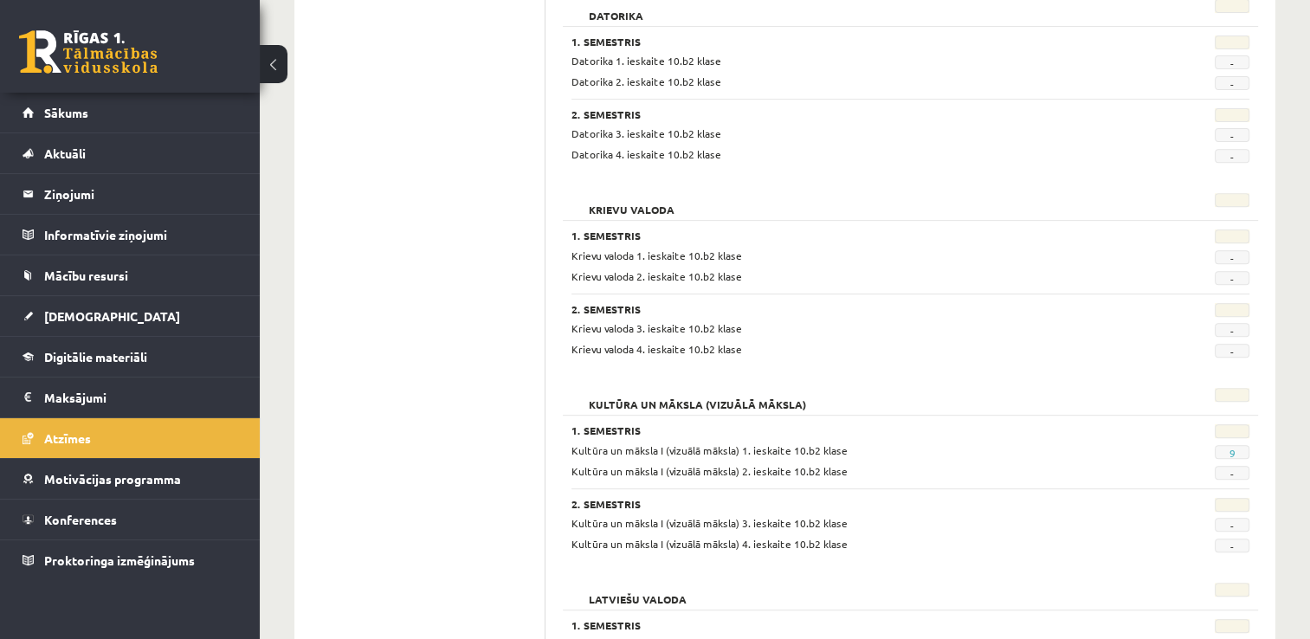
scroll to position [866, 0]
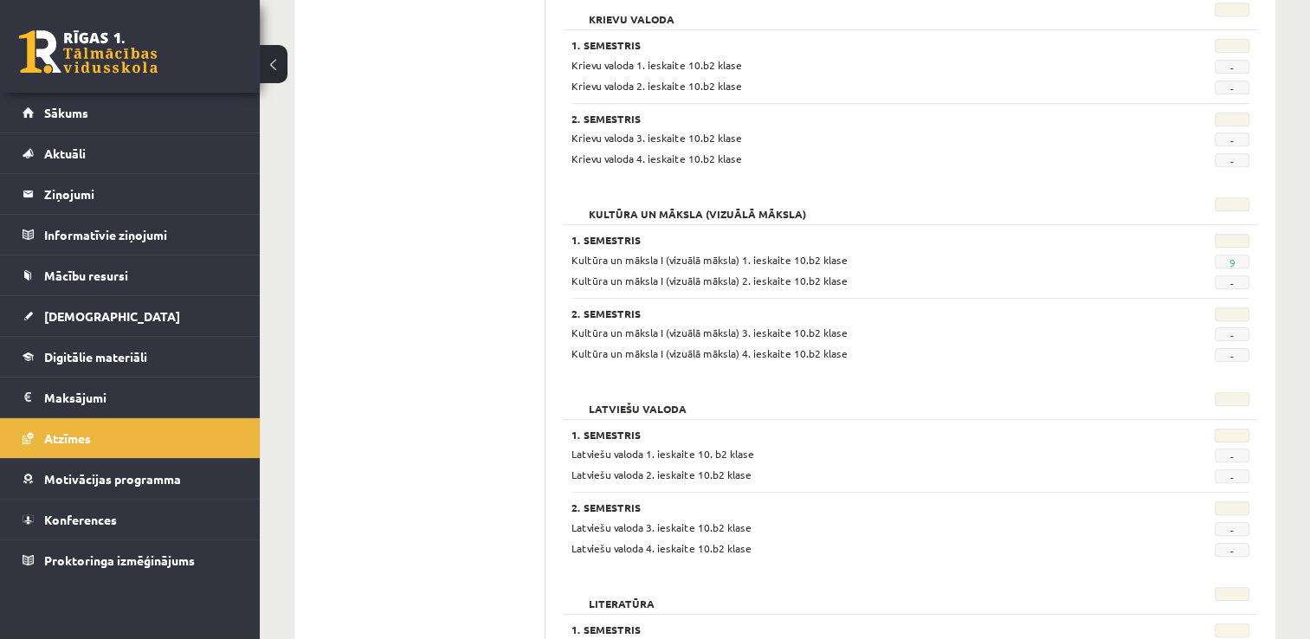
click at [1225, 257] on span "9" at bounding box center [1232, 262] width 35 height 14
click at [1234, 258] on link "9" at bounding box center [1232, 262] width 6 height 14
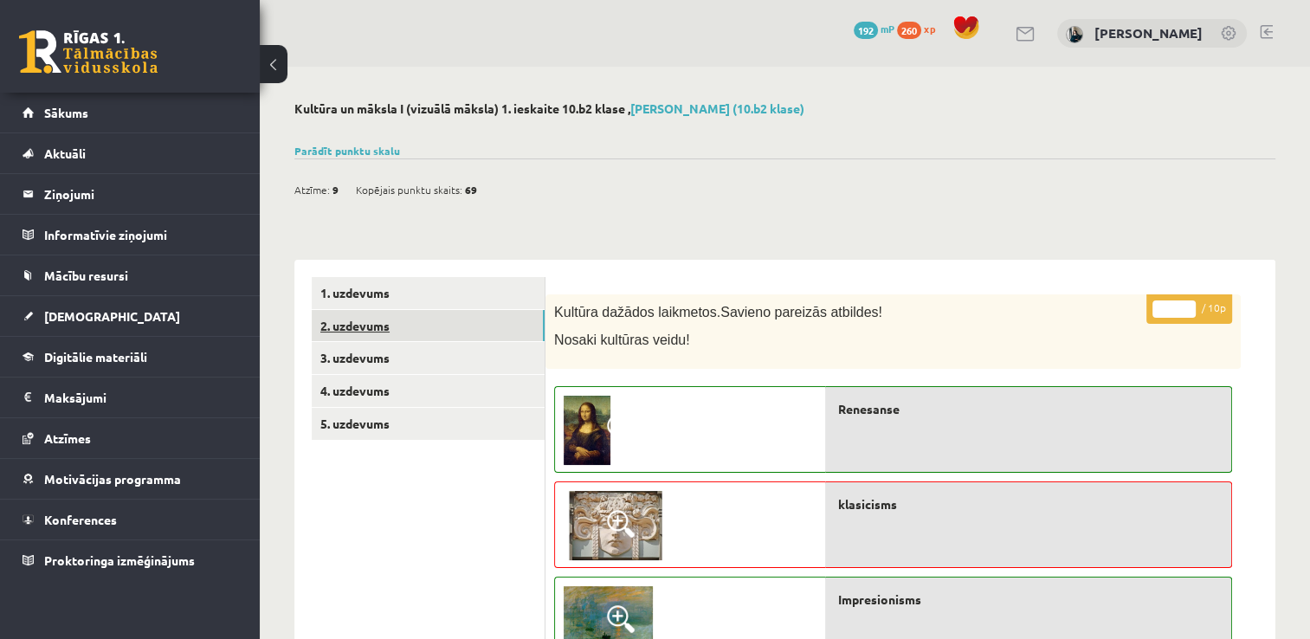
click at [365, 339] on link "2. uzdevums" at bounding box center [428, 326] width 233 height 32
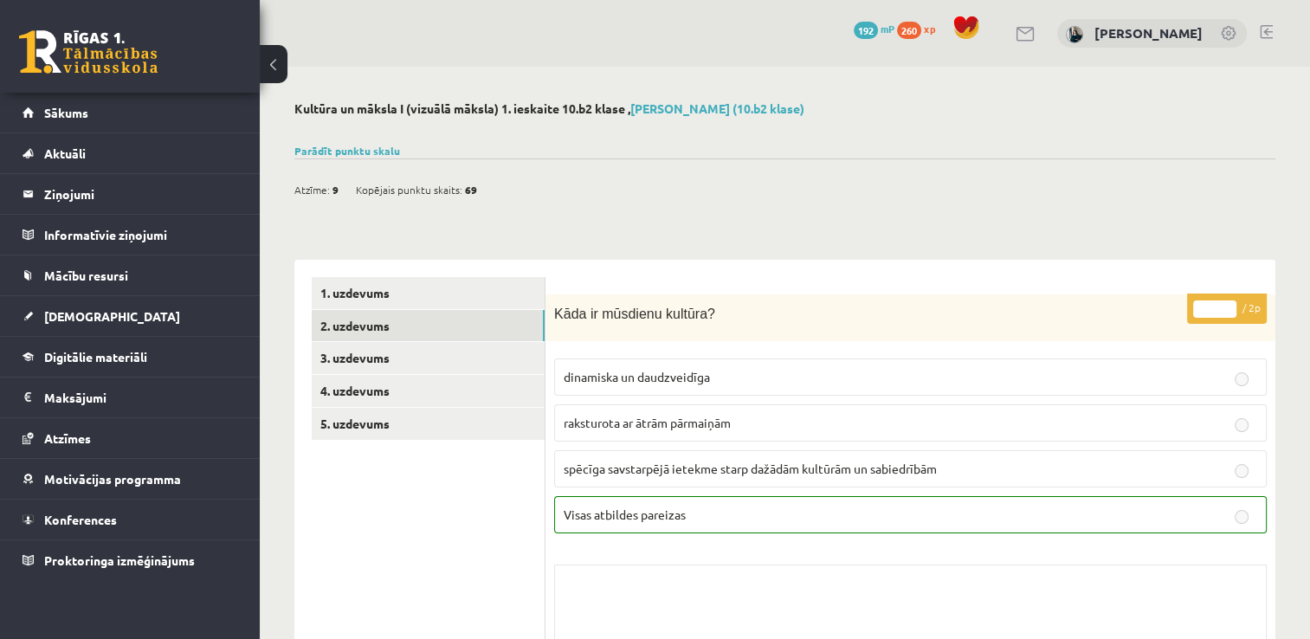
drag, startPoint x: 672, startPoint y: 418, endPoint x: 704, endPoint y: -64, distance: 483.4
click at [330, 153] on link "Parādīt punktu skalu" at bounding box center [347, 151] width 106 height 14
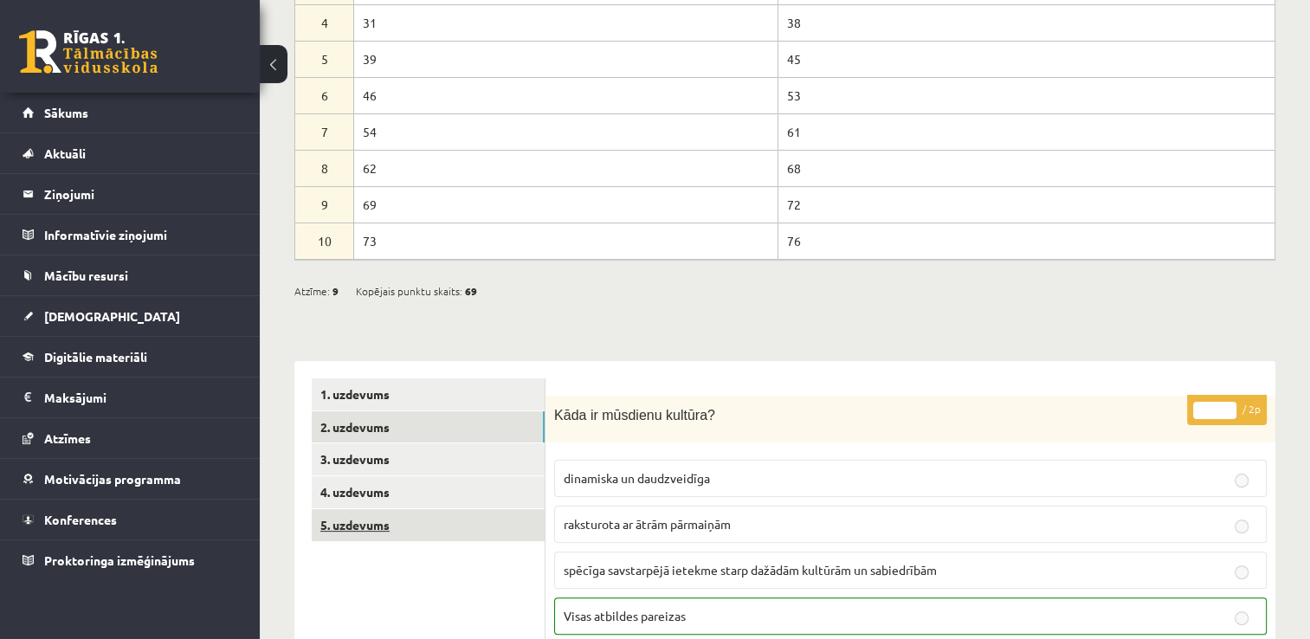
scroll to position [346, 0]
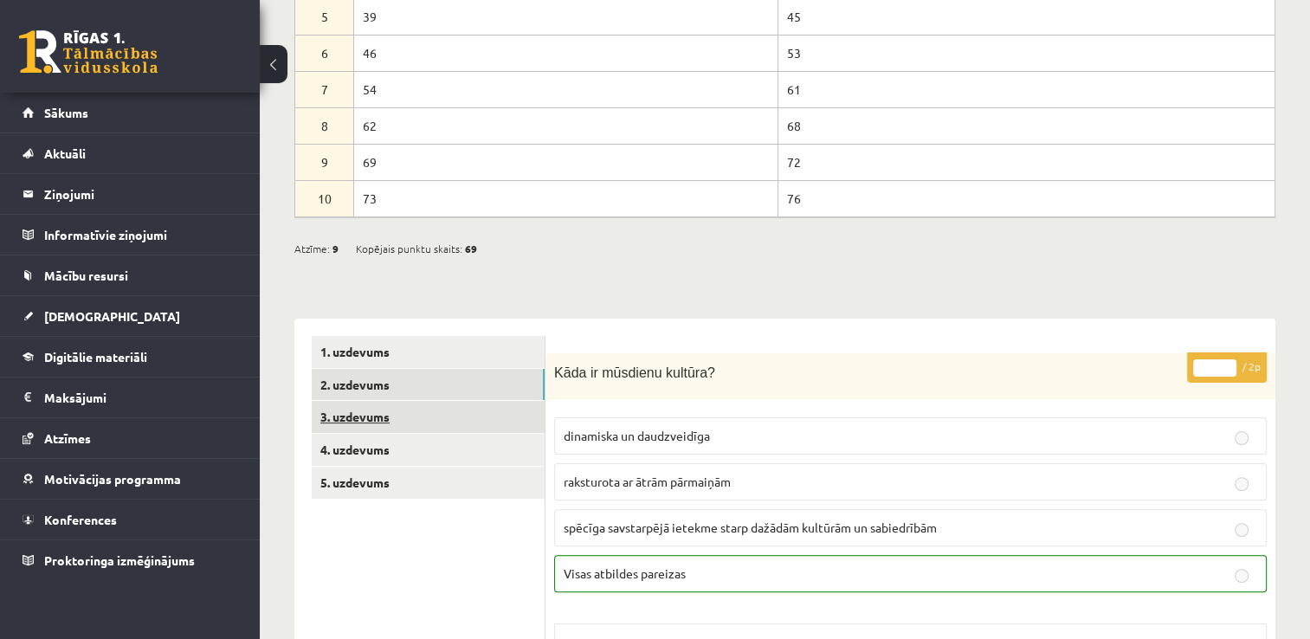
click at [374, 407] on link "3. uzdevums" at bounding box center [428, 417] width 233 height 32
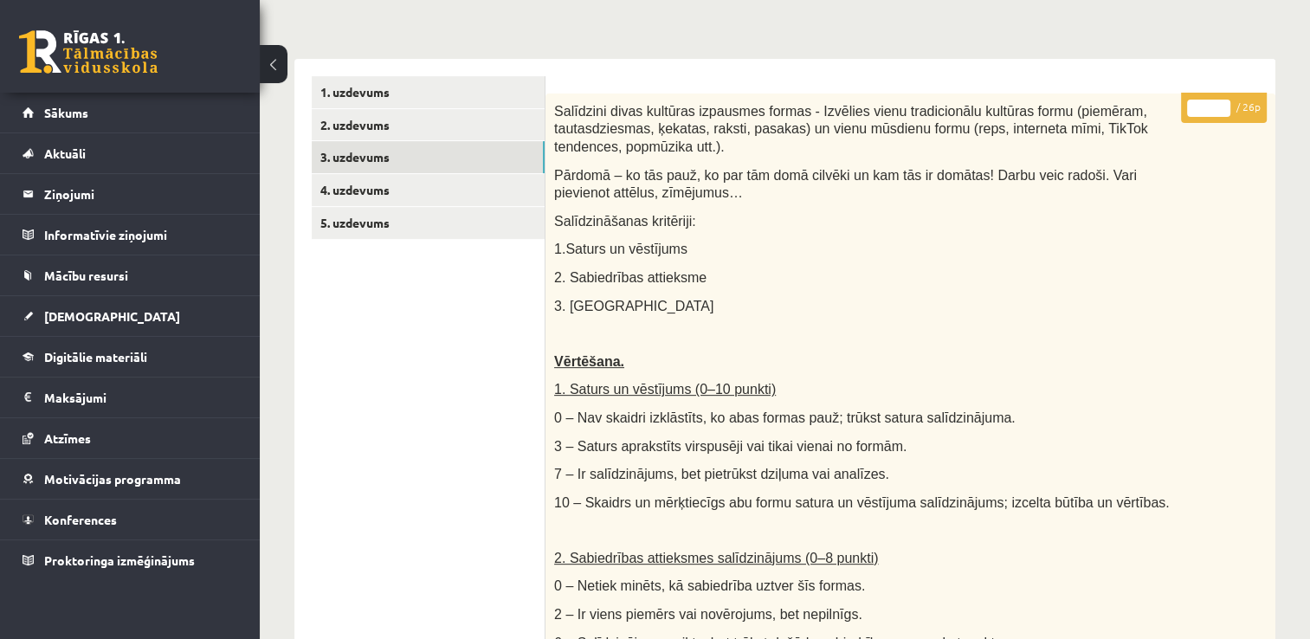
scroll to position [520, 0]
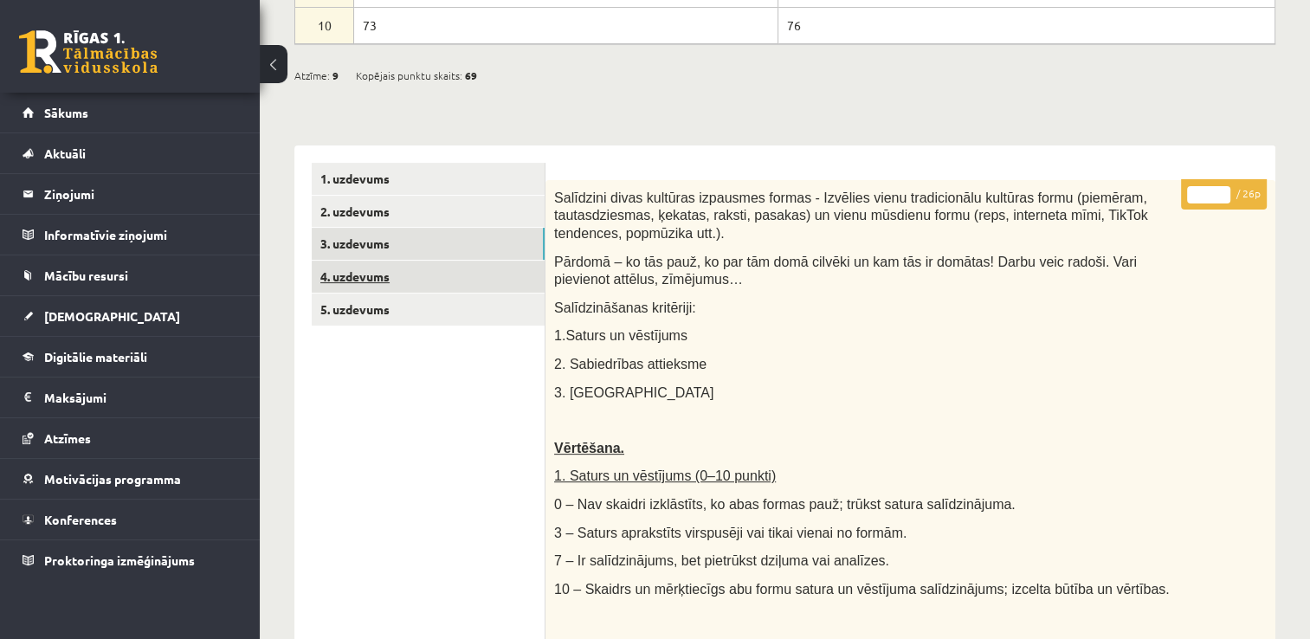
click at [364, 279] on link "4. uzdevums" at bounding box center [428, 277] width 233 height 32
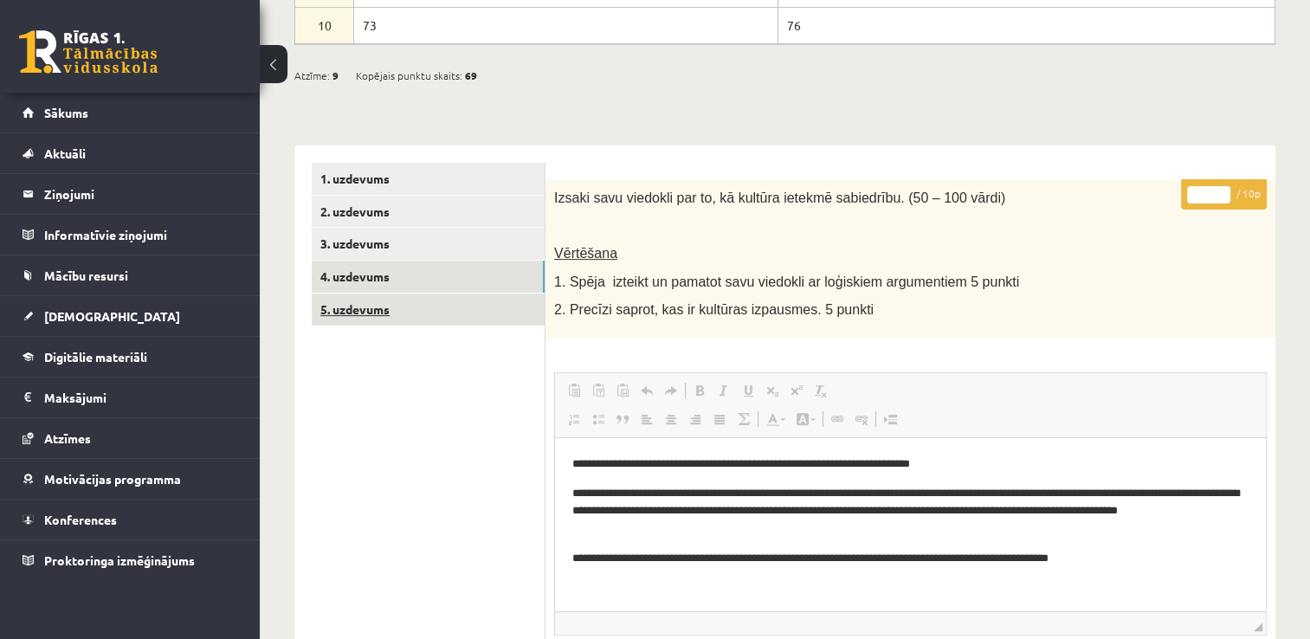
click at [339, 315] on link "5. uzdevums" at bounding box center [428, 310] width 233 height 32
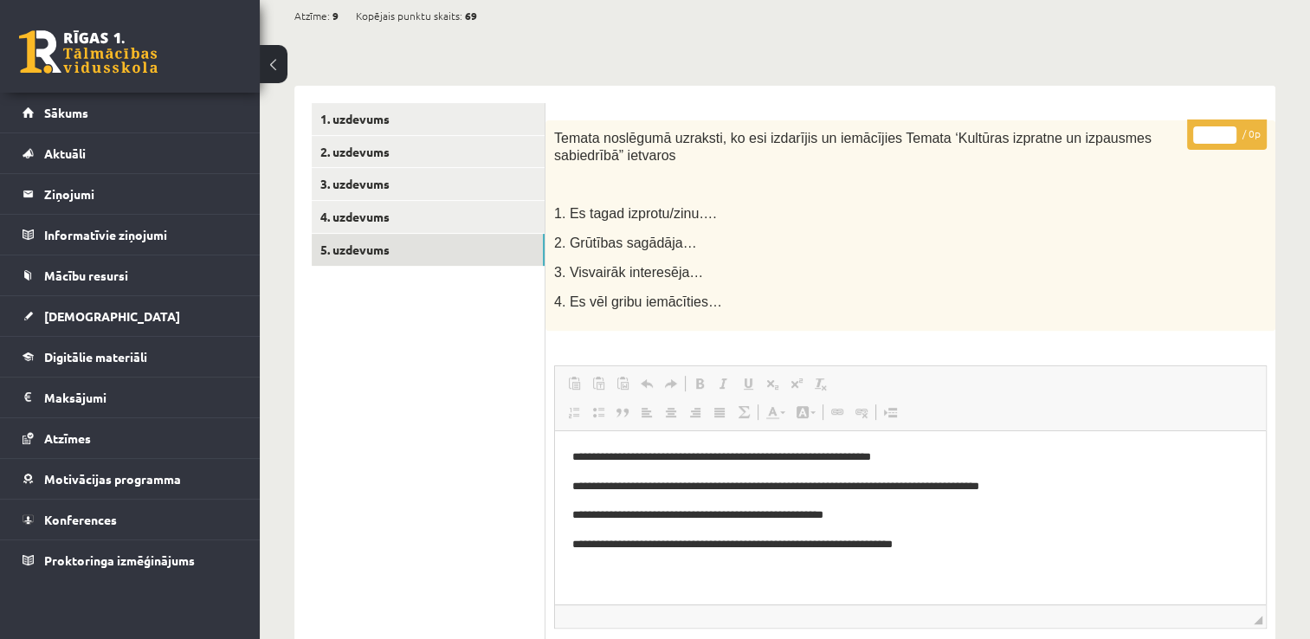
scroll to position [482, 0]
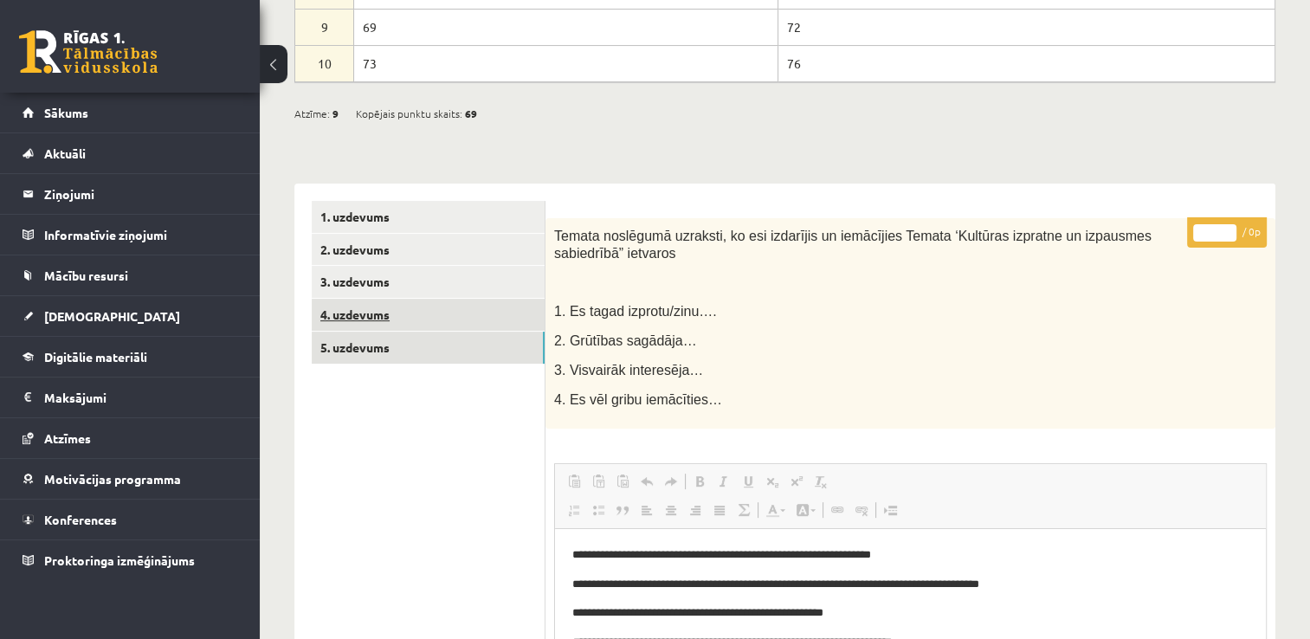
click at [374, 318] on link "4. uzdevums" at bounding box center [428, 315] width 233 height 32
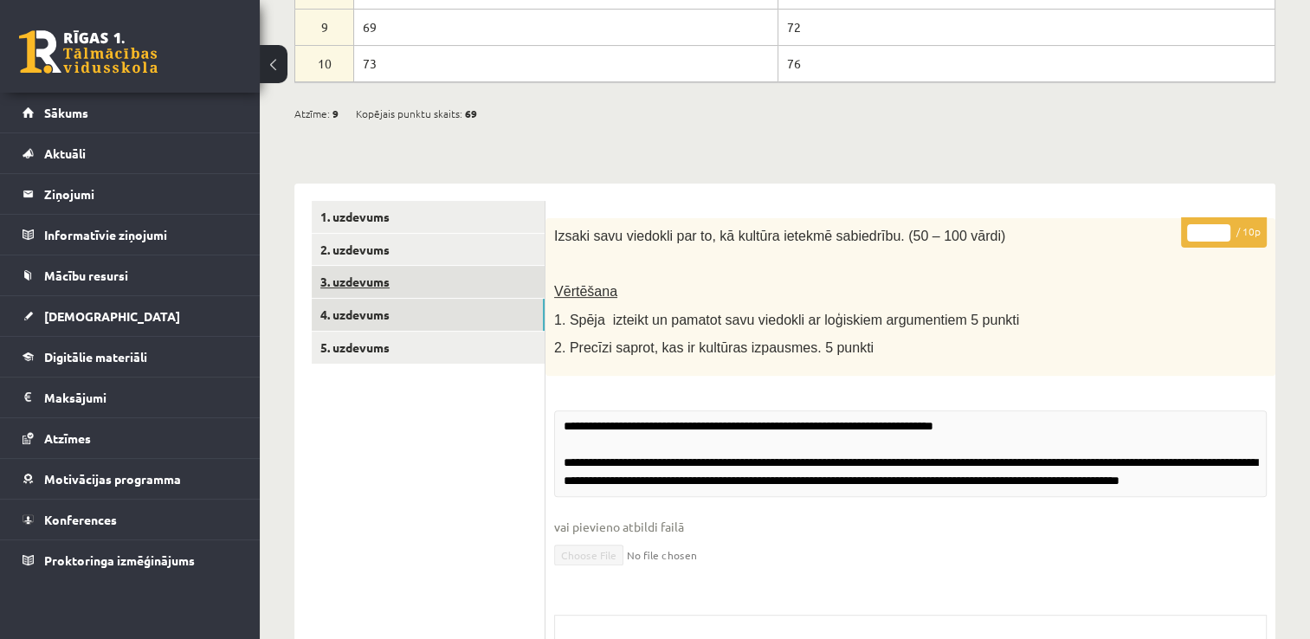
click at [381, 280] on link "3. uzdevums" at bounding box center [428, 282] width 233 height 32
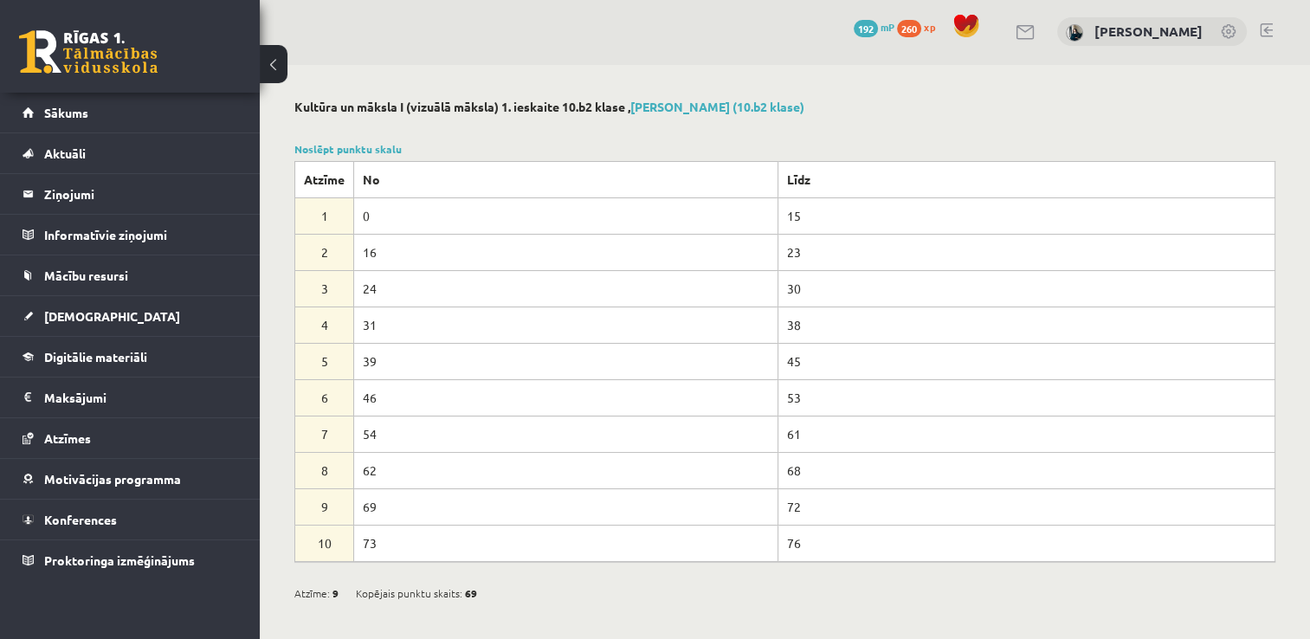
scroll to position [0, 0]
click at [104, 107] on link "Sākums" at bounding box center [131, 113] width 216 height 40
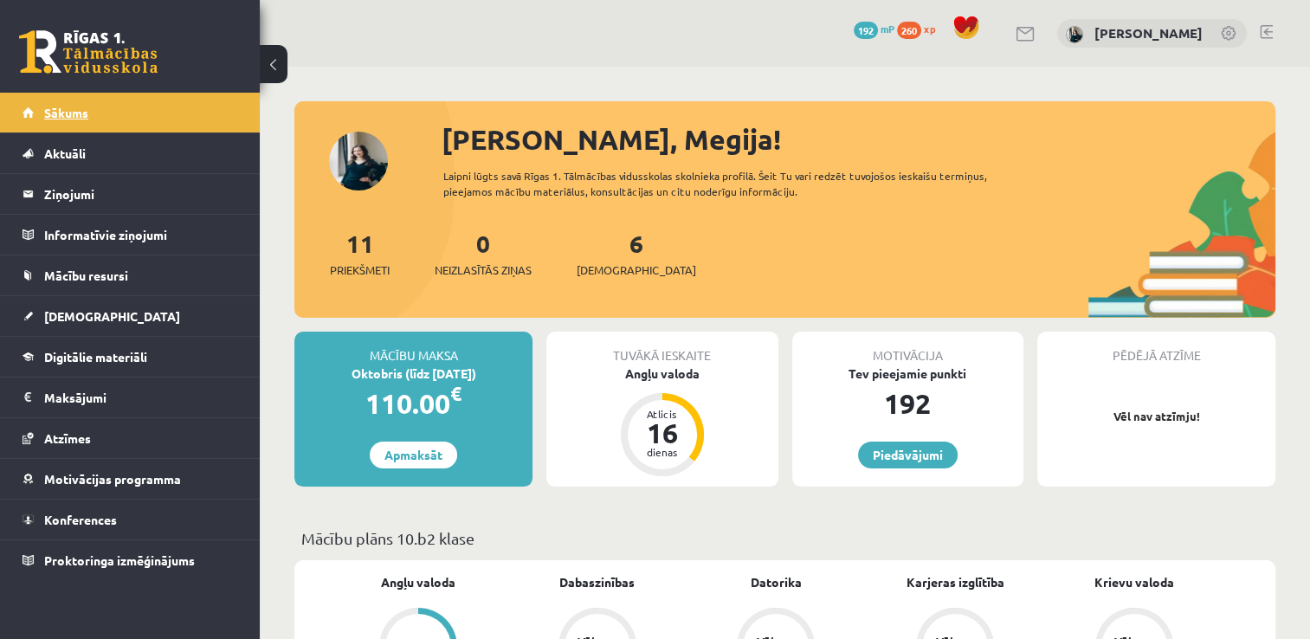
drag, startPoint x: 0, startPoint y: 0, endPoint x: 96, endPoint y: 116, distance: 150.7
click at [96, 116] on link "Sākums" at bounding box center [131, 113] width 216 height 40
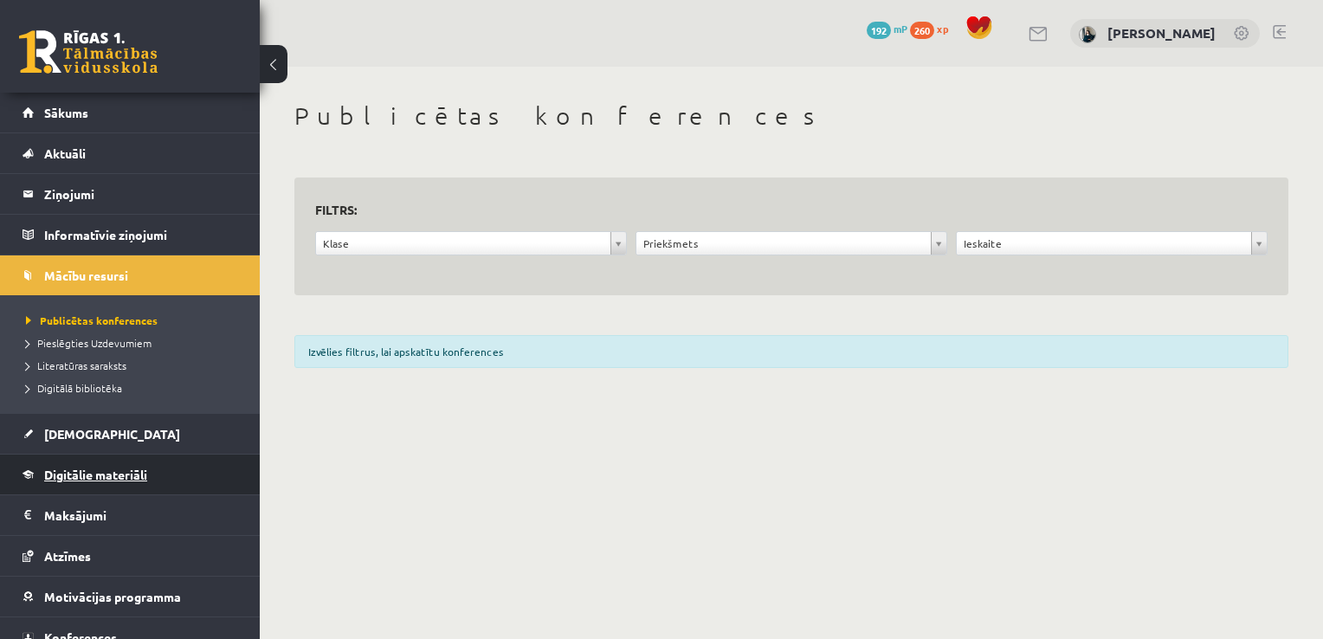
click at [111, 462] on link "Digitālie materiāli" at bounding box center [131, 475] width 216 height 40
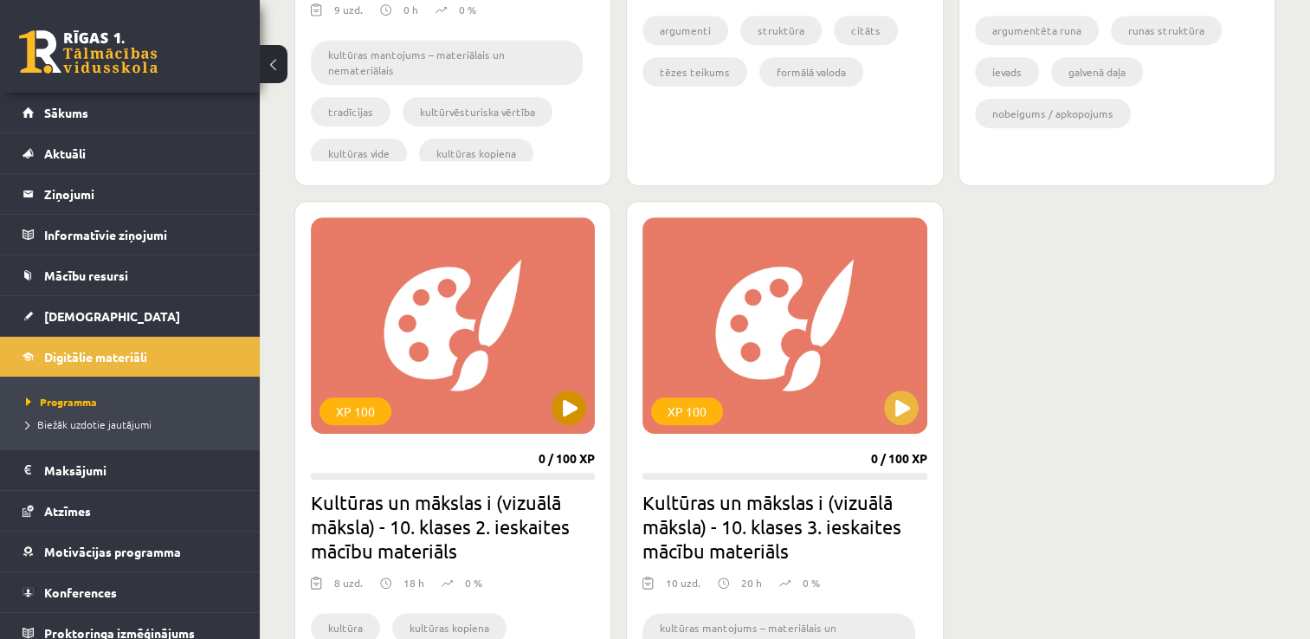
scroll to position [1386, 0]
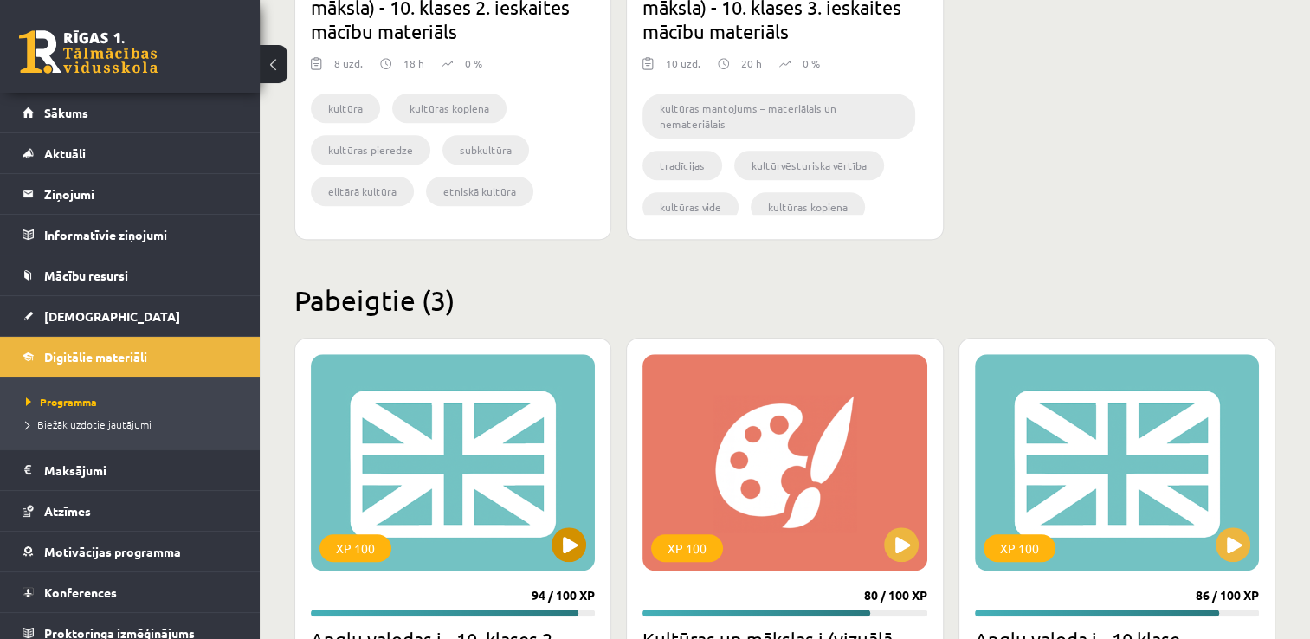
click at [480, 458] on div "XP 100" at bounding box center [453, 462] width 284 height 217
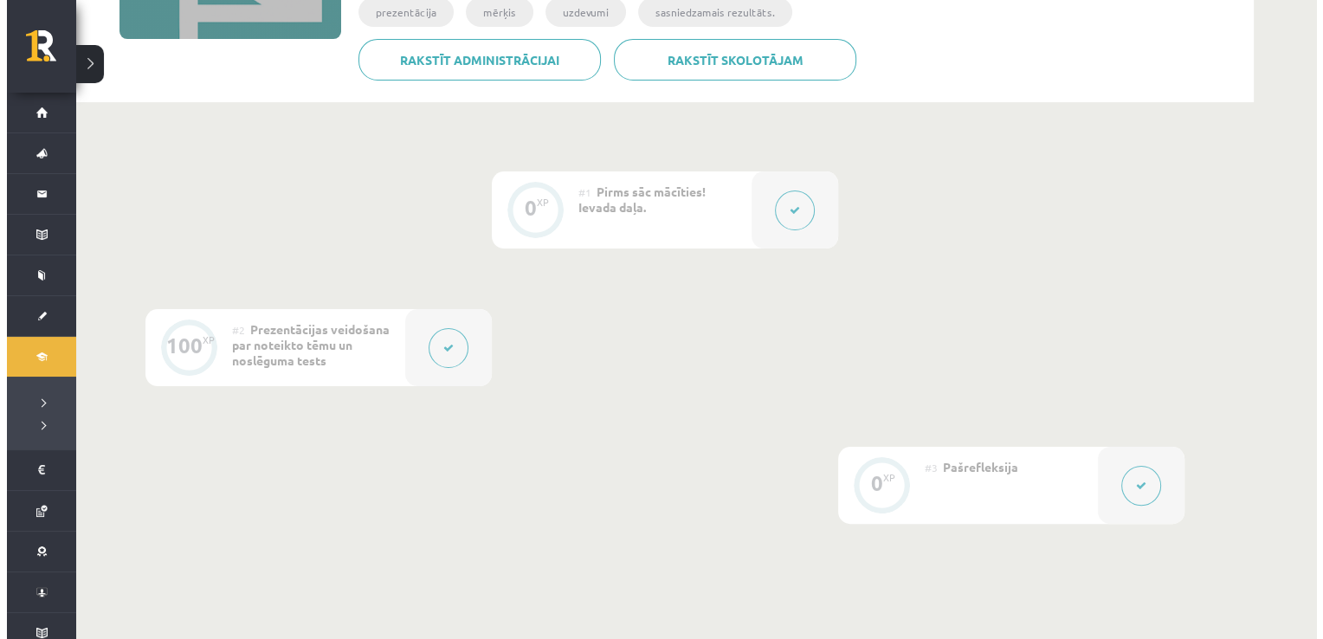
scroll to position [346, 0]
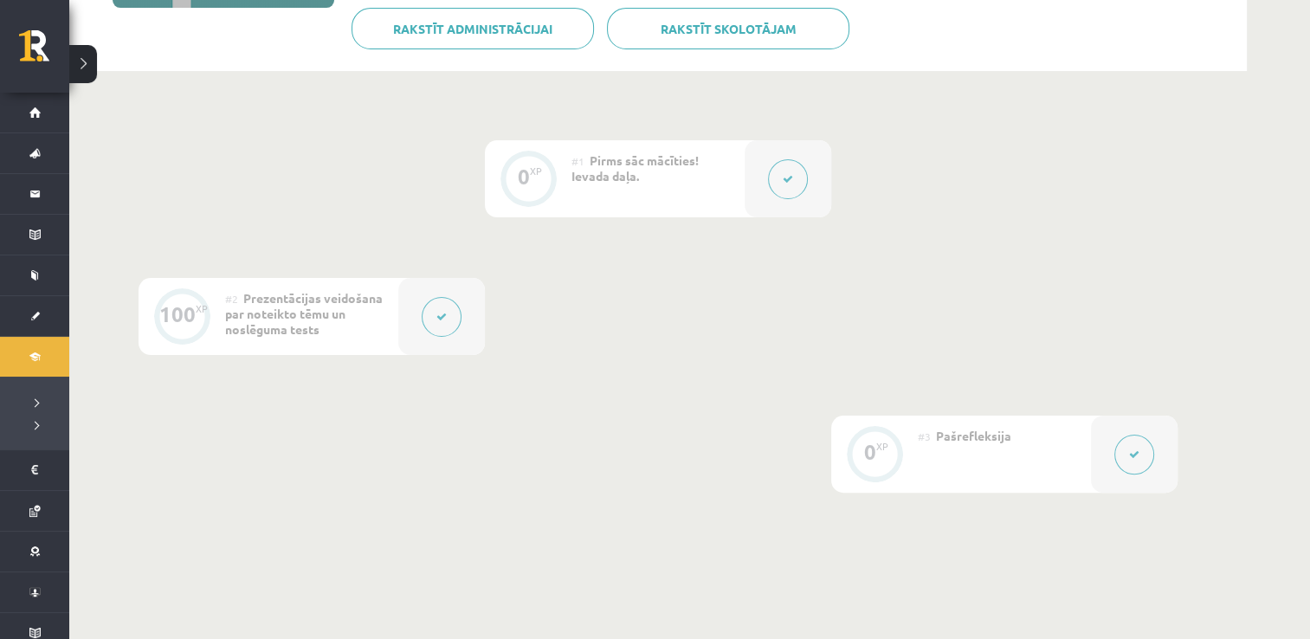
click at [443, 324] on button at bounding box center [442, 317] width 40 height 40
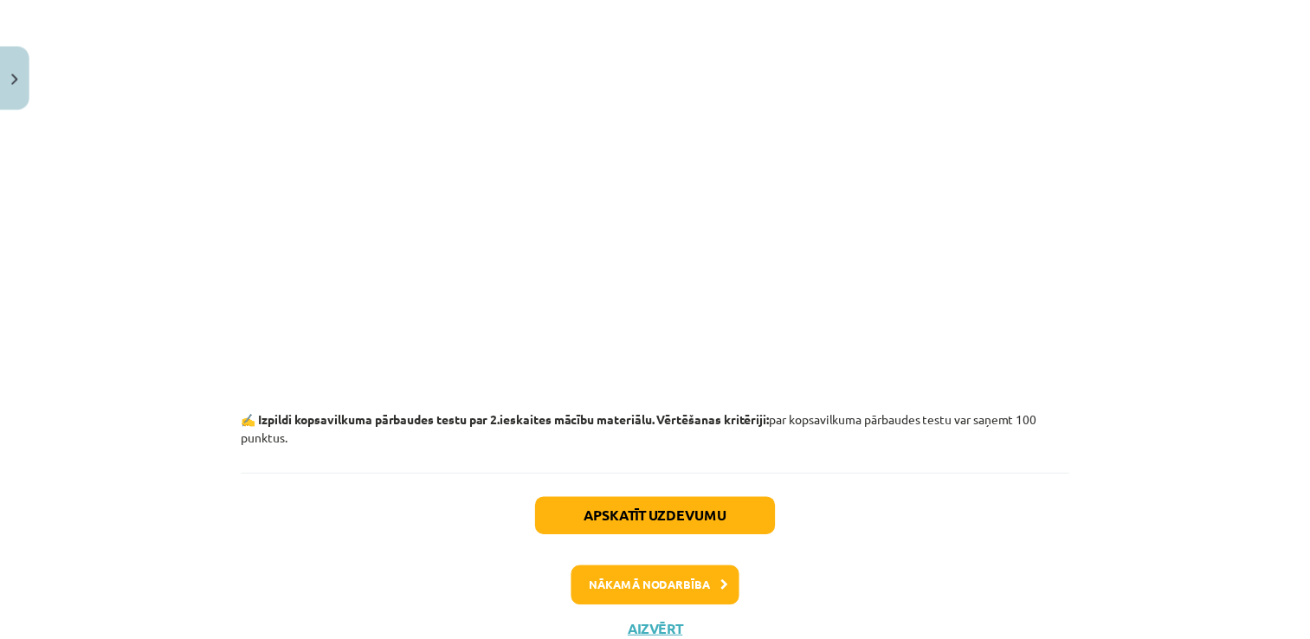
scroll to position [2440, 0]
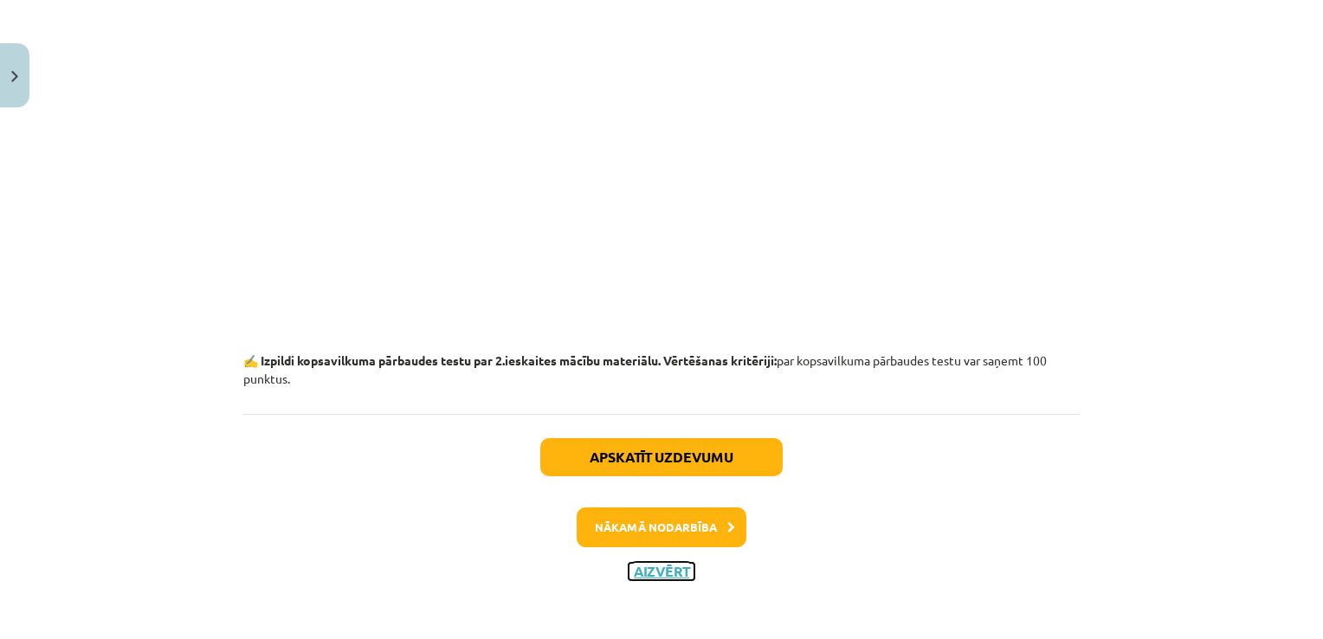
click at [662, 564] on button "Aizvērt" at bounding box center [662, 571] width 66 height 17
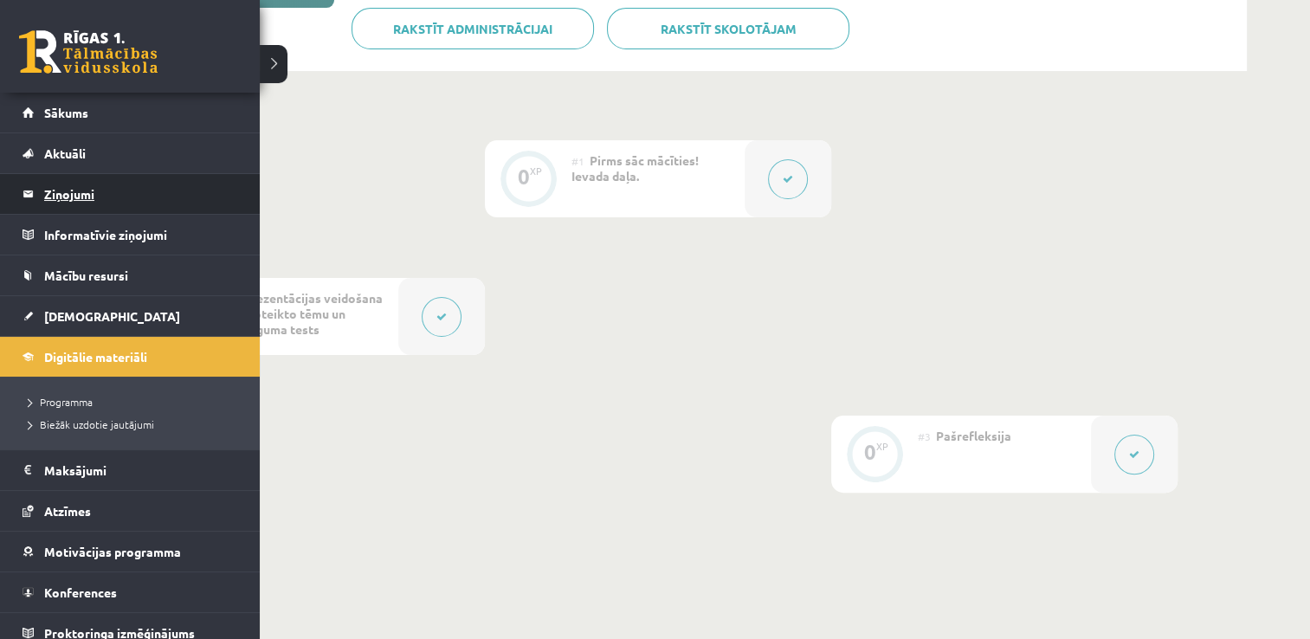
click at [68, 188] on legend "Ziņojumi 0" at bounding box center [141, 194] width 194 height 40
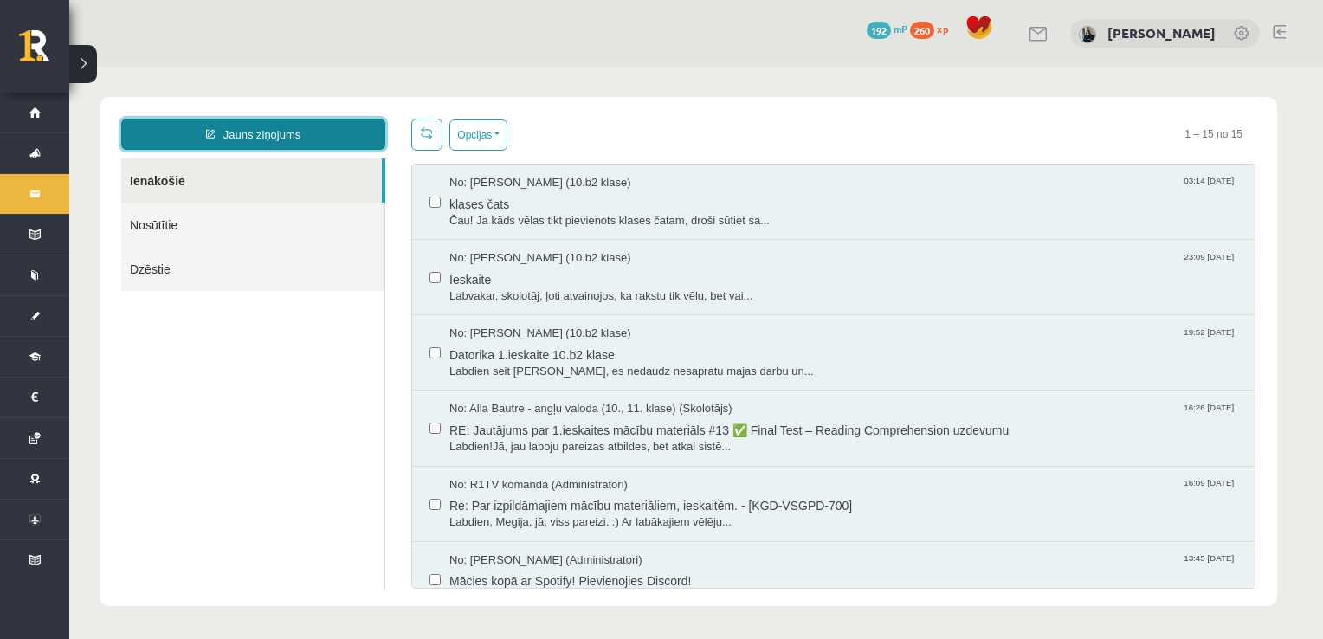
click at [333, 133] on link "Jauns ziņojums" at bounding box center [253, 134] width 264 height 31
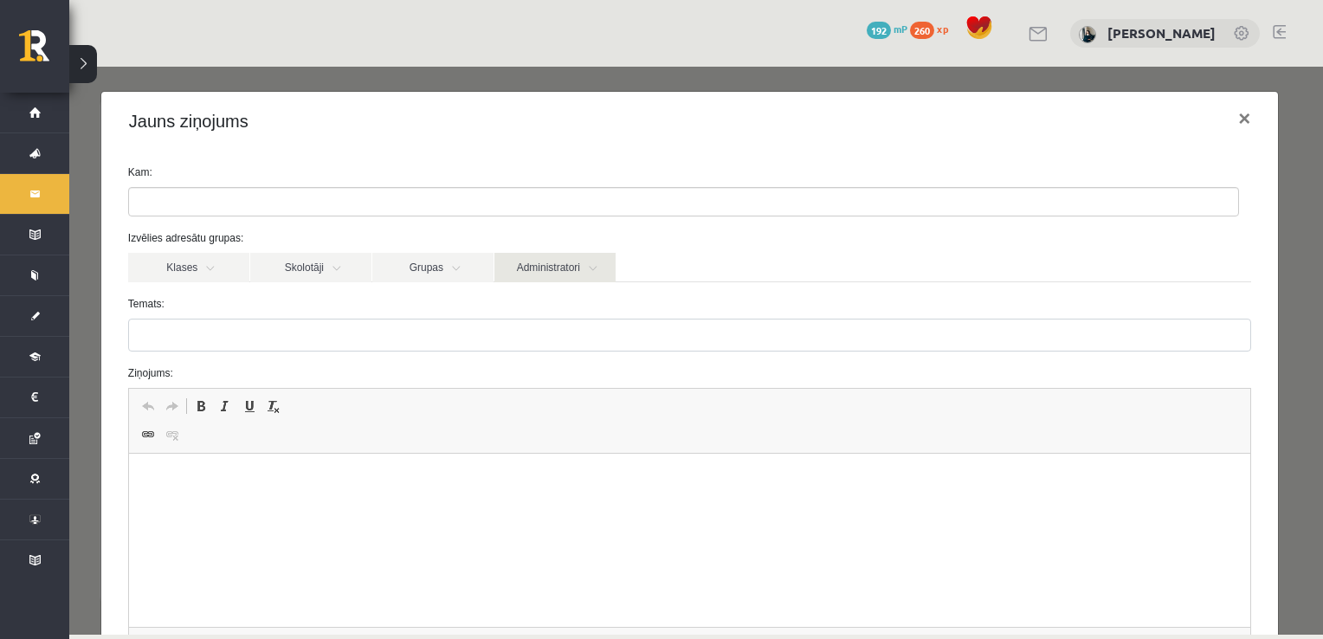
click at [565, 275] on link "Administratori" at bounding box center [555, 267] width 121 height 29
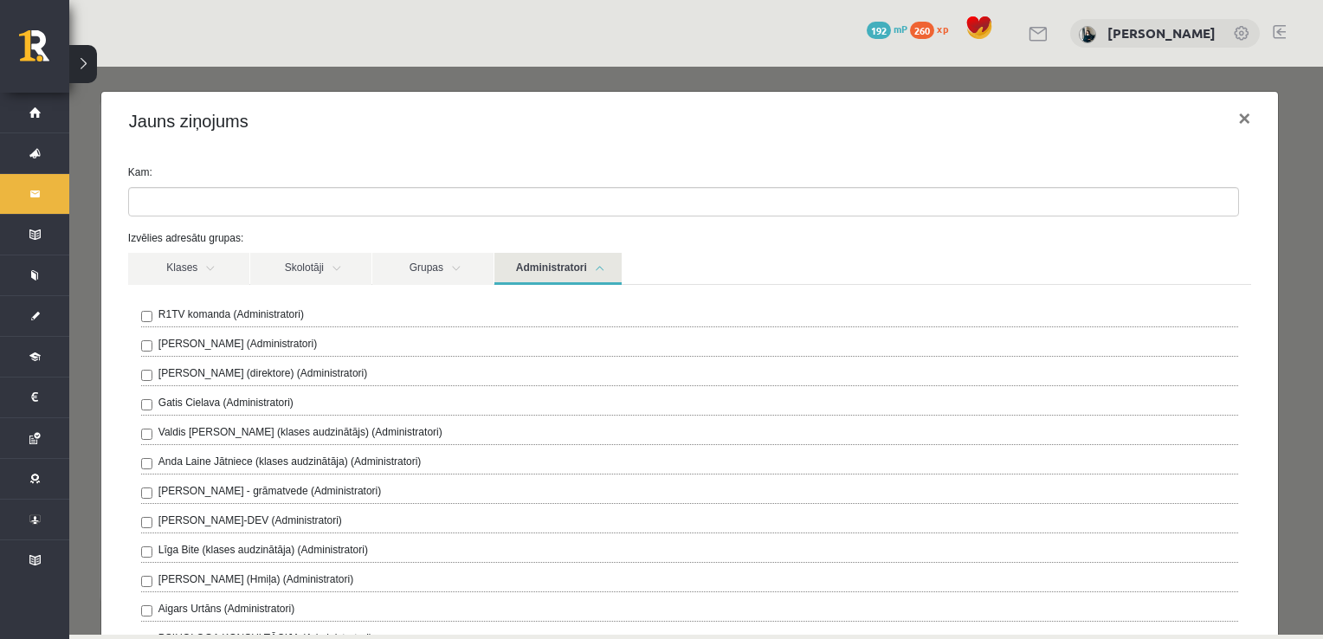
click at [153, 316] on div "R1TV komanda (Administratori)" at bounding box center [689, 317] width 1097 height 21
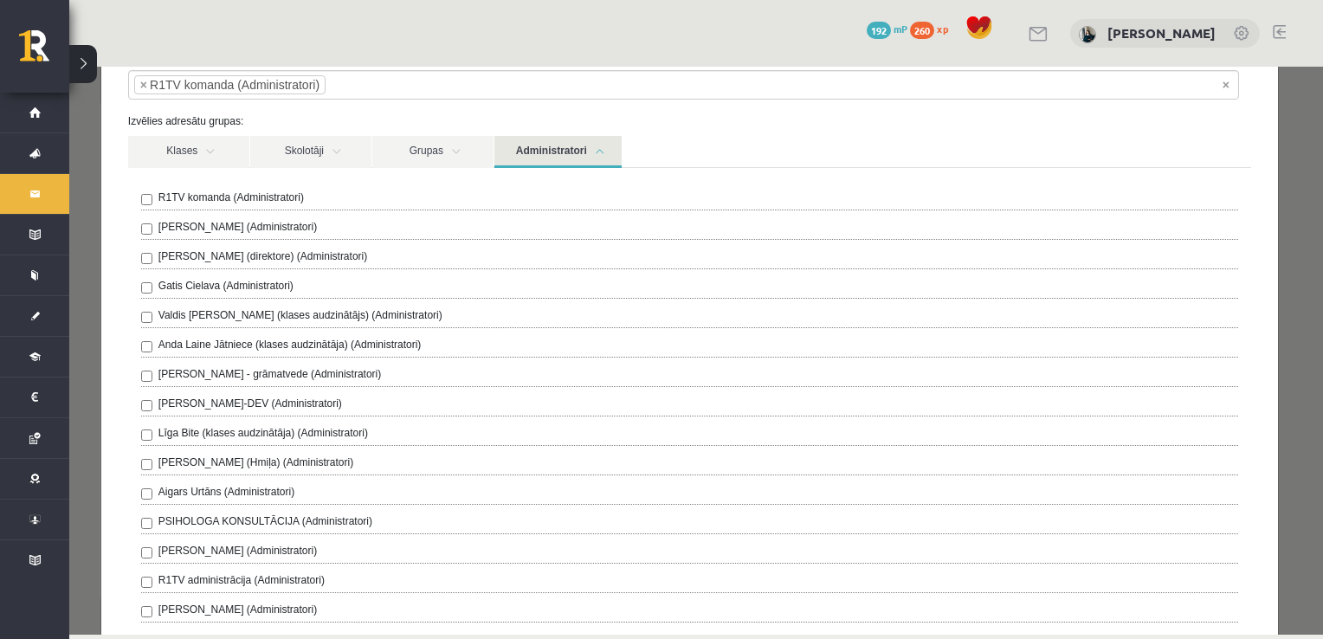
scroll to position [87, 0]
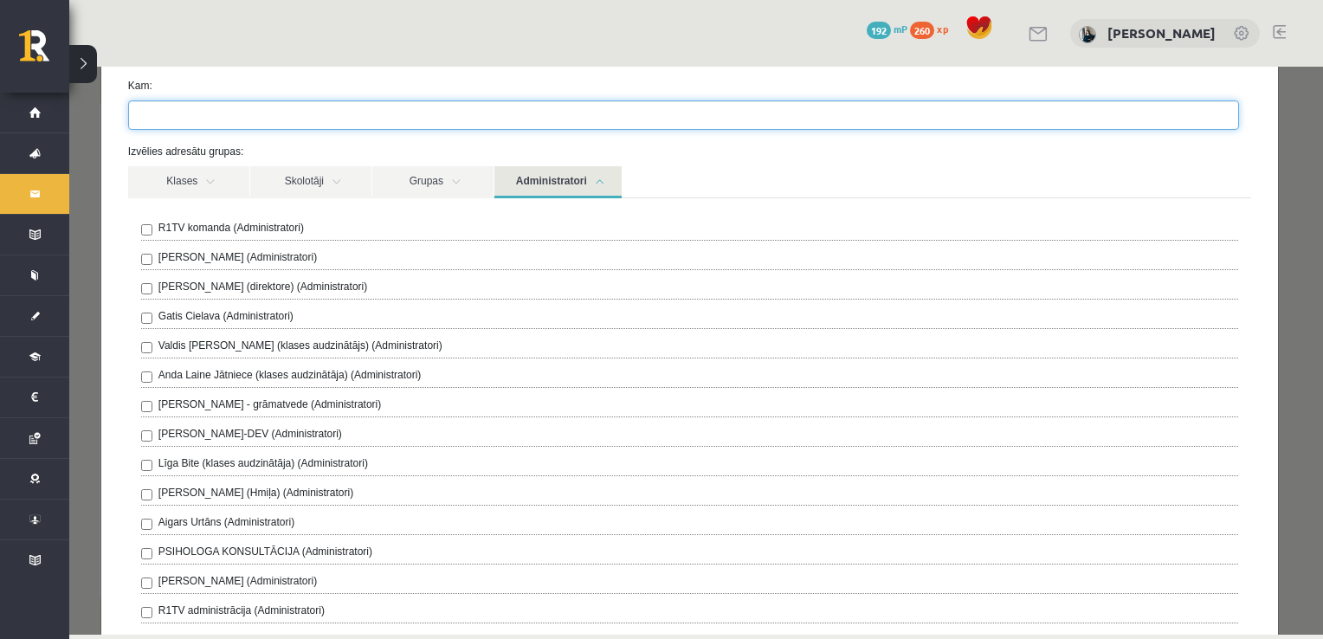
click at [181, 118] on input "search" at bounding box center [159, 115] width 61 height 28
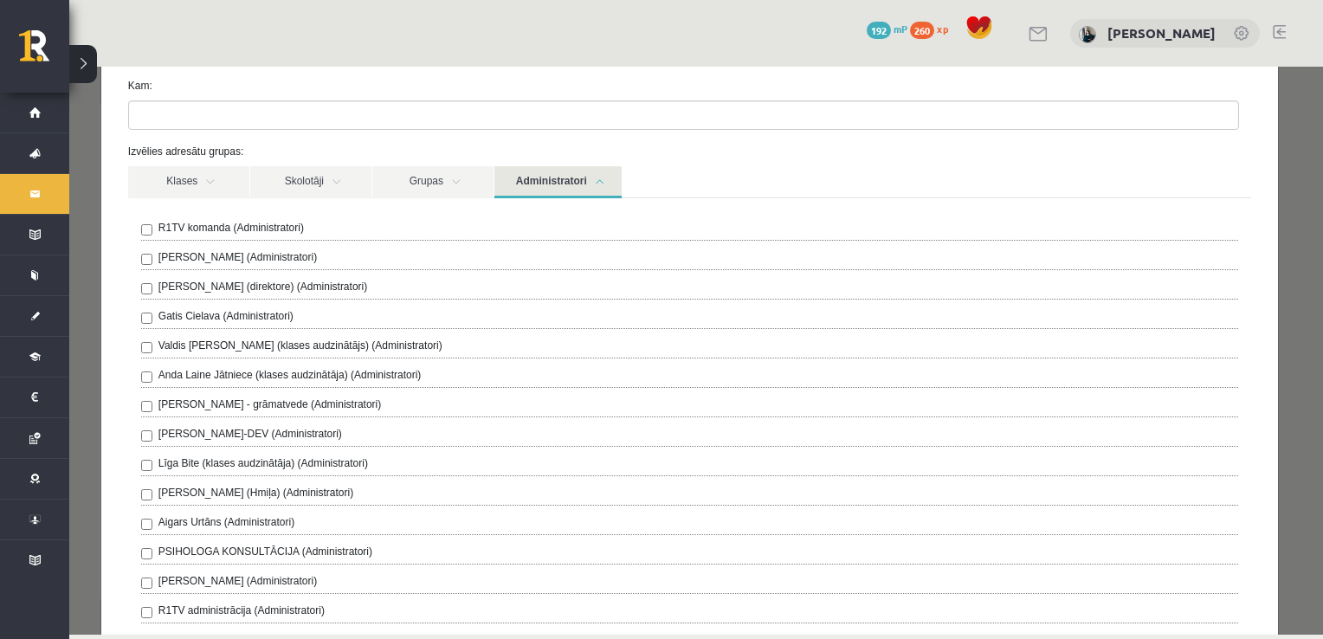
click at [594, 194] on link "Administratori" at bounding box center [558, 182] width 127 height 32
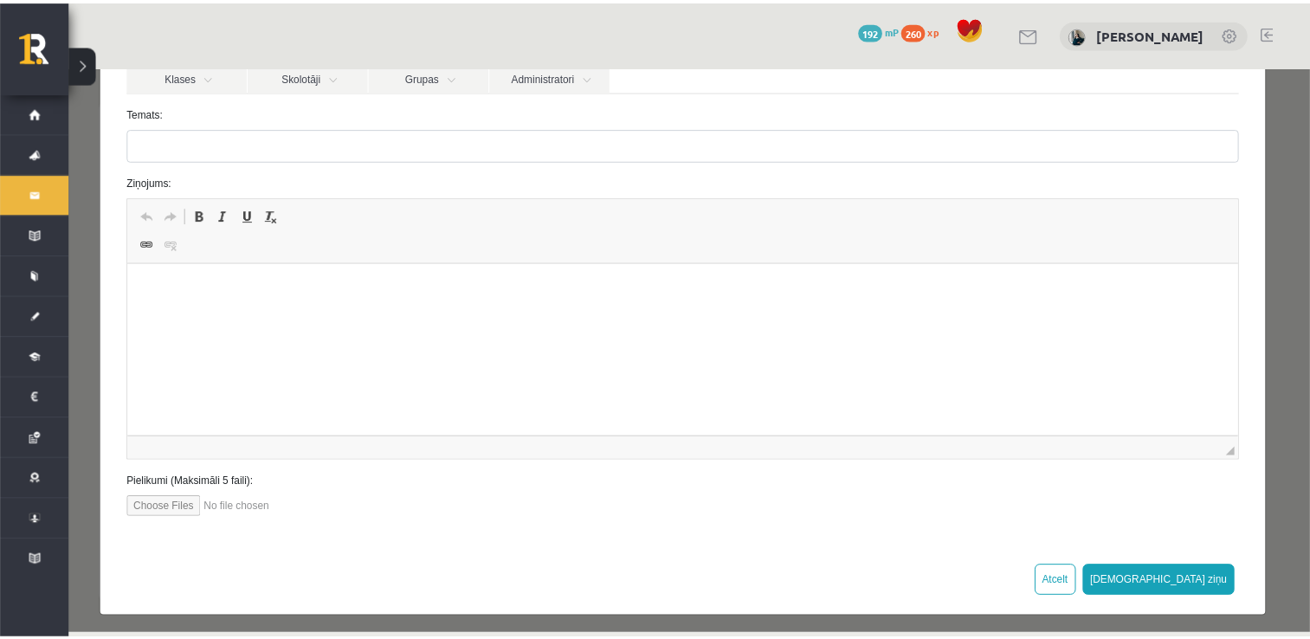
scroll to position [195, 0]
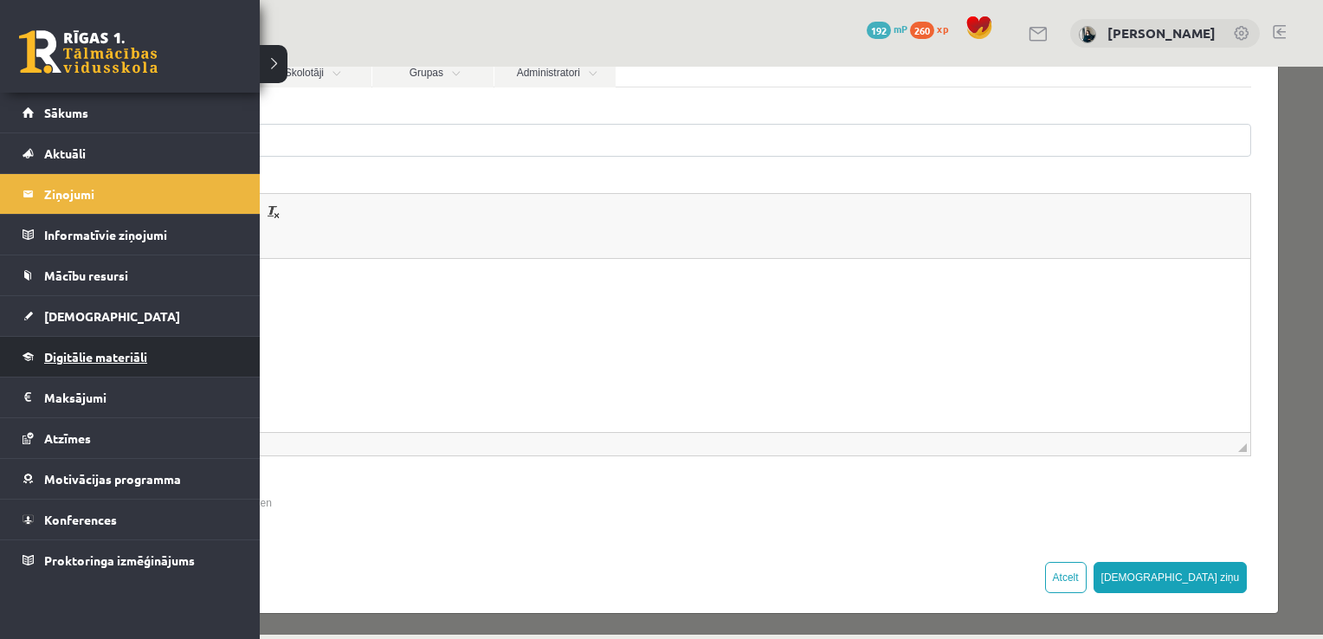
click at [94, 360] on span "Digitālie materiāli" at bounding box center [95, 357] width 103 height 16
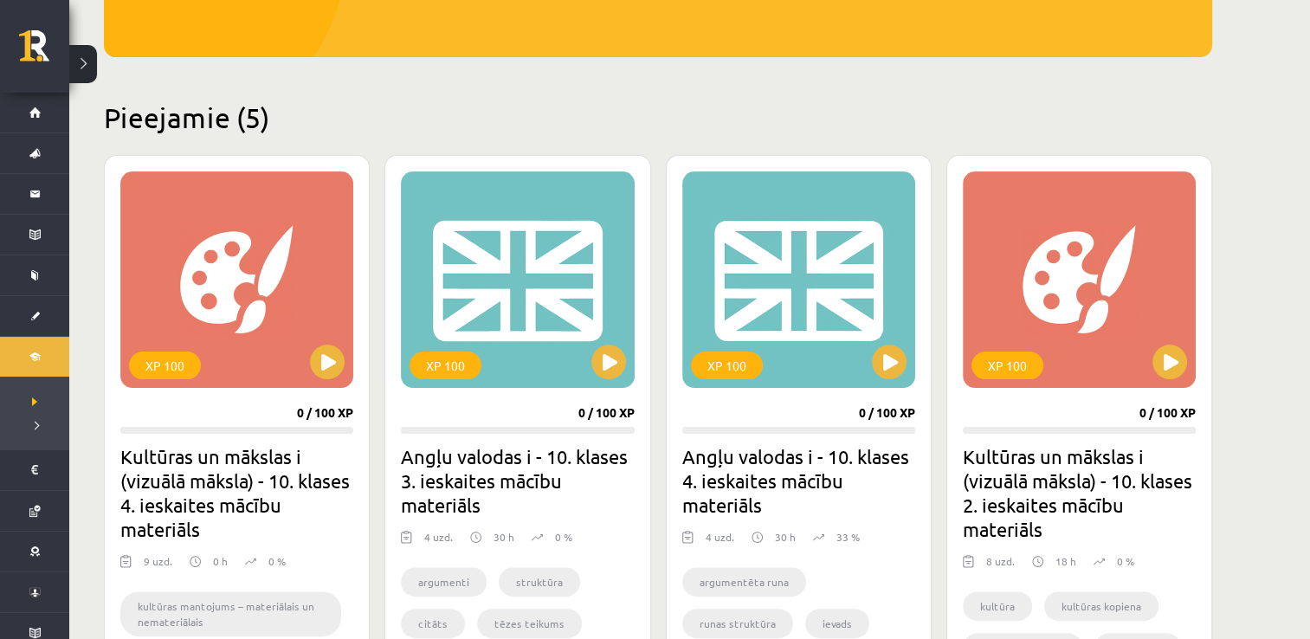
scroll to position [520, 0]
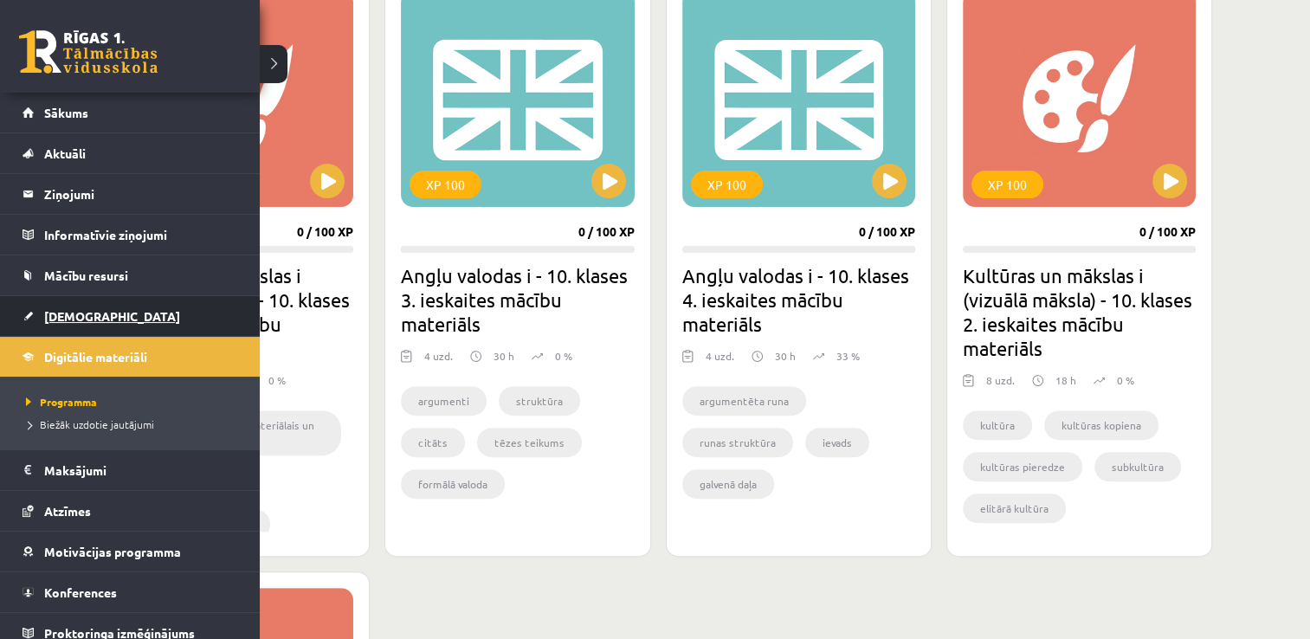
click at [48, 318] on span "[DEMOGRAPHIC_DATA]" at bounding box center [112, 316] width 136 height 16
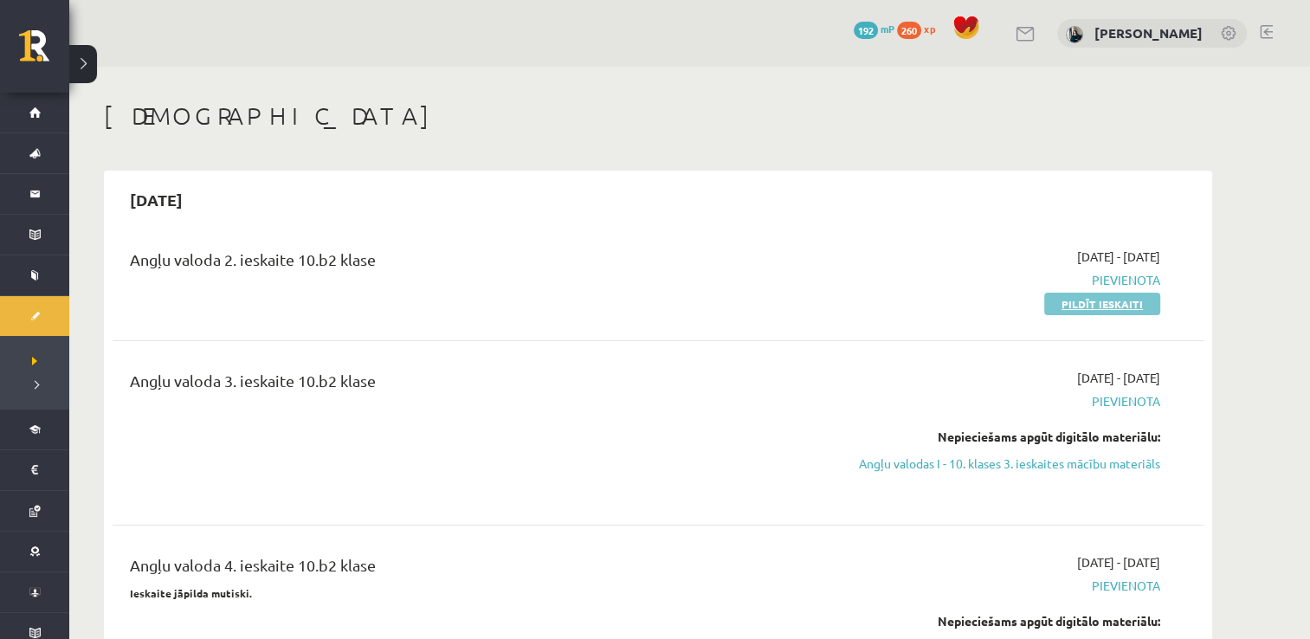
click at [1078, 307] on link "Pildīt ieskaiti" at bounding box center [1102, 304] width 116 height 23
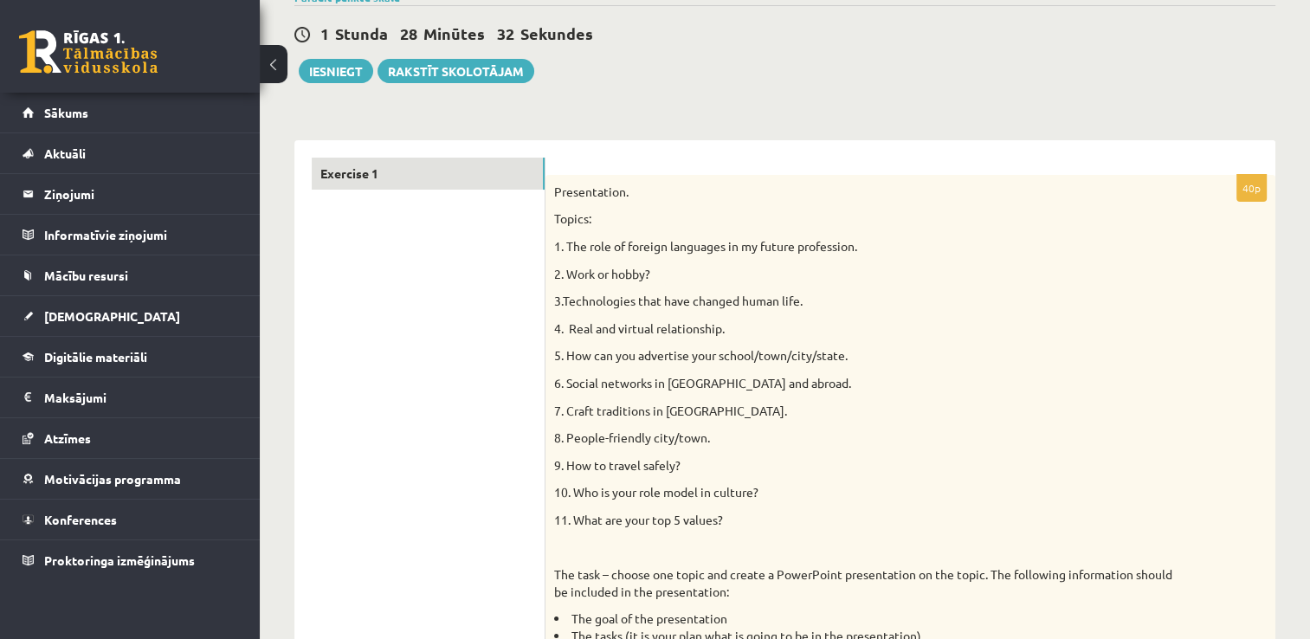
scroll to position [173, 0]
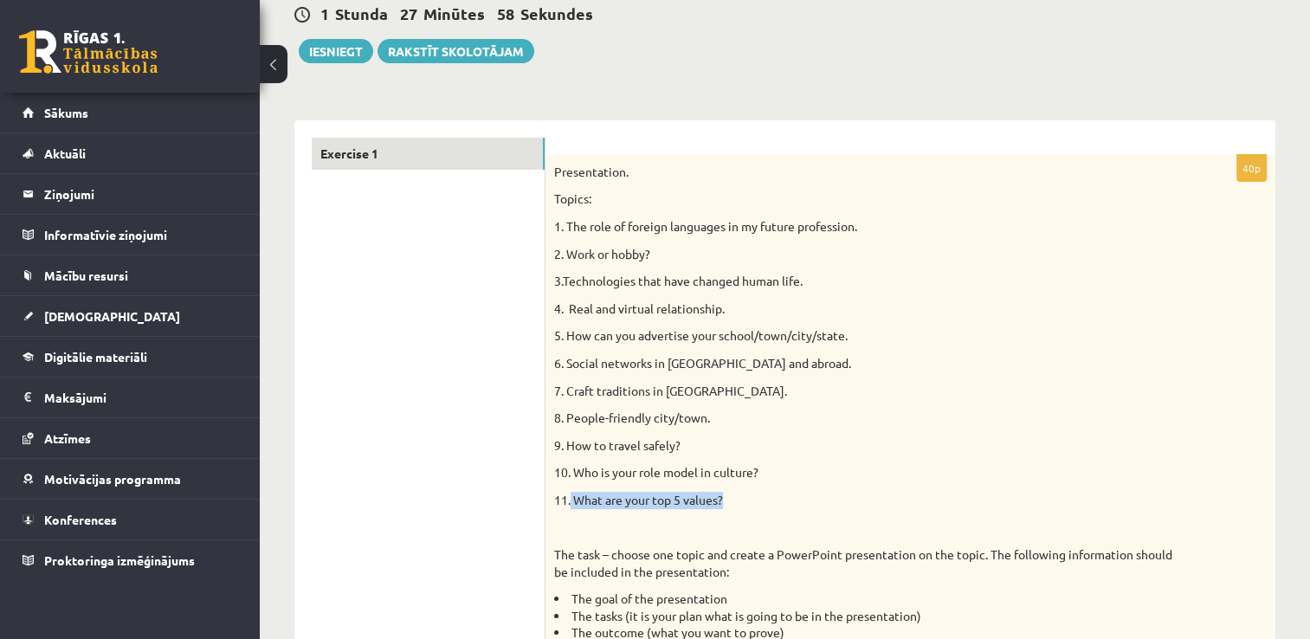
drag, startPoint x: 570, startPoint y: 502, endPoint x: 731, endPoint y: 507, distance: 161.1
click at [731, 507] on p "11. What are your top 5 values?" at bounding box center [867, 500] width 626 height 17
copy p "What are your top 5 values?"
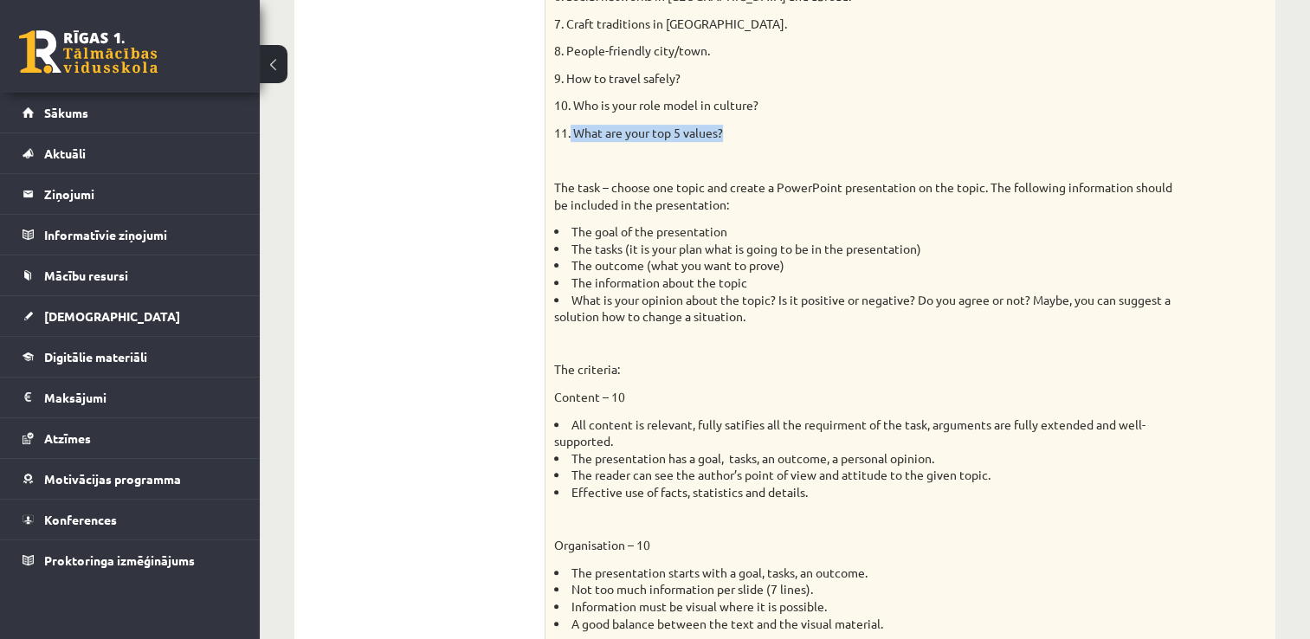
scroll to position [606, 0]
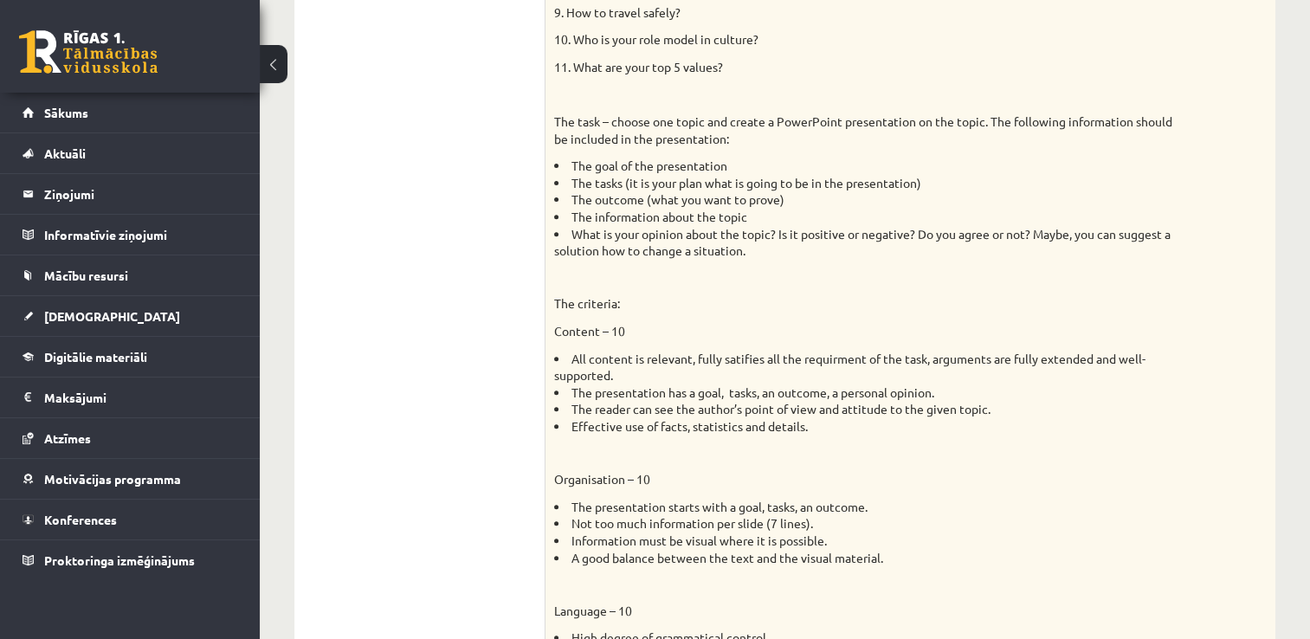
click at [669, 340] on div "Presentation. Topics: 1. The role of foreign languages in my future profession.…" at bounding box center [911, 338] width 730 height 1233
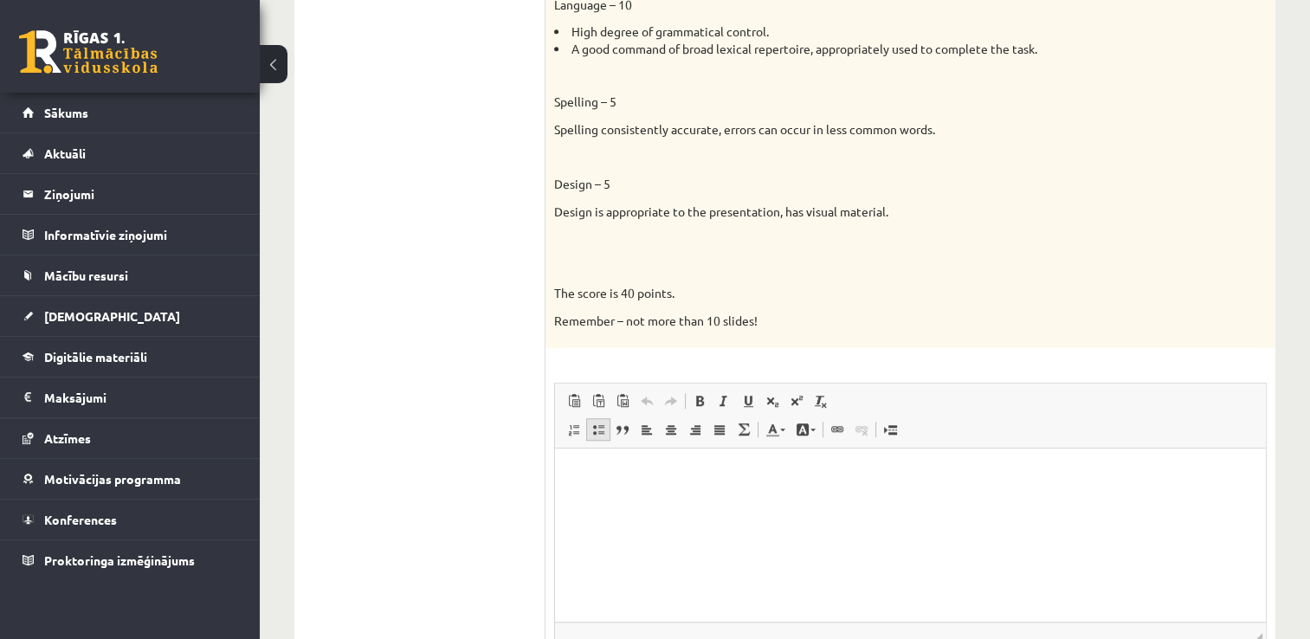
scroll to position [1368, 0]
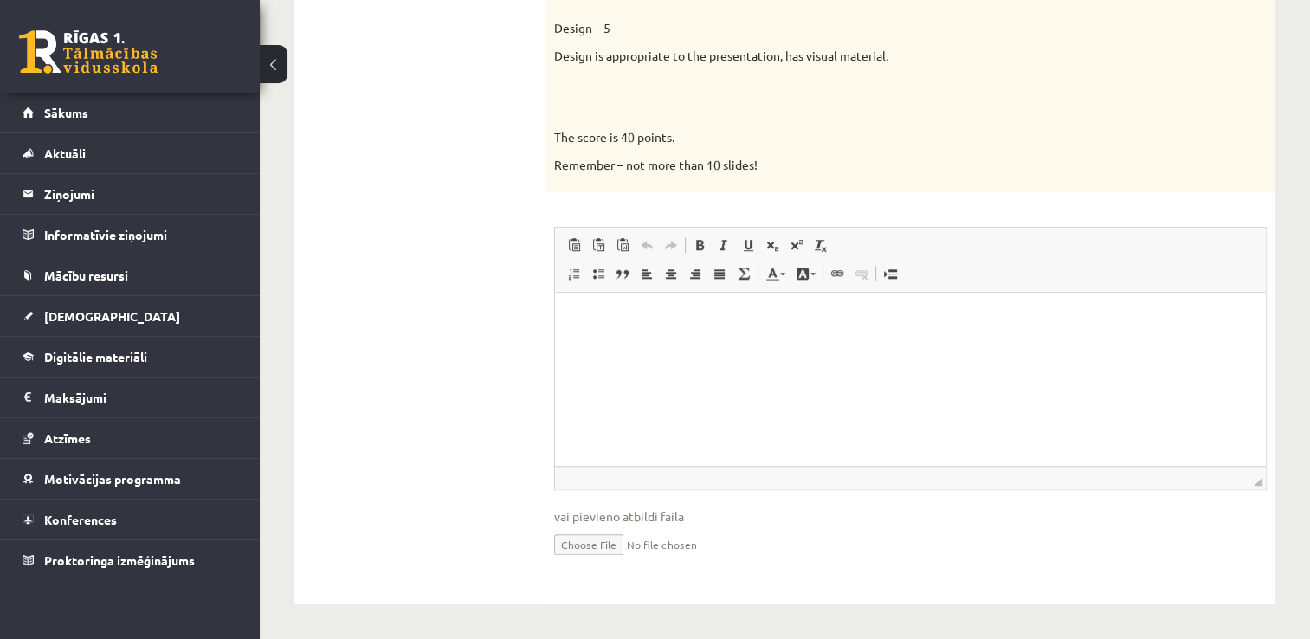
click at [590, 546] on input "file" at bounding box center [910, 544] width 713 height 36
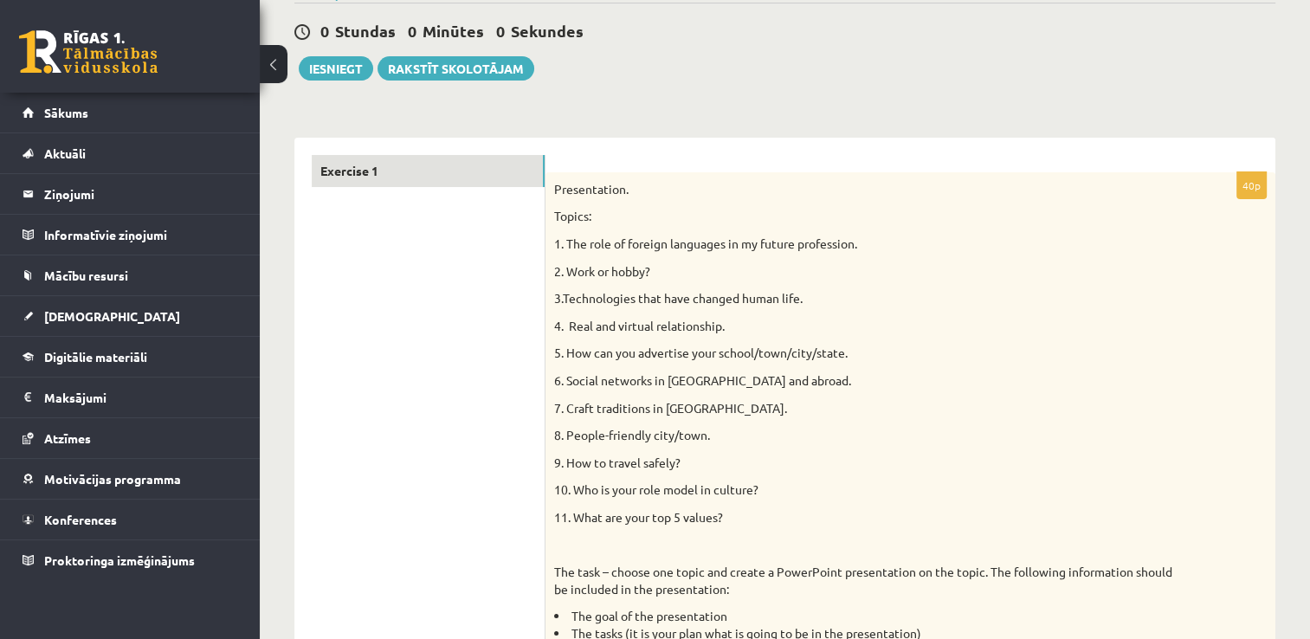
scroll to position [0, 0]
